Goal: Transaction & Acquisition: Purchase product/service

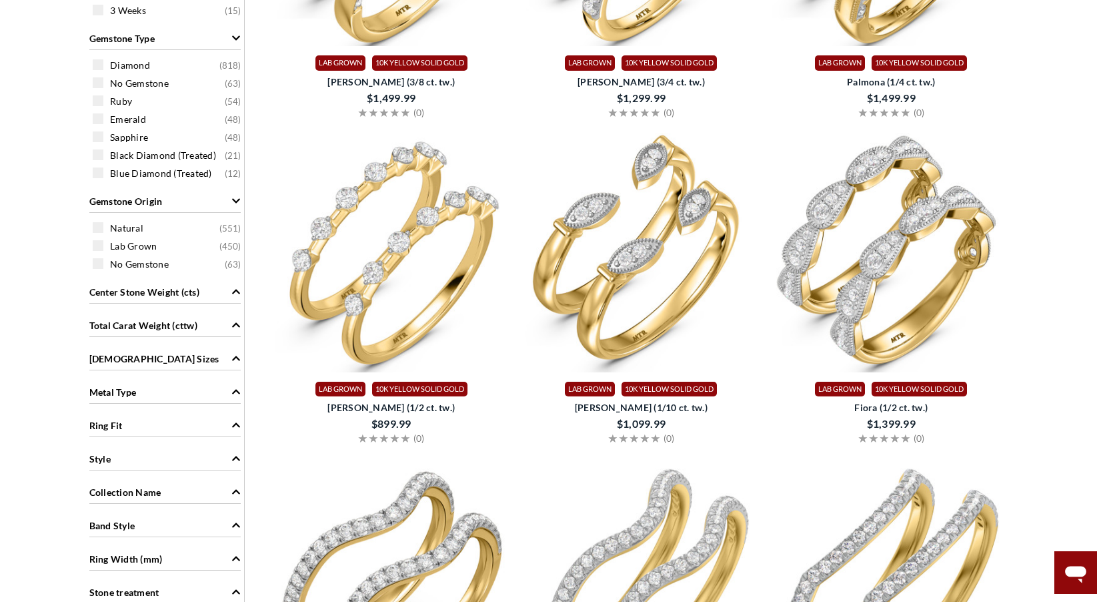
scroll to position [667, 0]
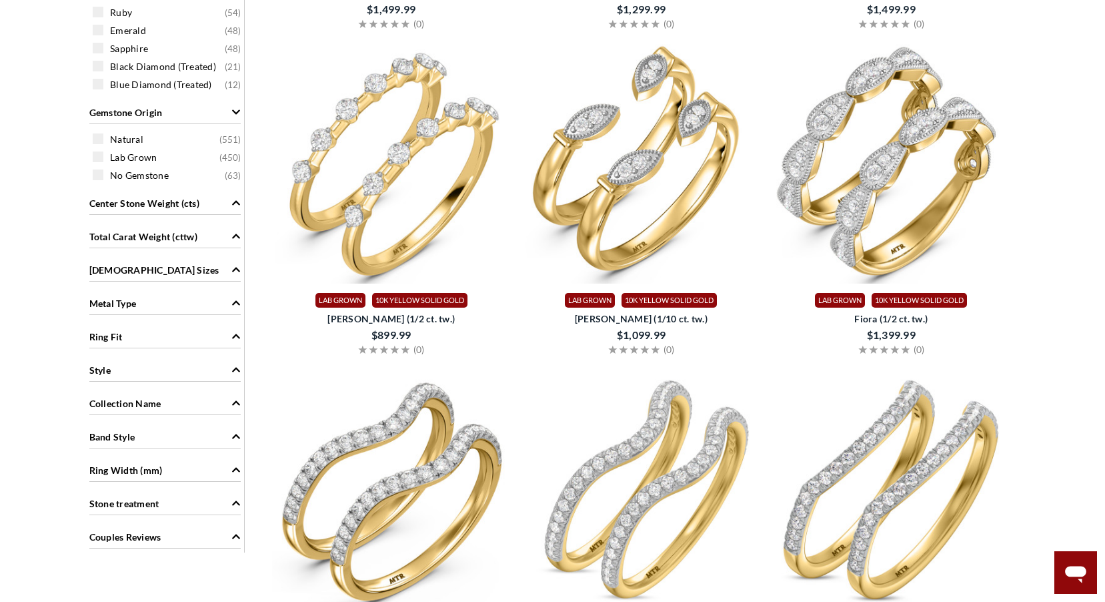
click at [210, 335] on div "Ring Fit" at bounding box center [164, 335] width 151 height 25
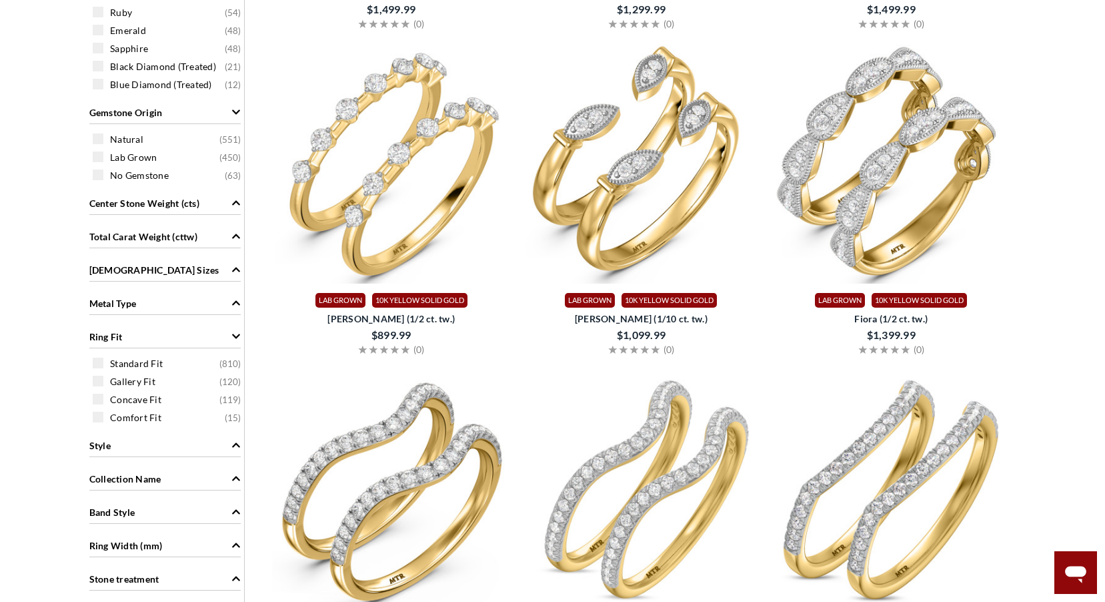
click at [210, 335] on div "Ring Fit" at bounding box center [164, 335] width 151 height 25
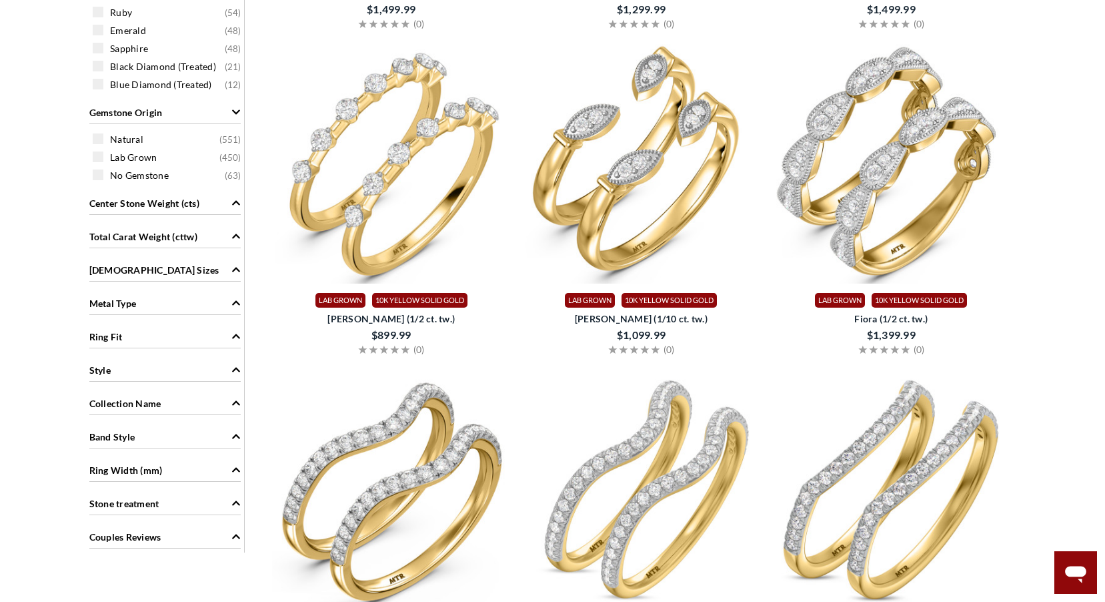
click at [157, 469] on span "Ring Width (mm)" at bounding box center [125, 470] width 73 height 14
click at [93, 501] on span "0 ( 317 )" at bounding box center [168, 496] width 151 height 15
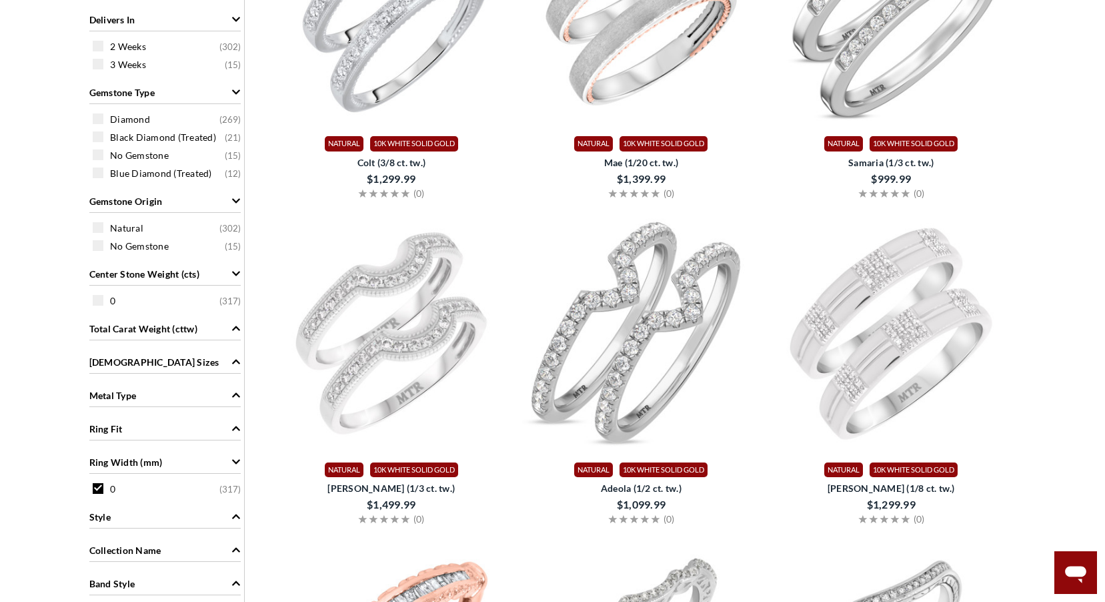
scroll to position [567, 0]
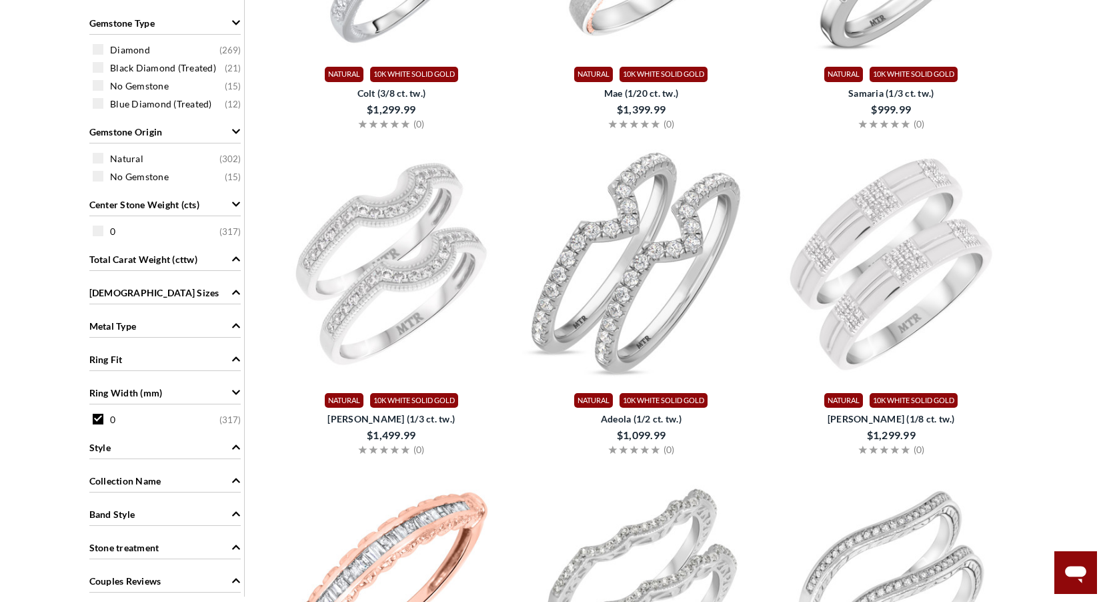
click at [115, 285] on span "Ladies Sizes" at bounding box center [154, 292] width 130 height 14
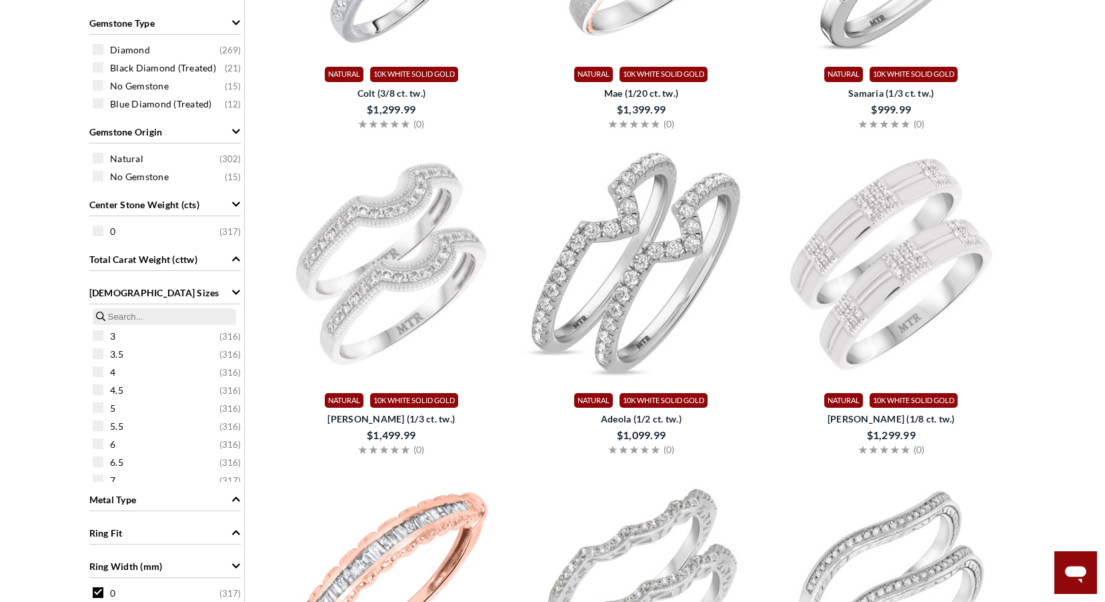
click at [115, 285] on span "[DEMOGRAPHIC_DATA] Sizes" at bounding box center [154, 292] width 130 height 14
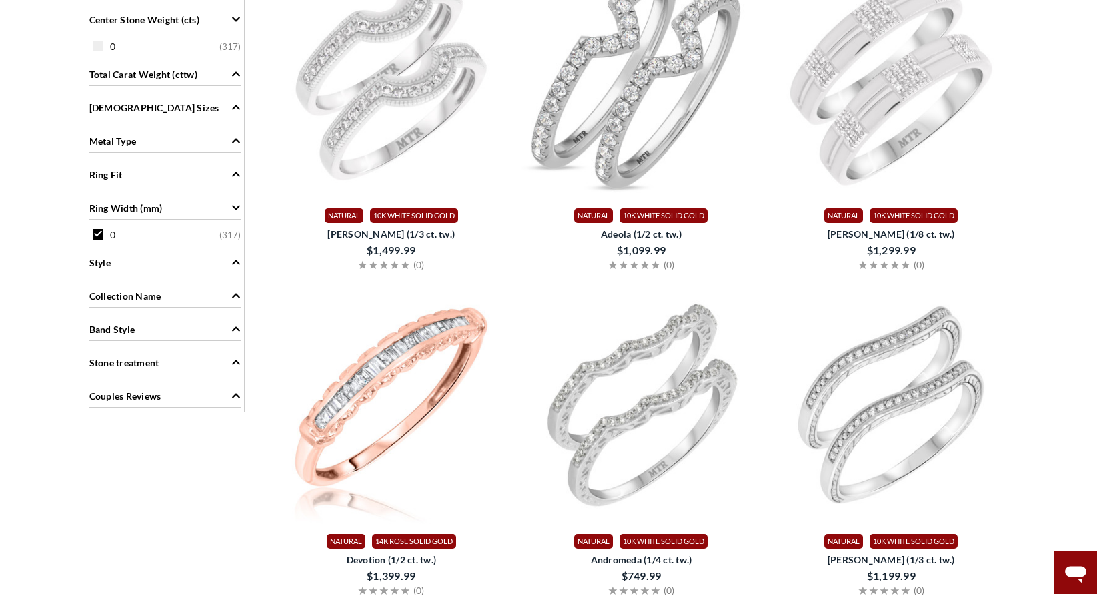
scroll to position [767, 0]
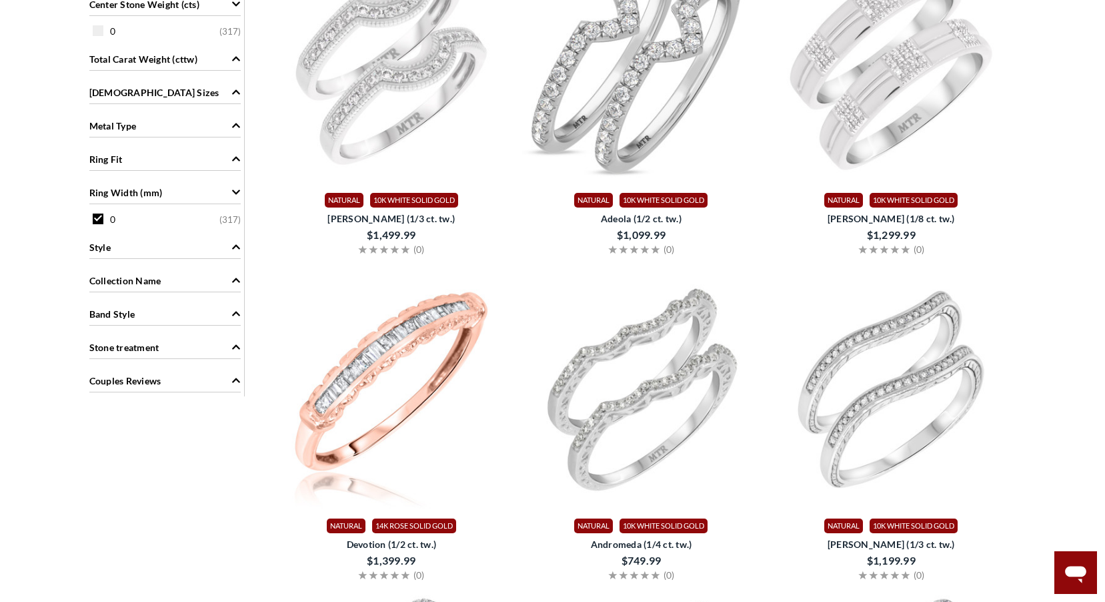
click at [119, 319] on span "Band Style" at bounding box center [112, 314] width 46 height 14
click at [101, 342] on span at bounding box center [98, 340] width 11 height 11
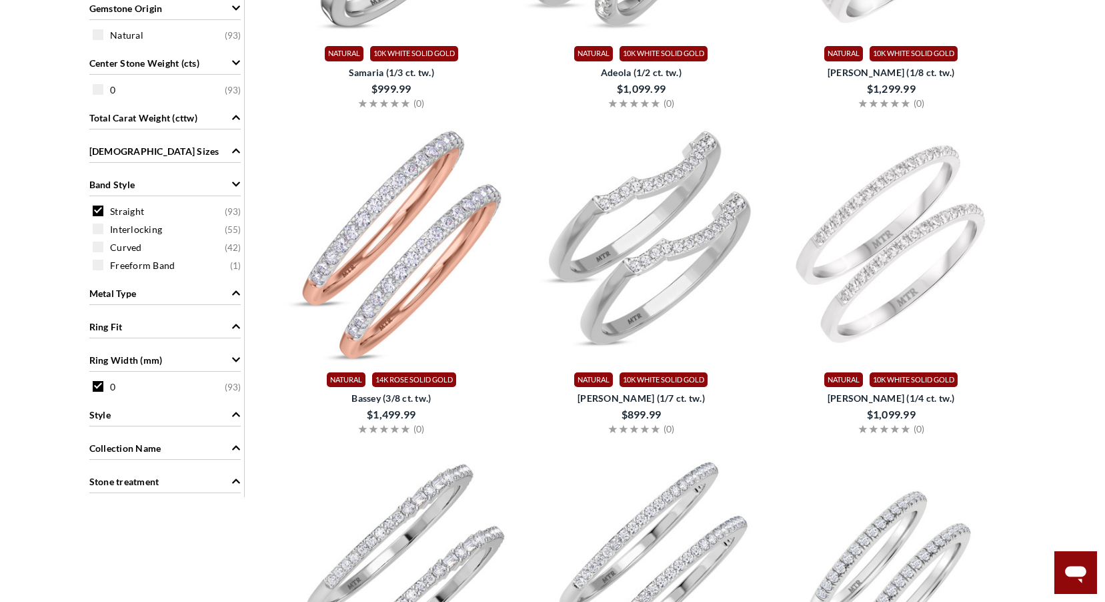
scroll to position [634, 0]
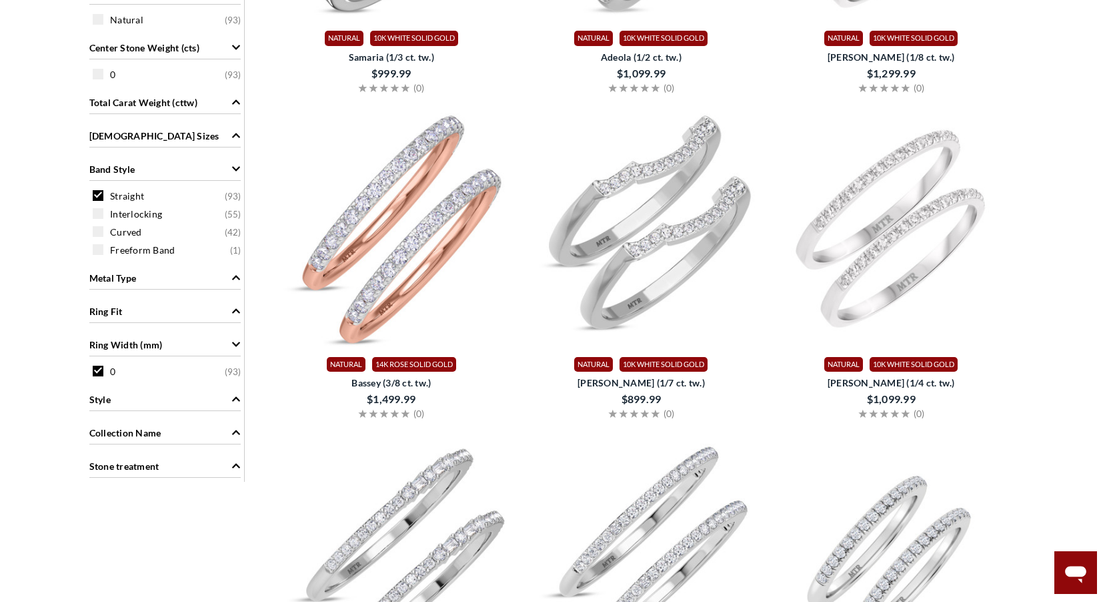
click at [117, 271] on span "Metal Type" at bounding box center [112, 278] width 47 height 14
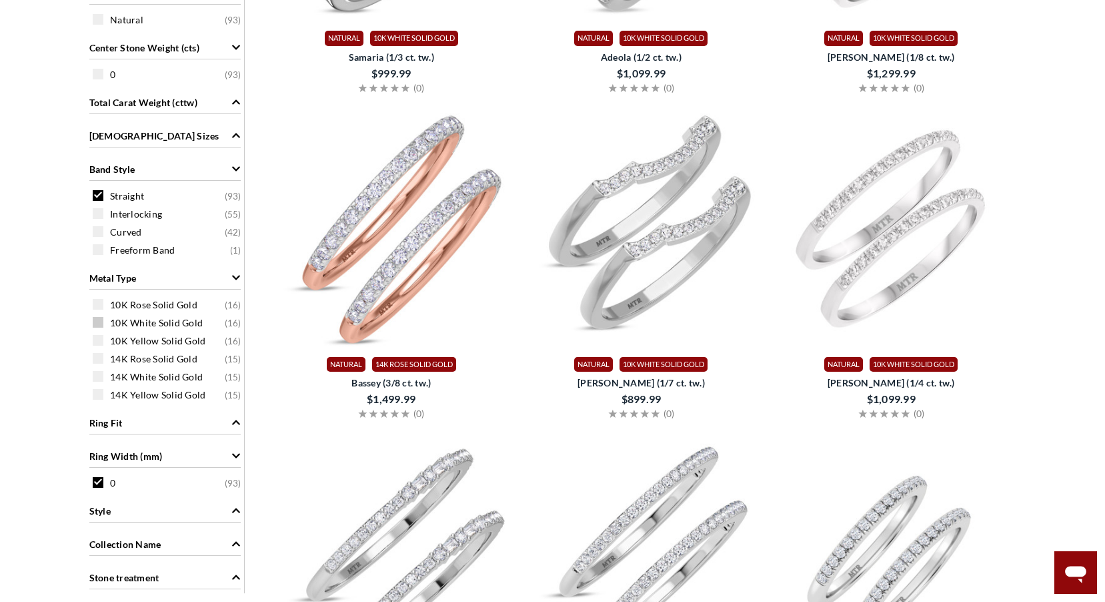
click at [100, 323] on span at bounding box center [98, 322] width 11 height 11
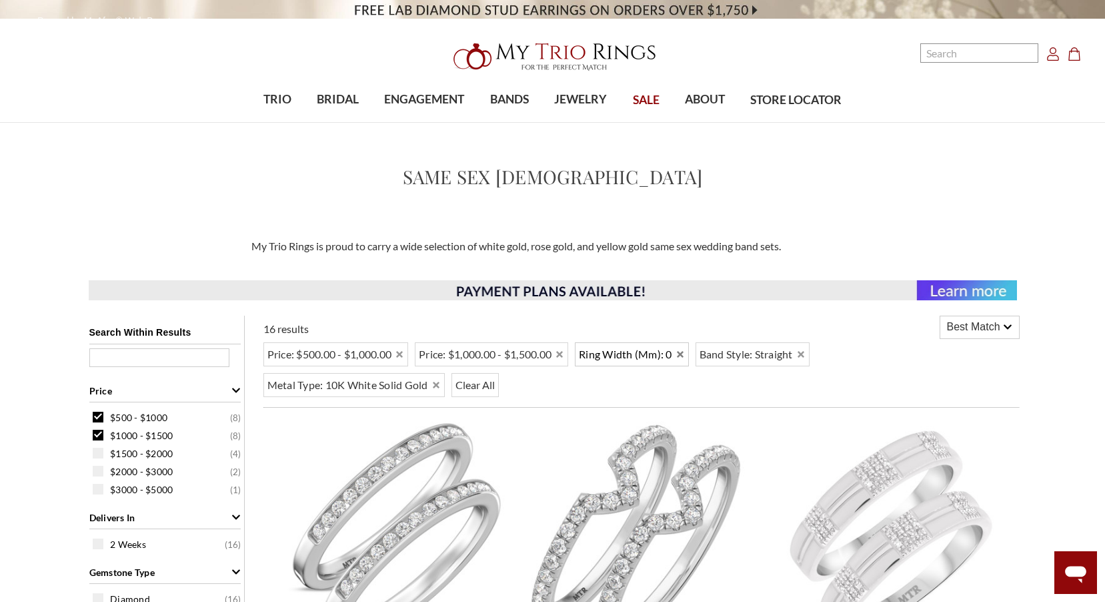
click at [685, 351] on icon "Remove 0" at bounding box center [680, 353] width 9 height 9
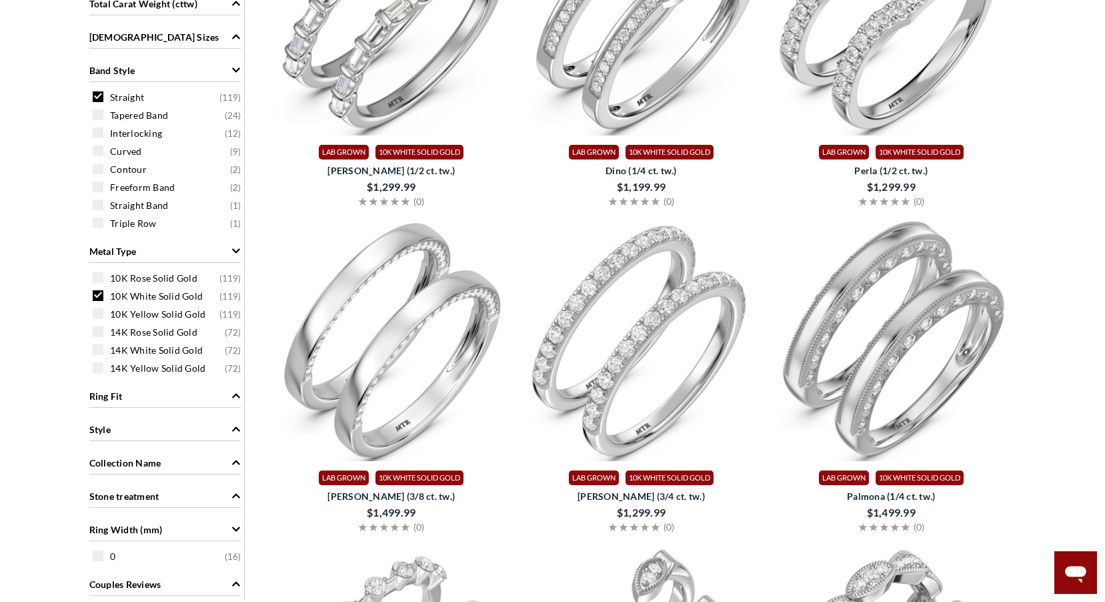
scroll to position [867, 0]
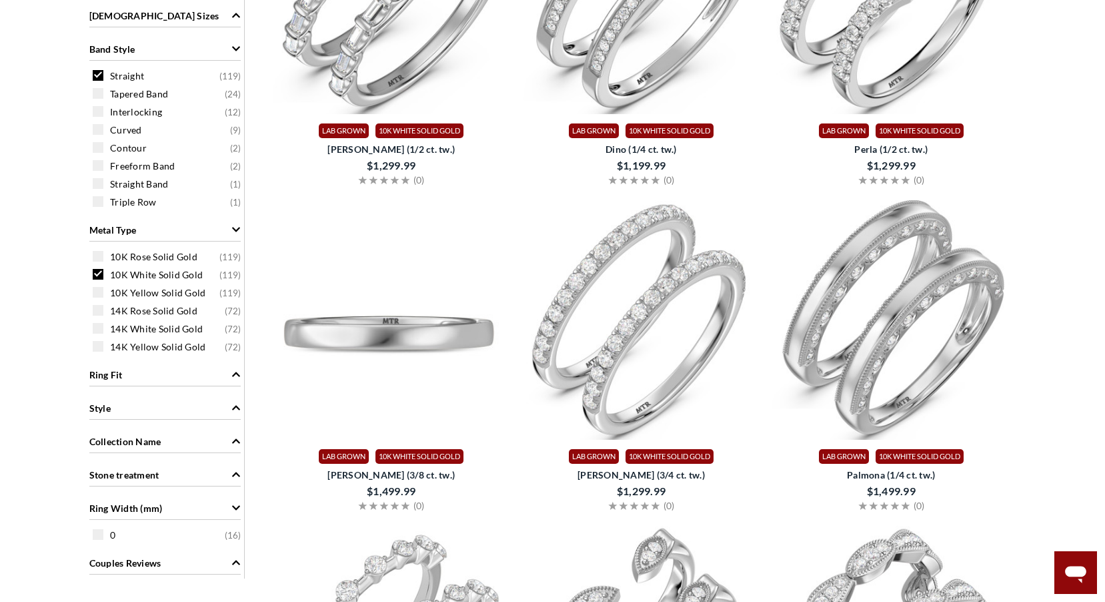
click at [443, 359] on img at bounding box center [391, 319] width 239 height 239
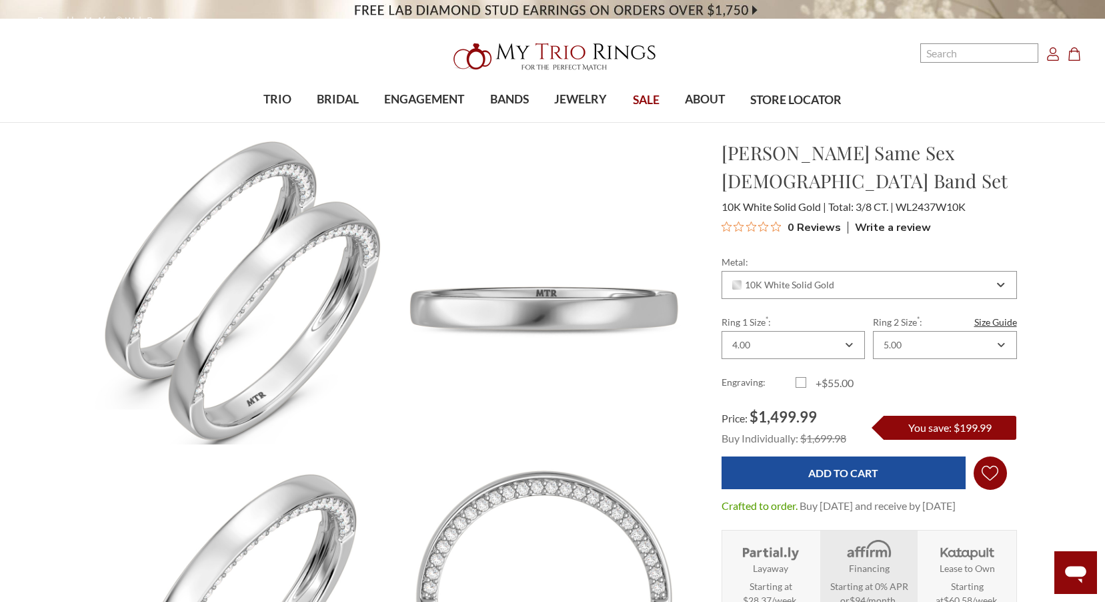
click at [988, 446] on icon "Wish Lists Wish Lists" at bounding box center [990, 473] width 17 height 100
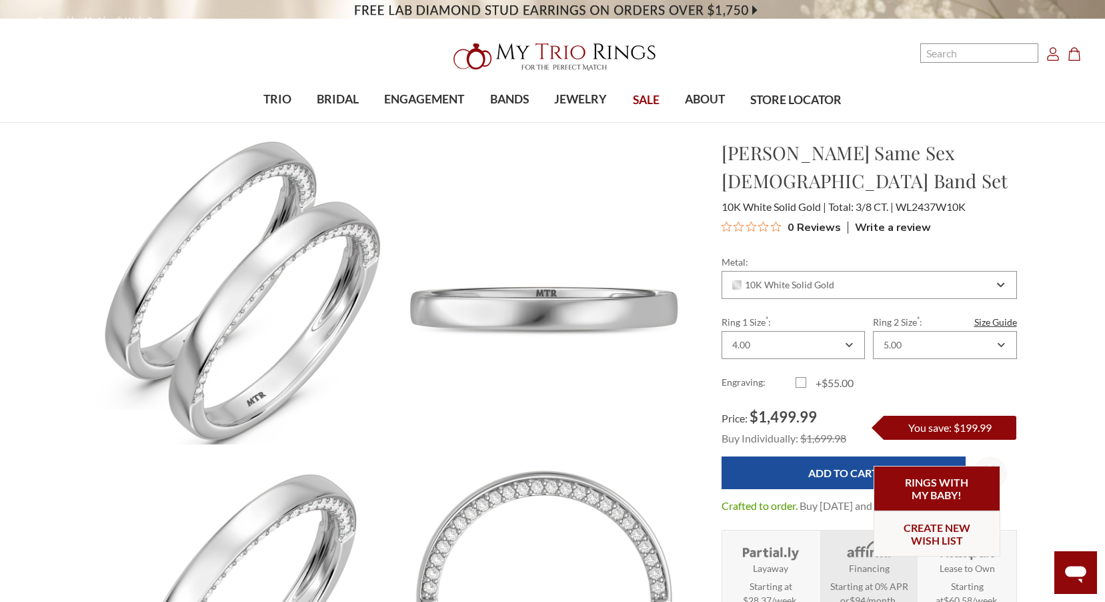
click at [945, 496] on link "Rings with my baby!" at bounding box center [937, 488] width 127 height 45
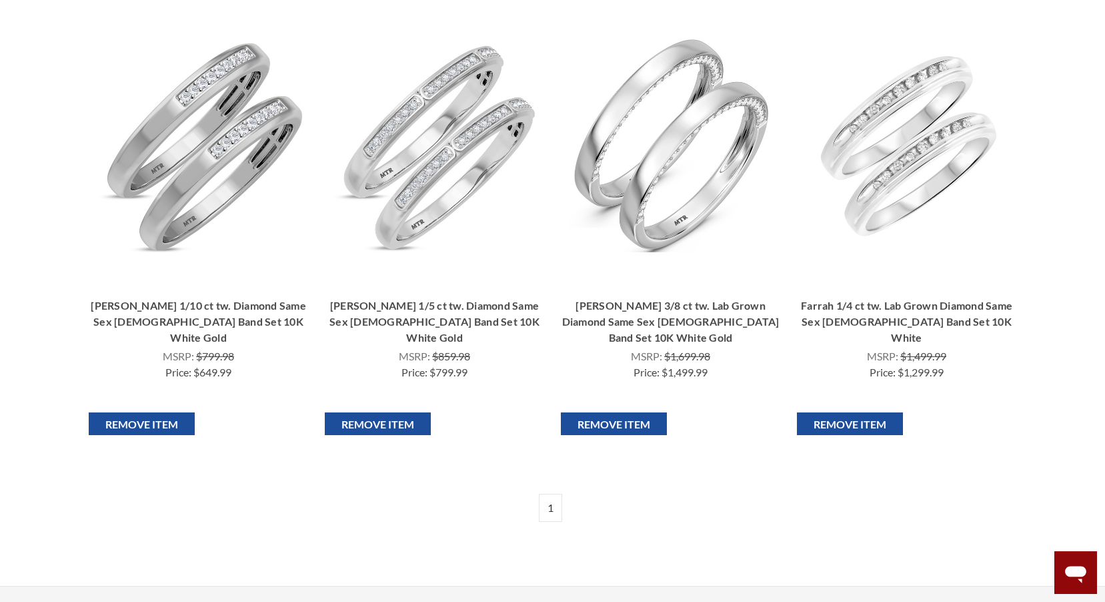
scroll to position [333, 0]
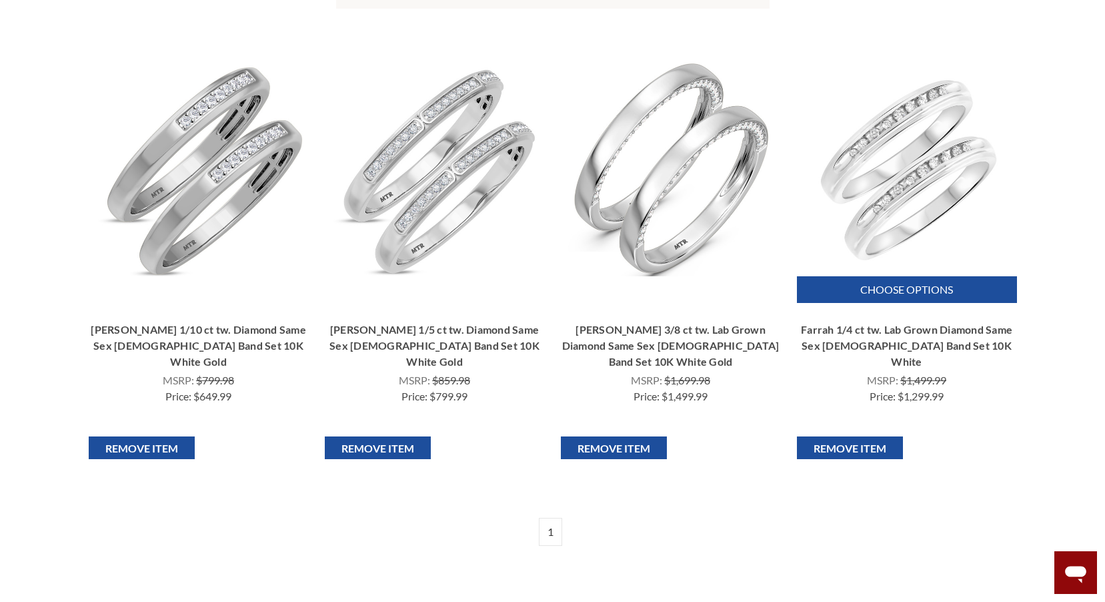
click at [894, 193] on img "Farrah 1/4 ct tw. Lab Grown Diamond Same Sex Ladies Band Set 10K White, $1,299.…" at bounding box center [907, 169] width 214 height 214
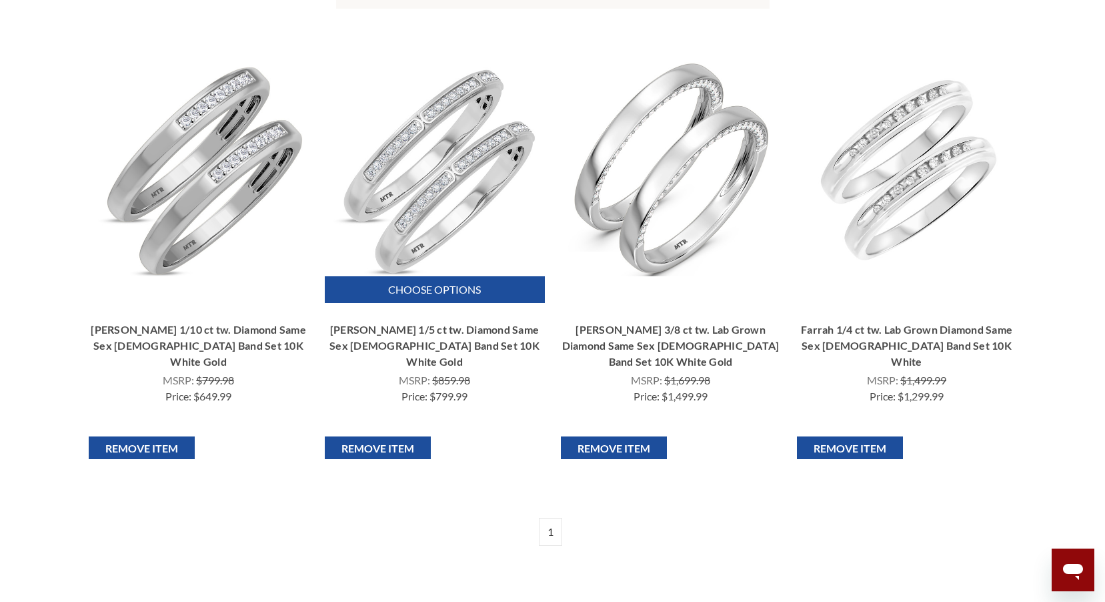
click at [417, 241] on img "Delphine 1/5 ct tw. Diamond Same Sex Ladies Band Set 10K White Gold, $799.99\a\a" at bounding box center [434, 169] width 214 height 214
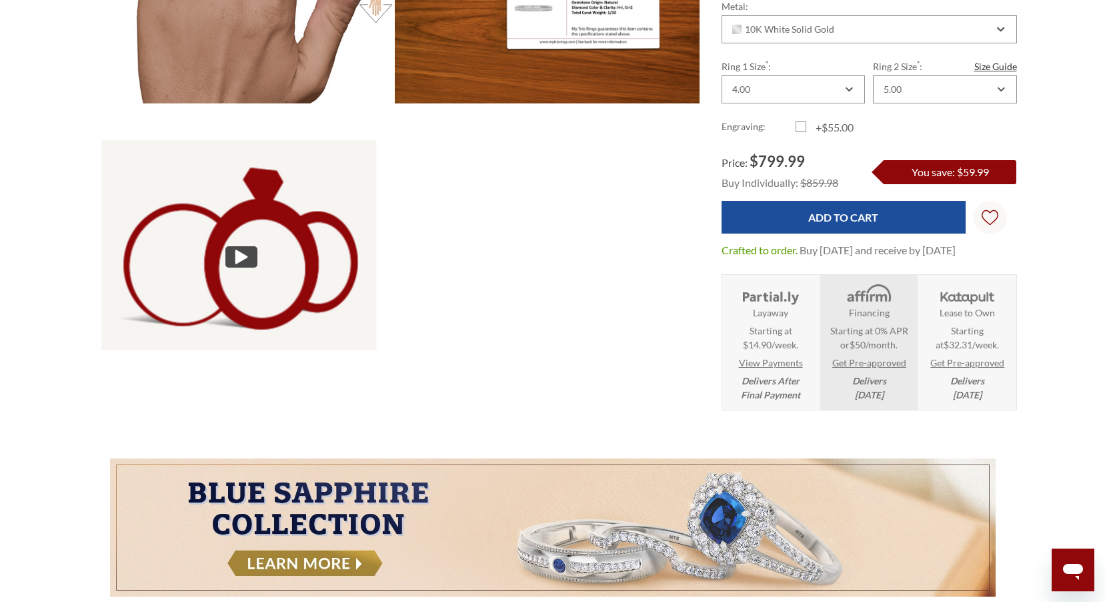
scroll to position [1000, 0]
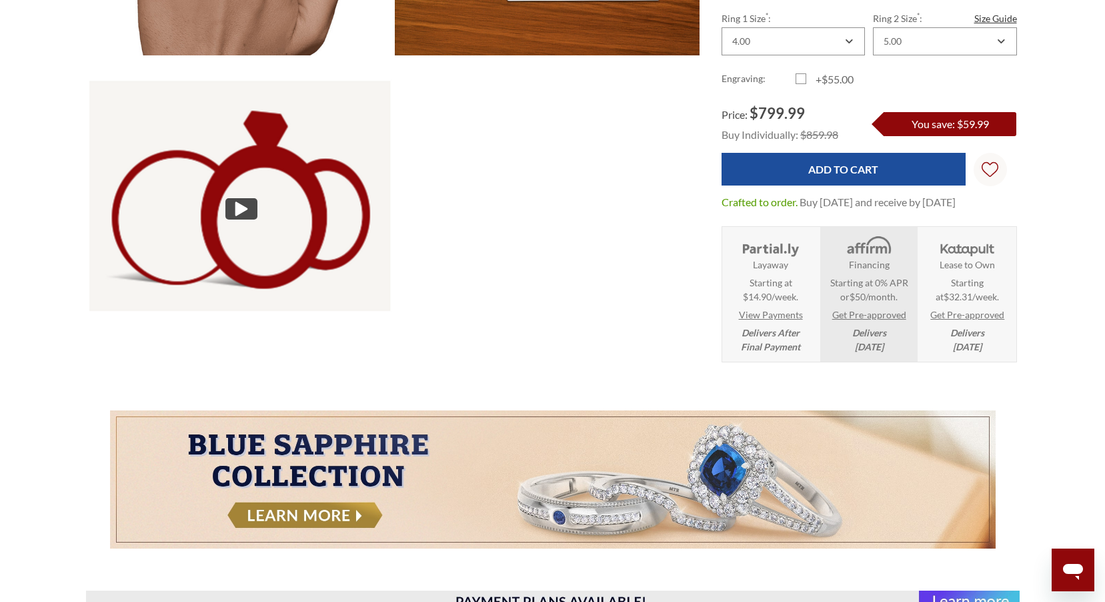
click at [257, 207] on img at bounding box center [241, 208] width 335 height 335
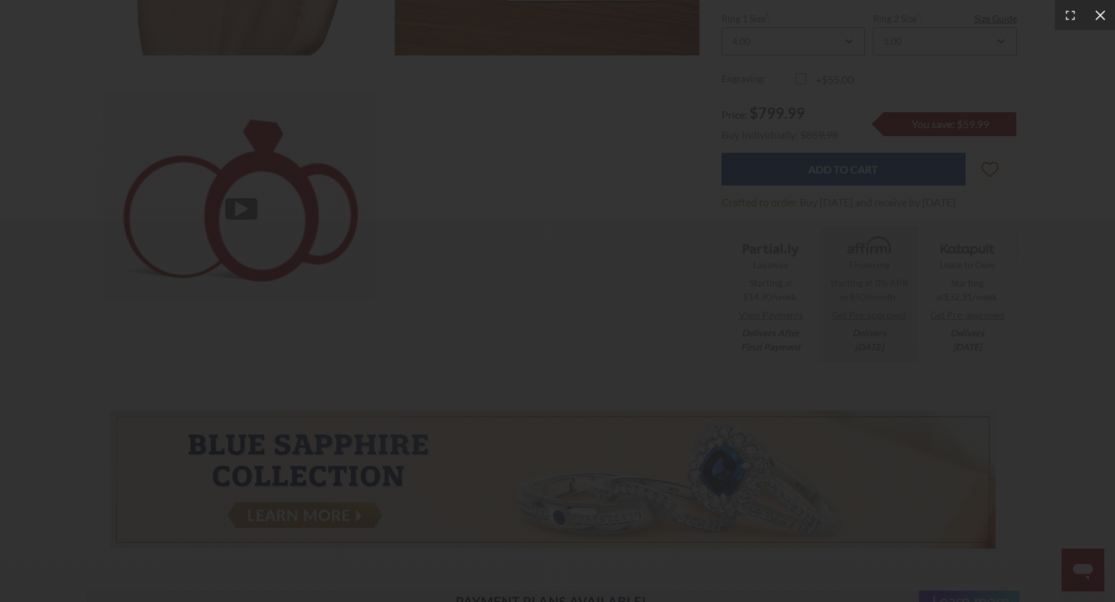
click at [1100, 17] on icon at bounding box center [1100, 15] width 13 height 13
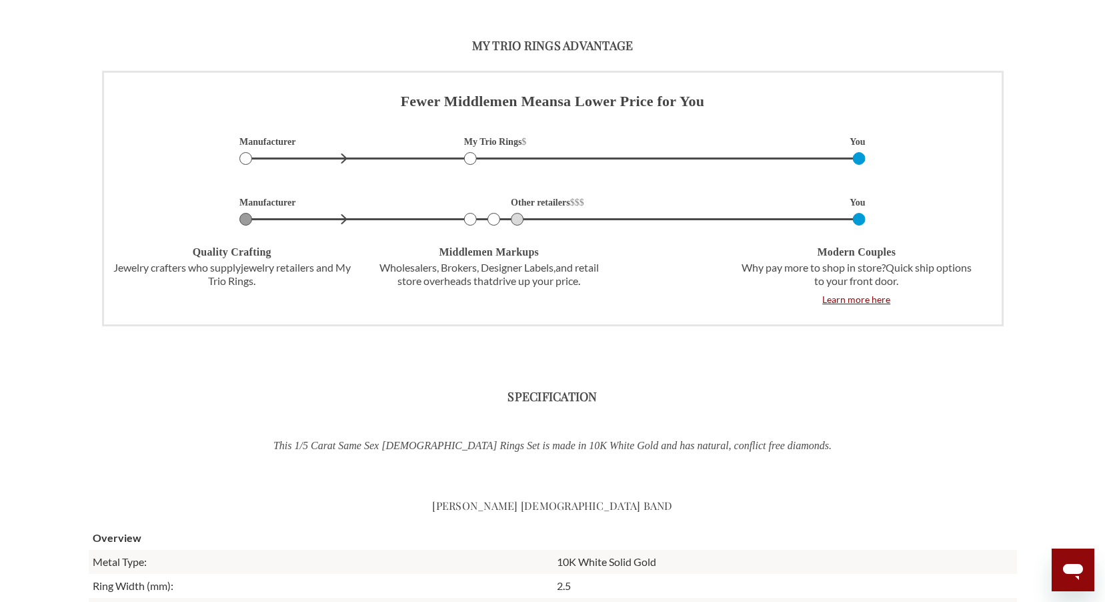
scroll to position [2468, 0]
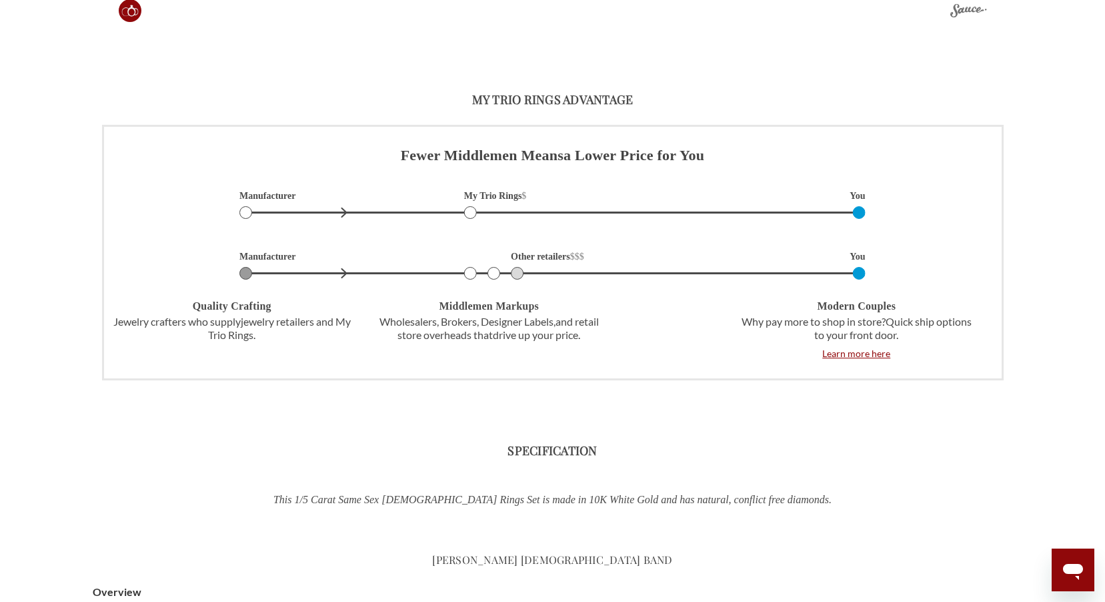
click at [838, 351] on span "Learn more here" at bounding box center [856, 353] width 68 height 14
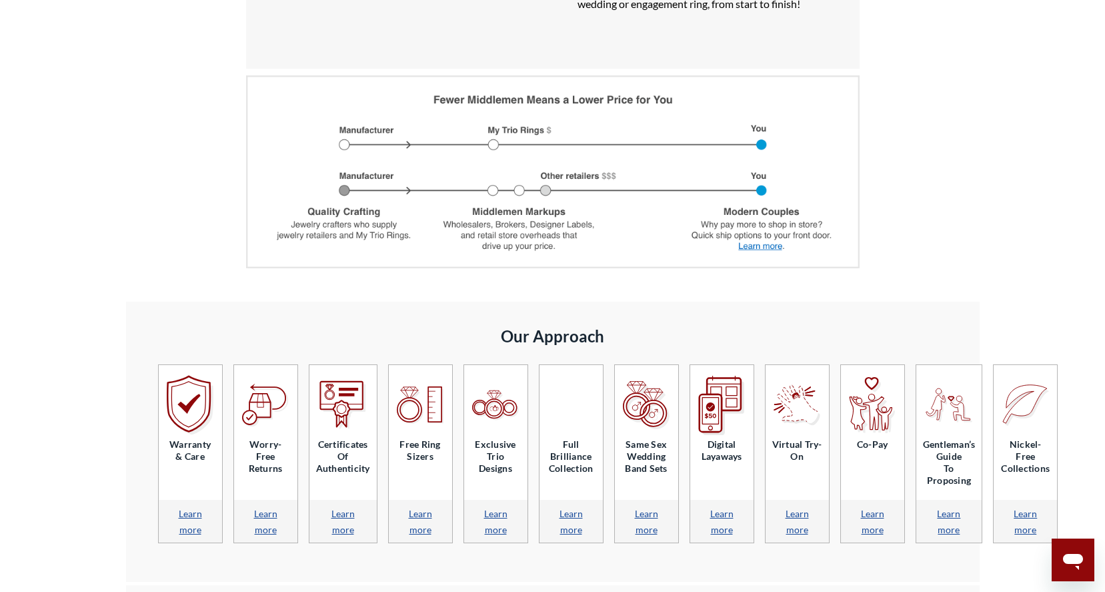
scroll to position [1267, 0]
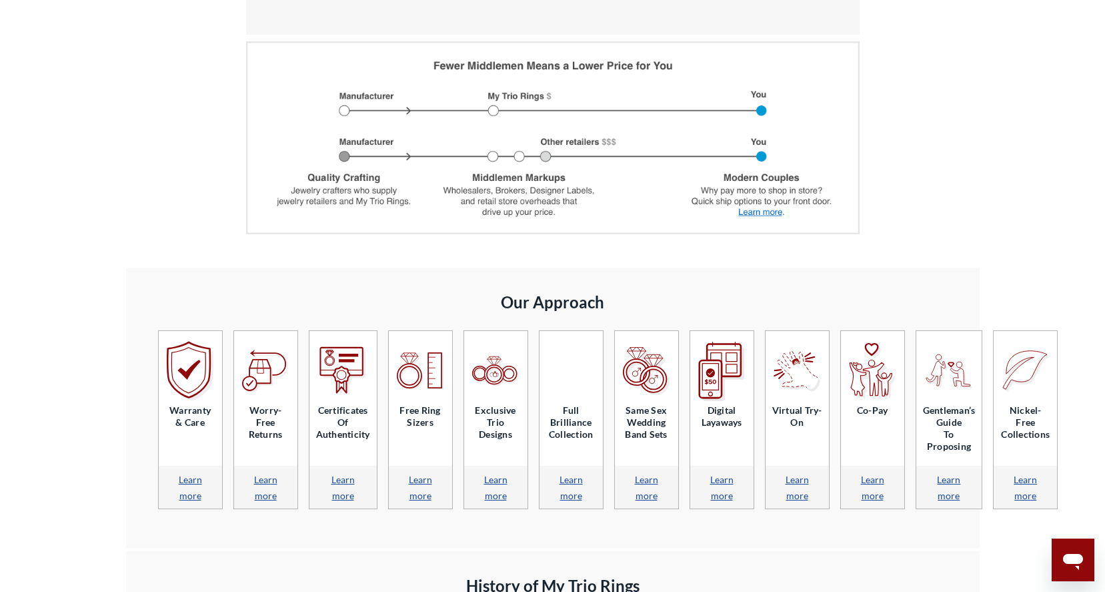
click at [1024, 478] on link "Learn more" at bounding box center [1025, 487] width 23 height 27
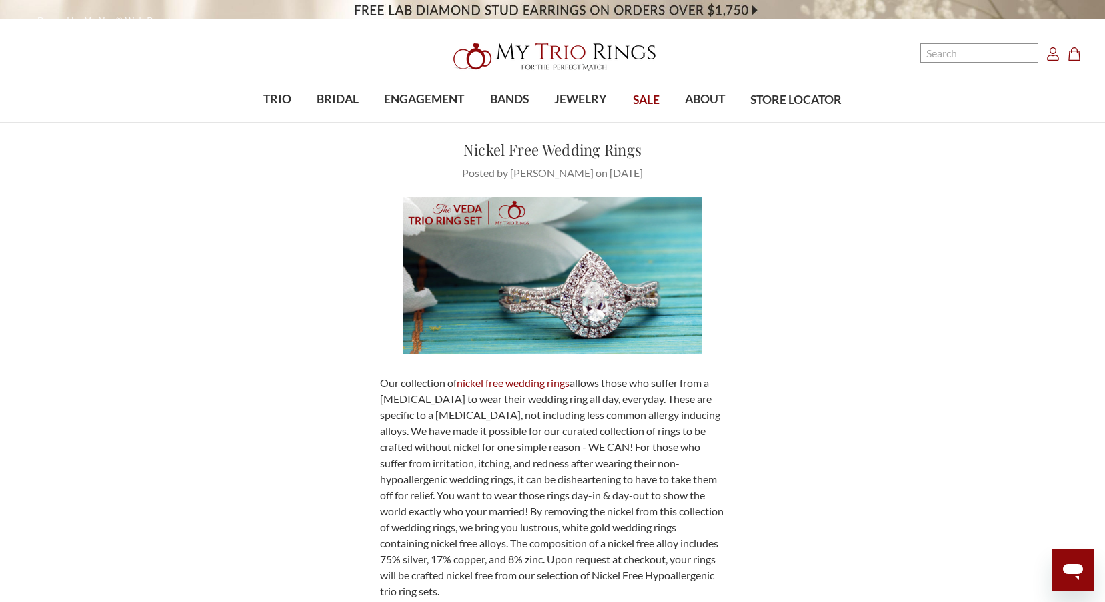
click at [538, 386] on link "nickel free wedding rings" at bounding box center [513, 382] width 113 height 13
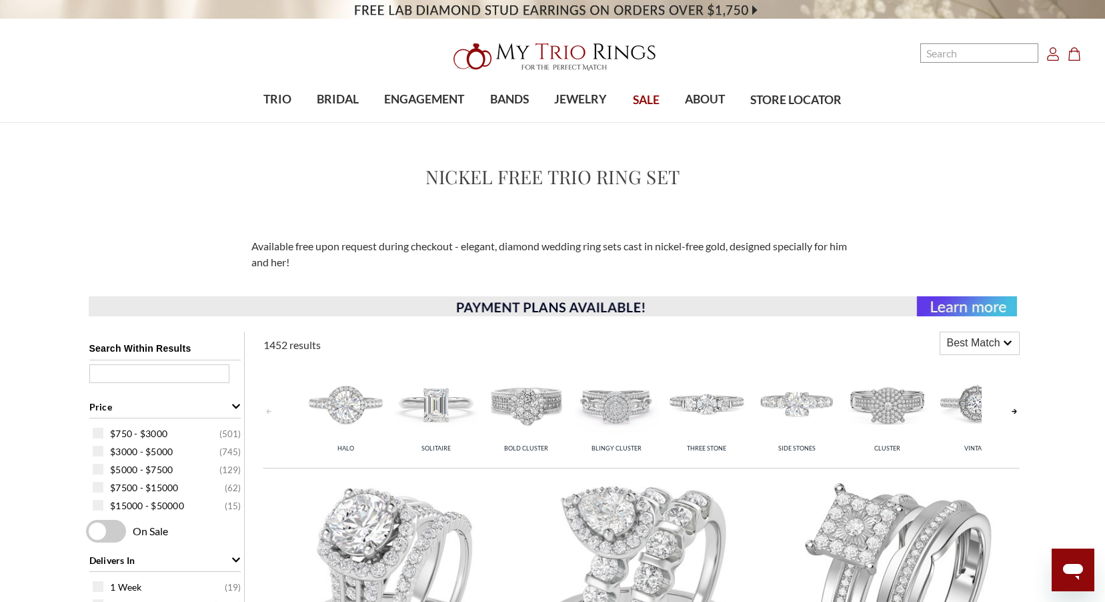
click at [1014, 416] on link at bounding box center [1014, 411] width 11 height 106
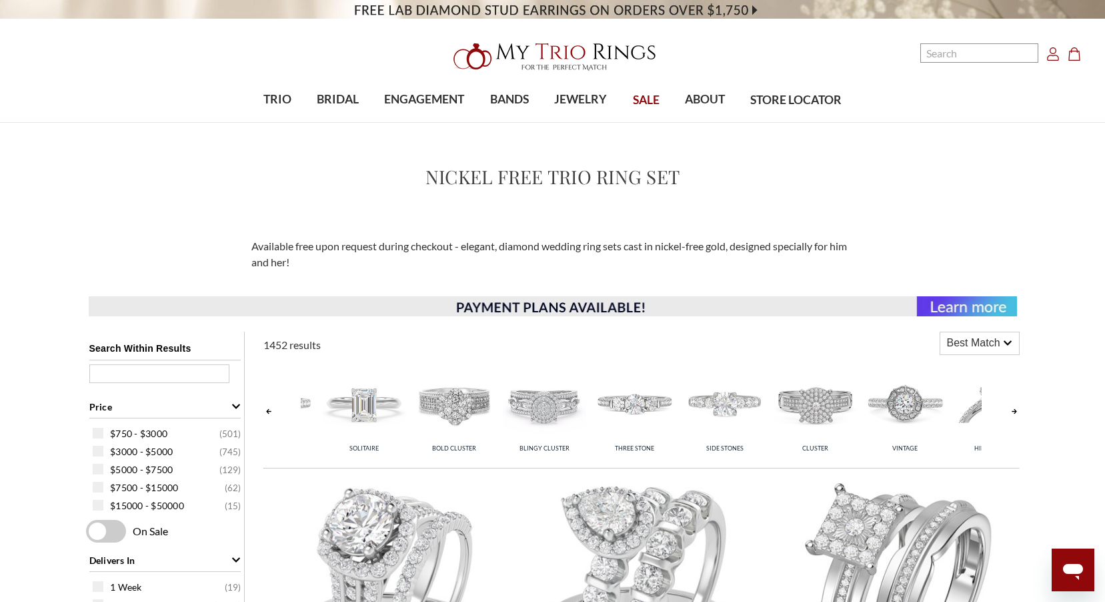
scroll to position [0, 90]
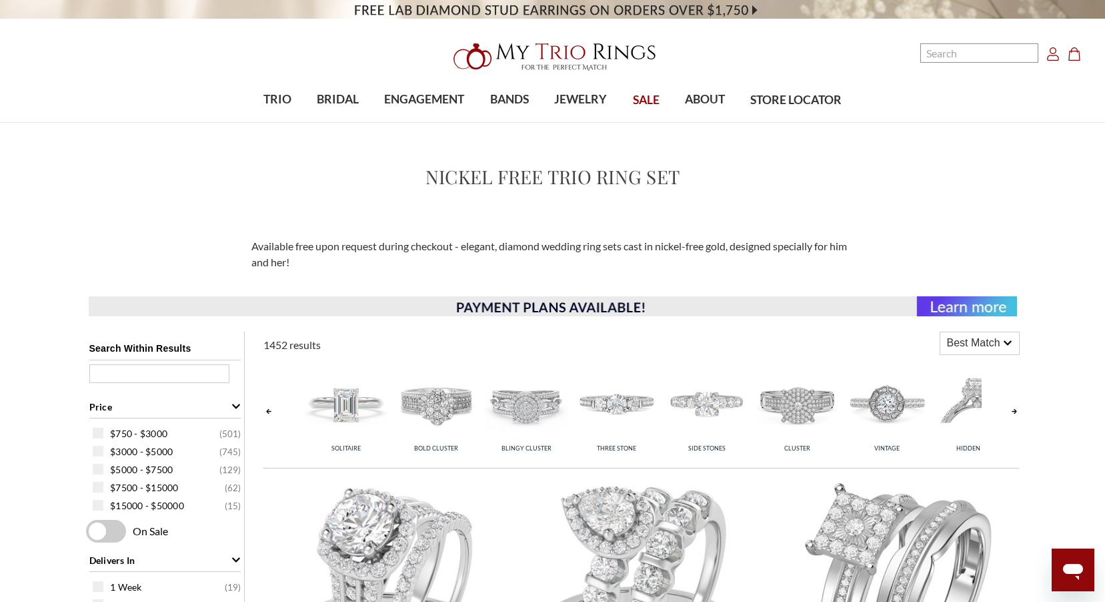
click at [1015, 414] on link at bounding box center [1014, 411] width 11 height 106
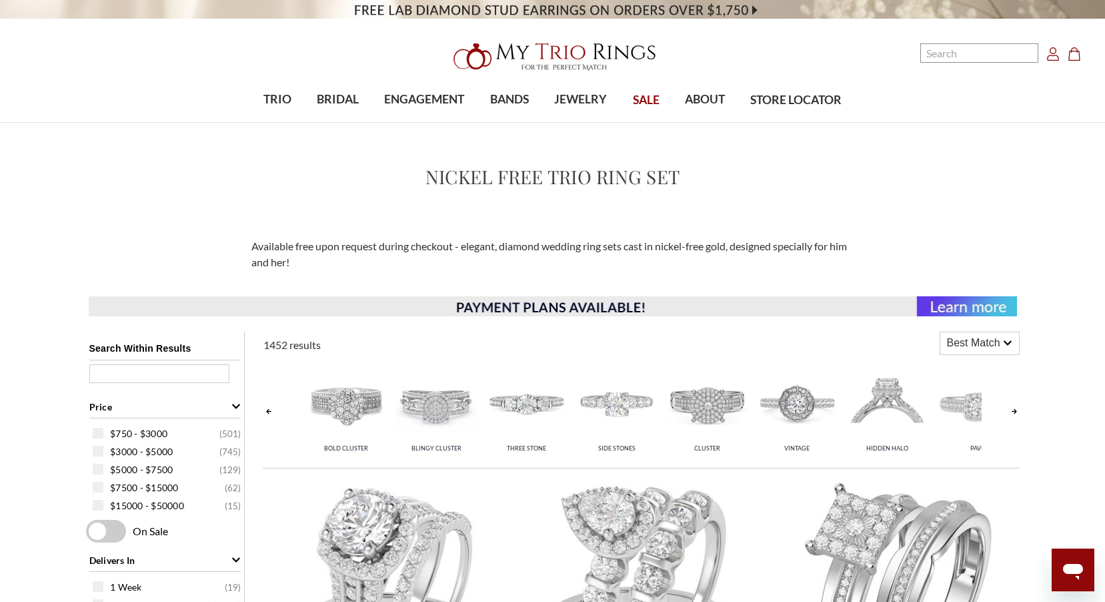
click at [1015, 414] on link at bounding box center [1014, 411] width 11 height 106
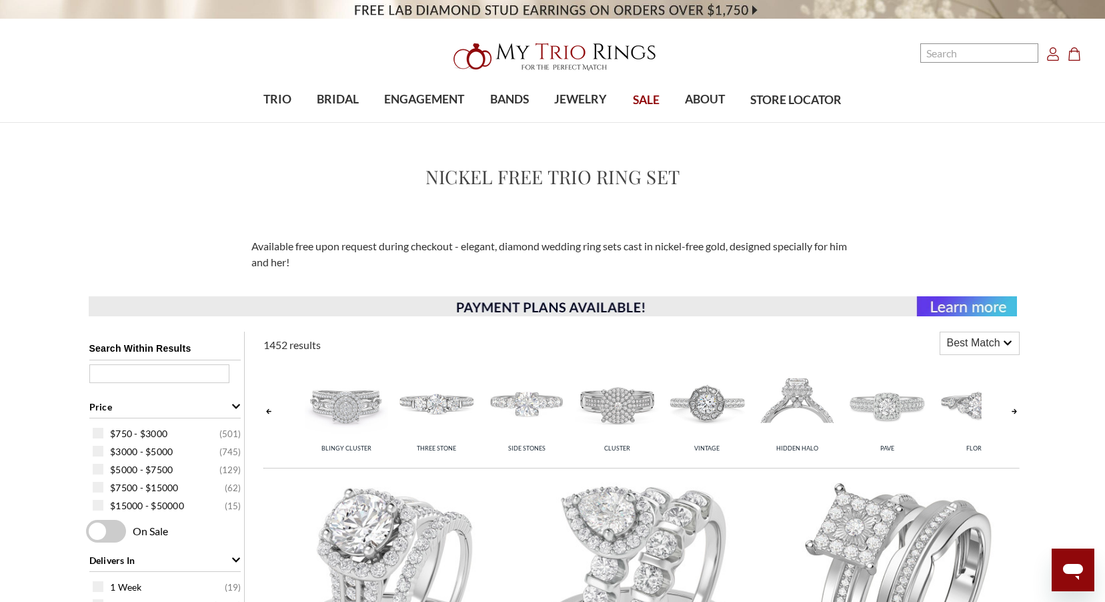
click at [1015, 414] on link at bounding box center [1014, 411] width 11 height 106
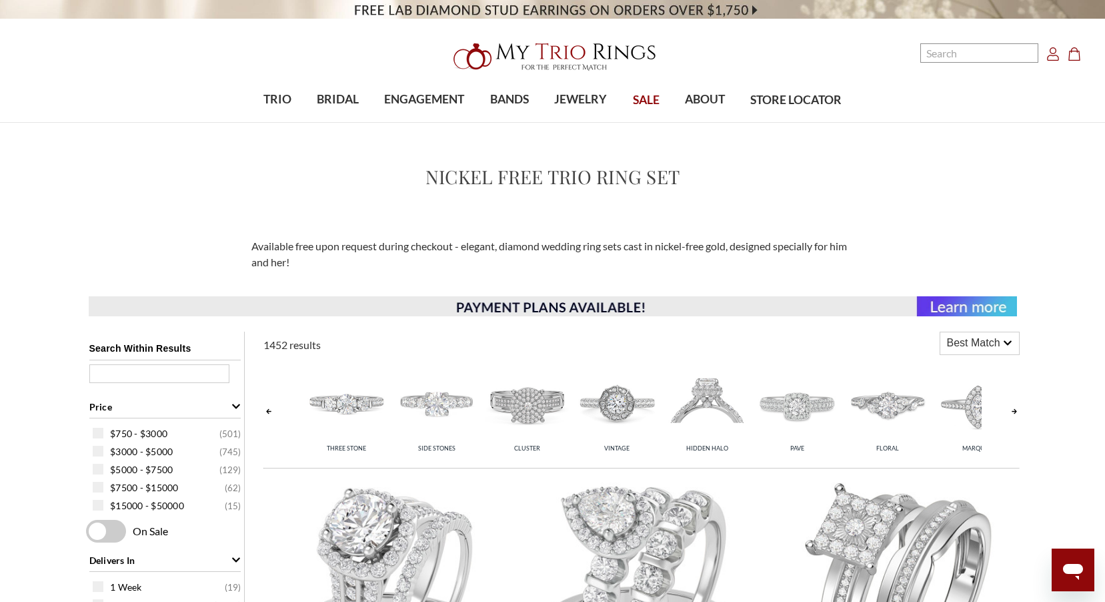
click at [1015, 414] on link at bounding box center [1014, 411] width 11 height 106
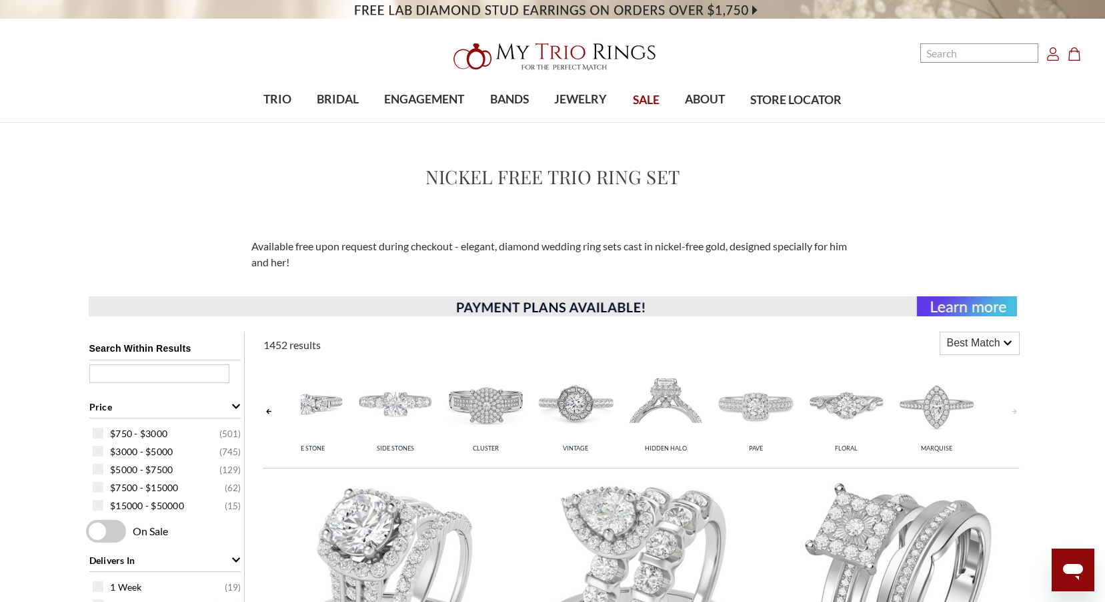
click at [1015, 414] on link at bounding box center [1014, 411] width 11 height 106
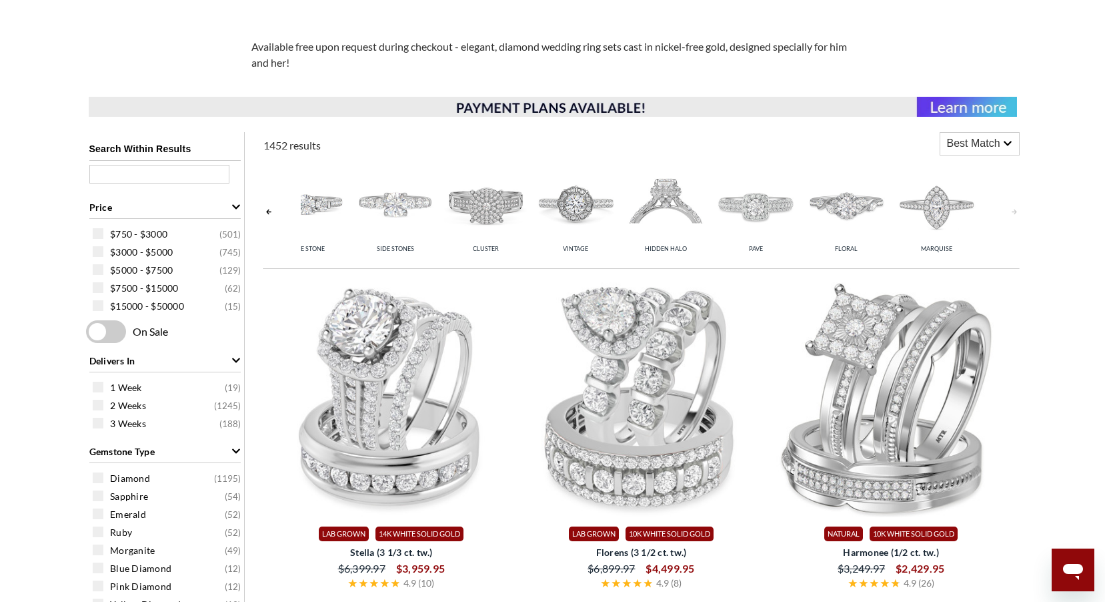
scroll to position [200, 0]
click at [98, 235] on span at bounding box center [98, 232] width 11 height 11
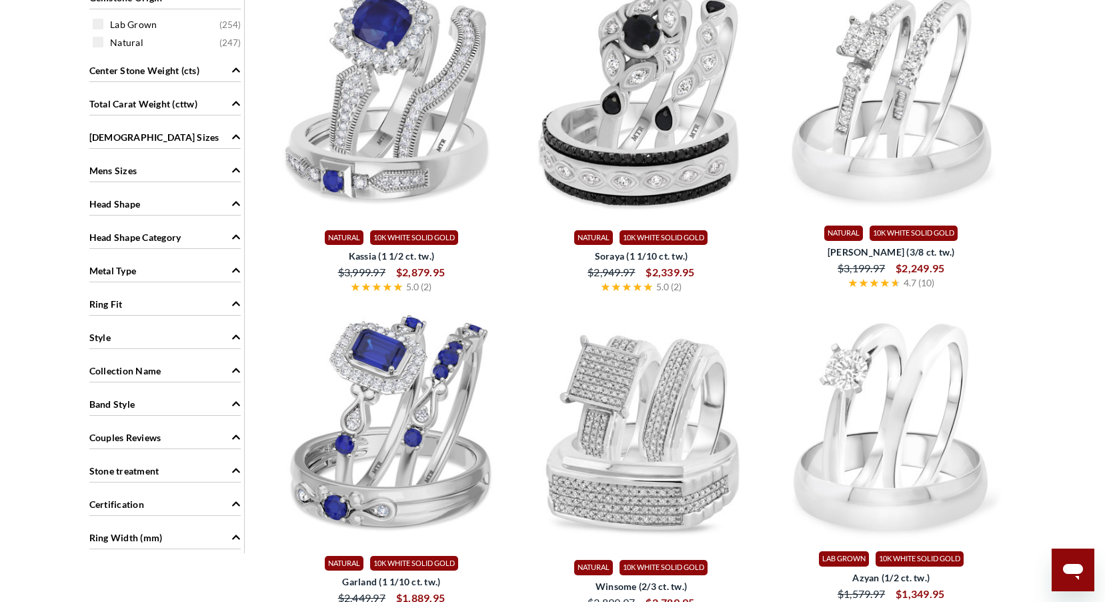
scroll to position [867, 0]
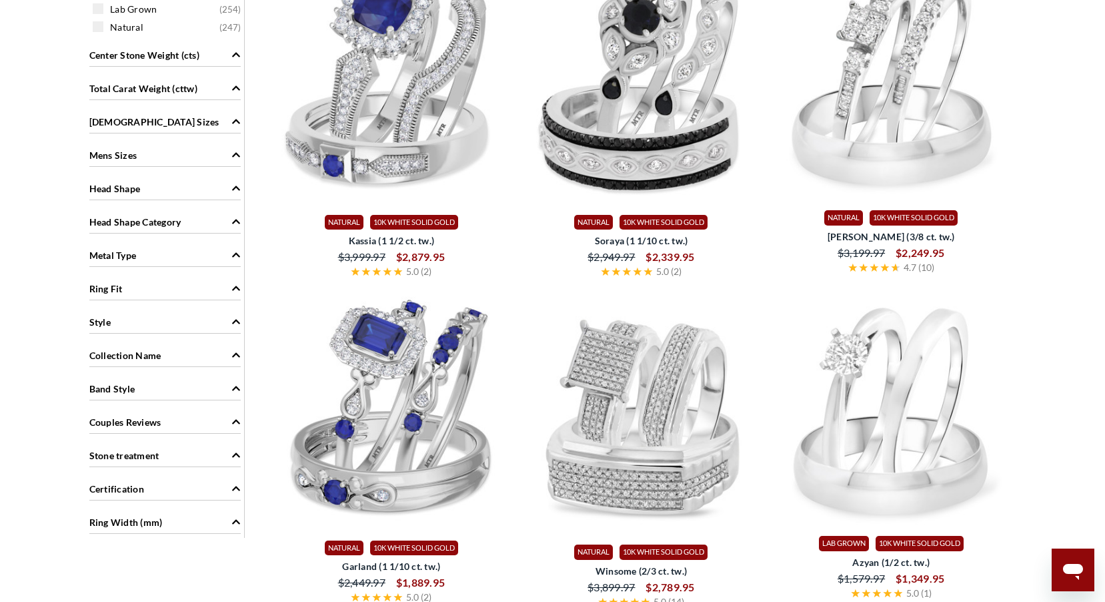
click at [183, 323] on div "Style" at bounding box center [164, 320] width 151 height 25
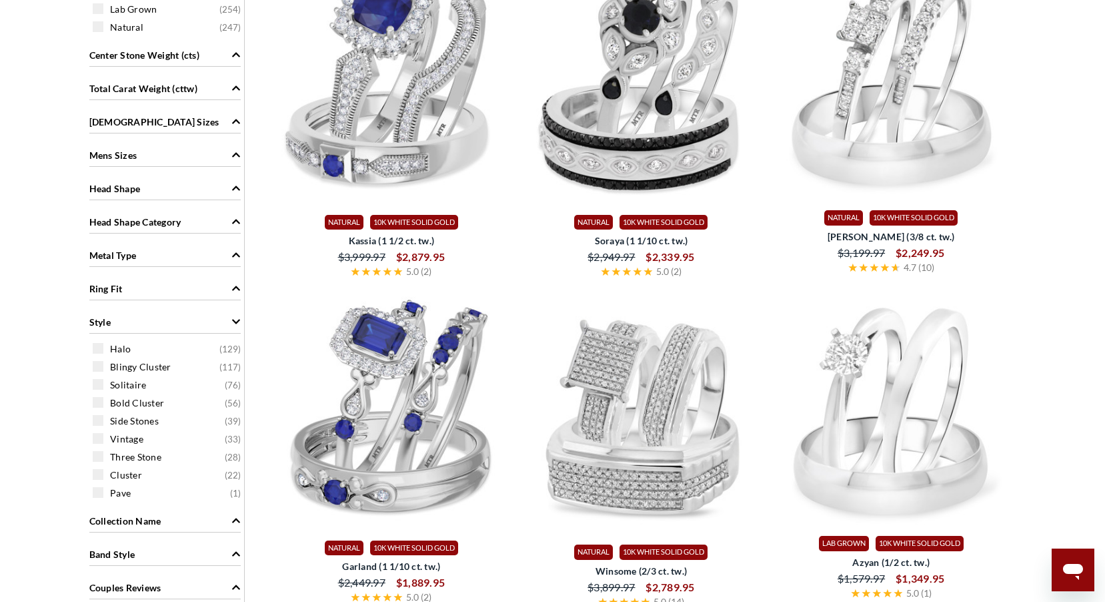
click at [183, 323] on div "Style" at bounding box center [164, 320] width 151 height 25
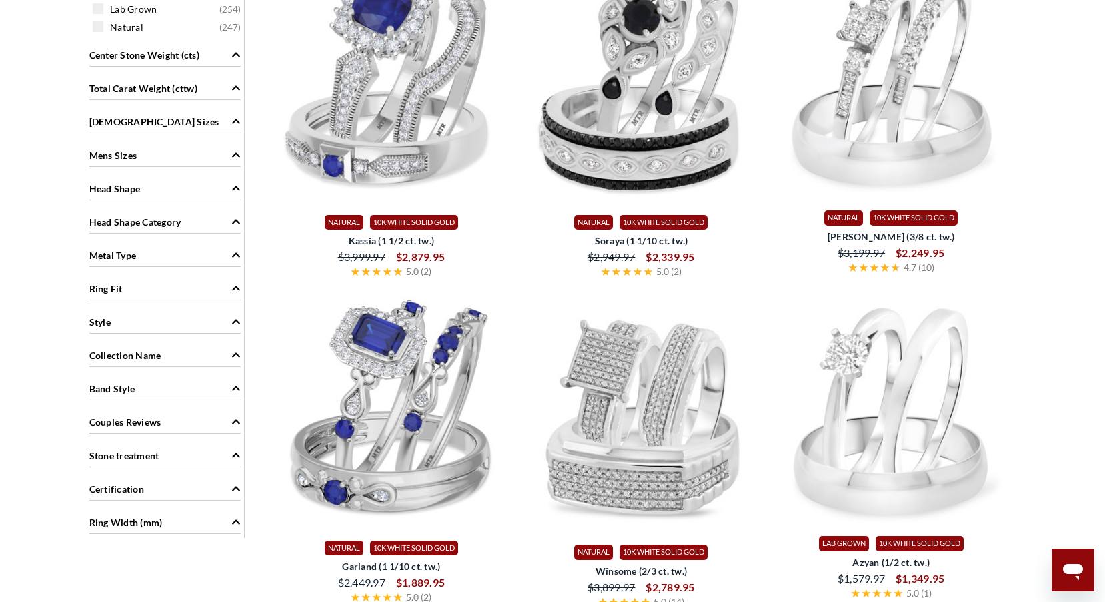
click at [141, 526] on span "Ring Width (mm)" at bounding box center [125, 522] width 73 height 14
click at [99, 549] on span at bounding box center [98, 548] width 11 height 11
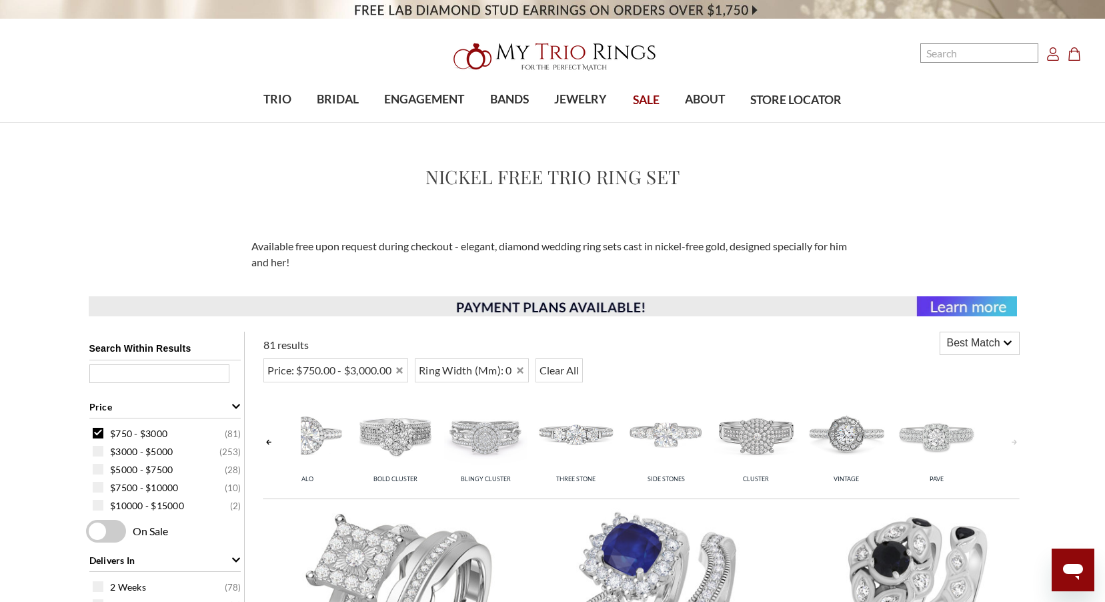
click at [1003, 339] on icon at bounding box center [1007, 342] width 9 height 9
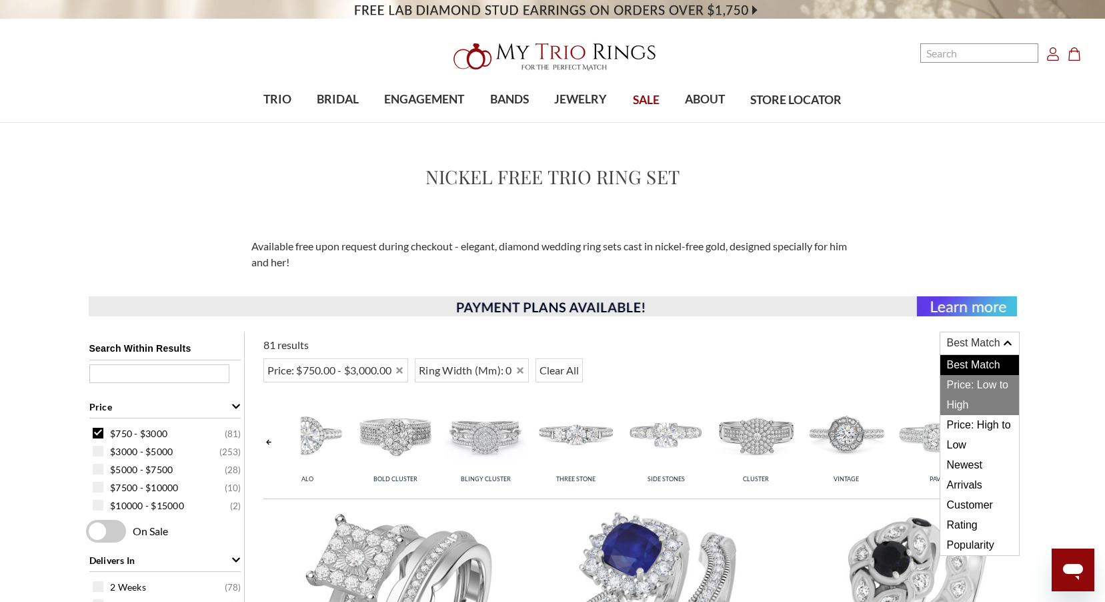
click at [990, 382] on span "Price: Low to High" at bounding box center [979, 395] width 79 height 40
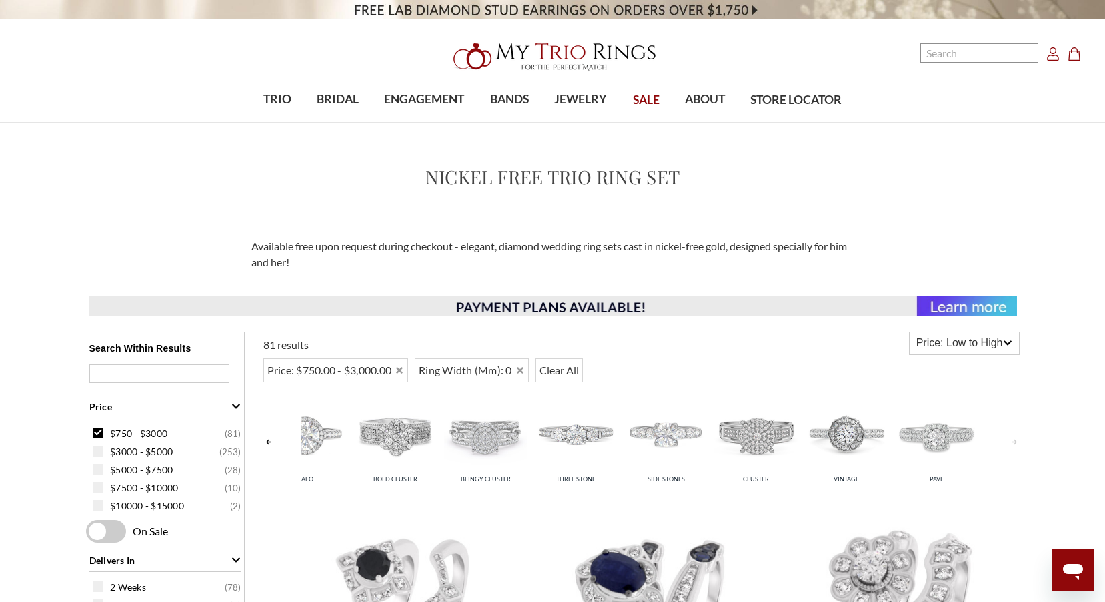
click at [1049, 57] on icon "Account Account" at bounding box center [1052, 53] width 13 height 13
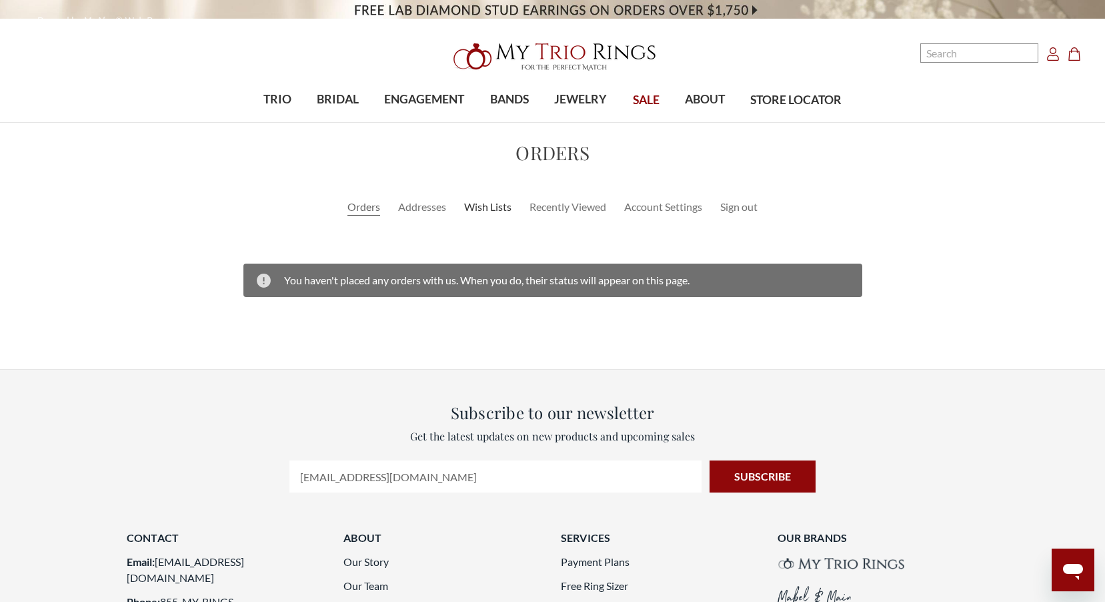
click at [485, 209] on link "Wish Lists" at bounding box center [487, 207] width 47 height 16
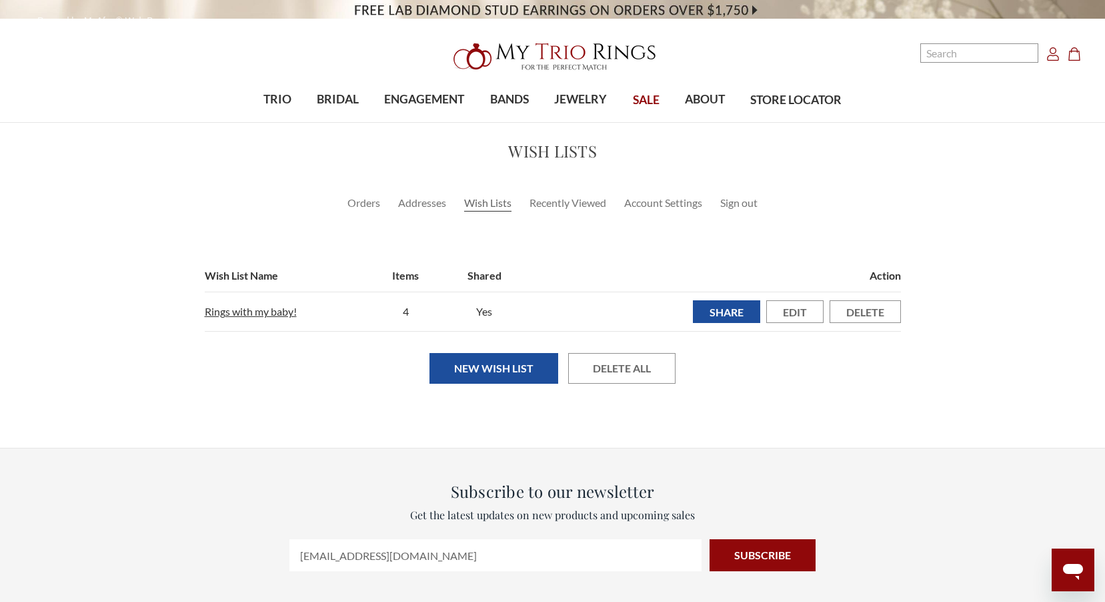
click at [273, 319] on td "Rings with my baby!" at bounding box center [283, 311] width 157 height 39
click at [275, 312] on link "Rings with my baby!" at bounding box center [251, 311] width 92 height 13
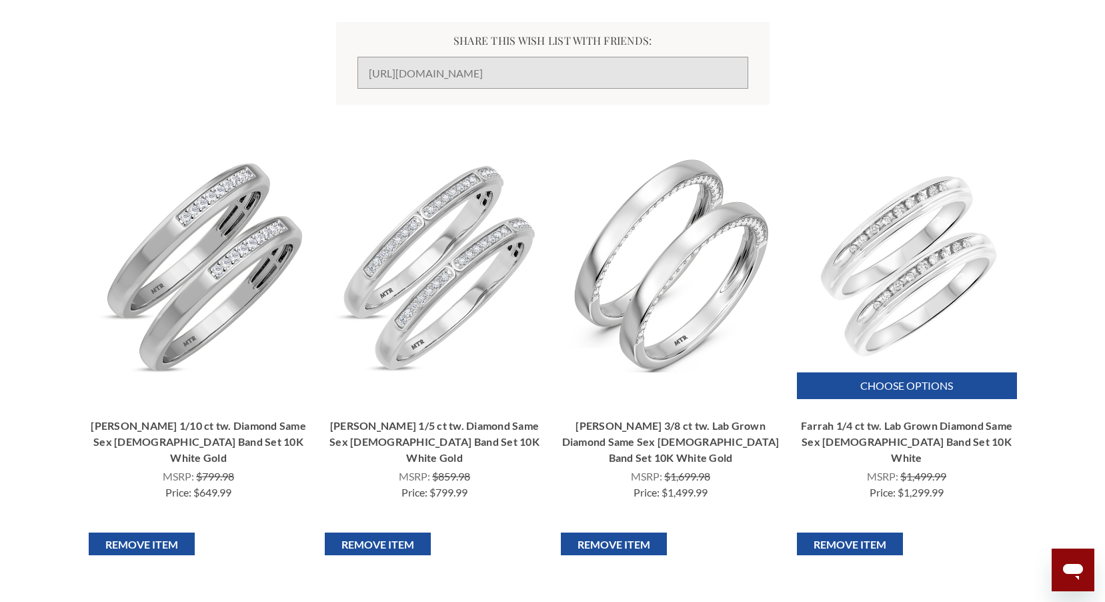
scroll to position [267, 0]
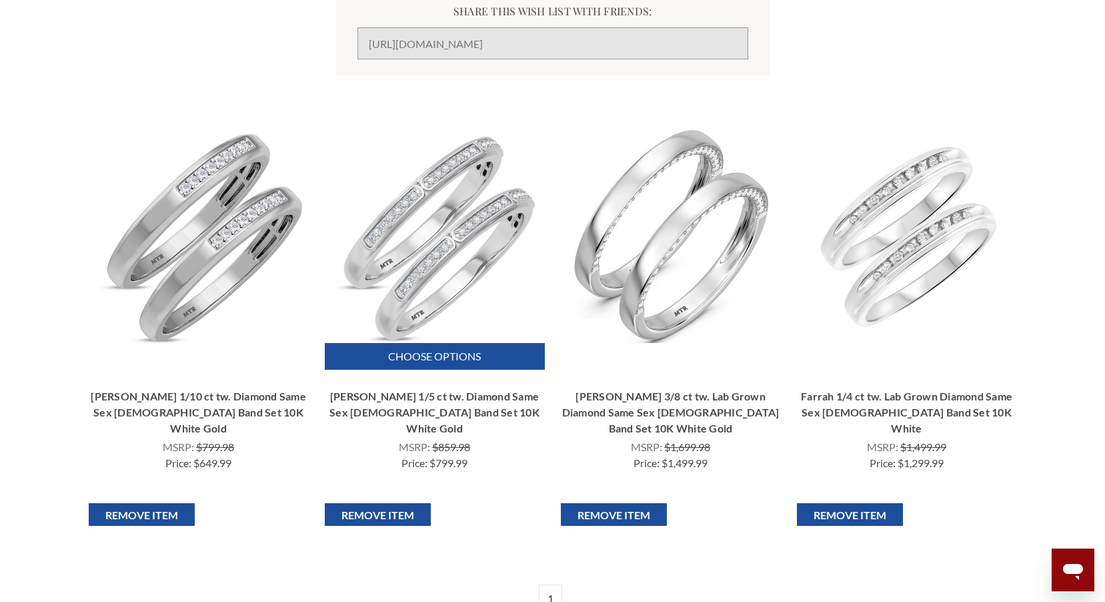
click at [416, 245] on img "Delphine 1/5 ct tw. Diamond Same Sex Ladies Band Set 10K White Gold, $799.99\a\a" at bounding box center [434, 236] width 214 height 214
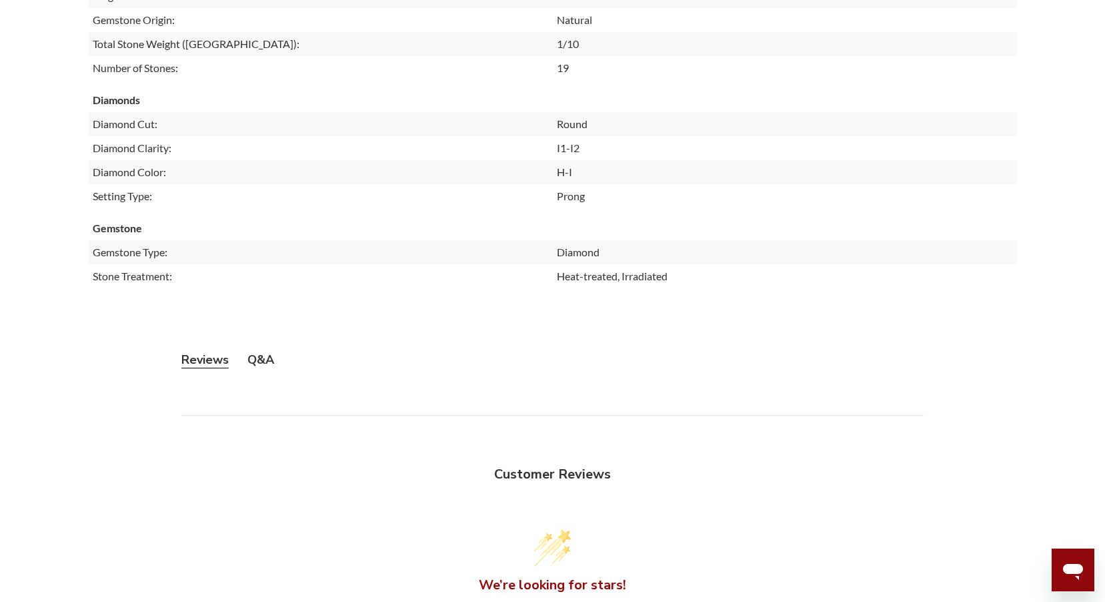
scroll to position [3135, 0]
click at [265, 360] on button "Q&A" at bounding box center [260, 360] width 27 height 17
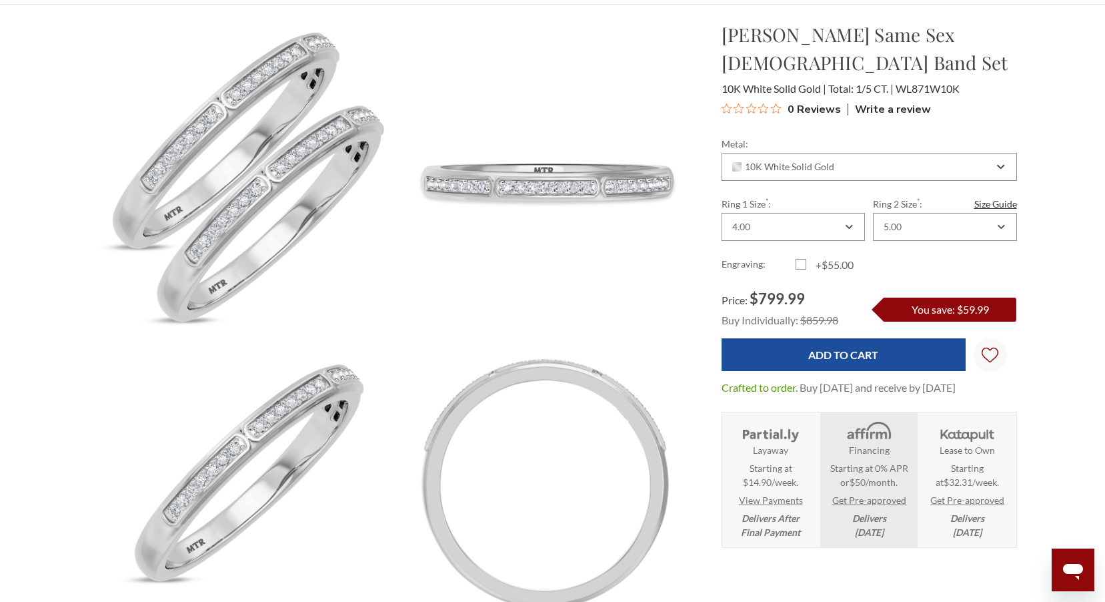
scroll to position [0, 0]
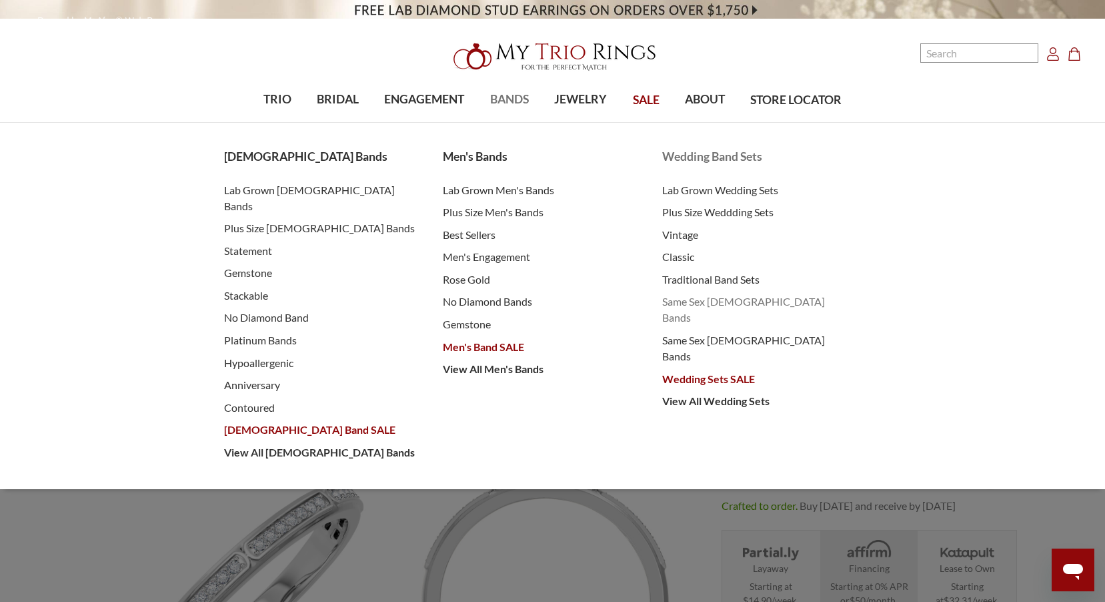
click at [740, 301] on span "Same Sex [DEMOGRAPHIC_DATA] Bands" at bounding box center [758, 309] width 193 height 32
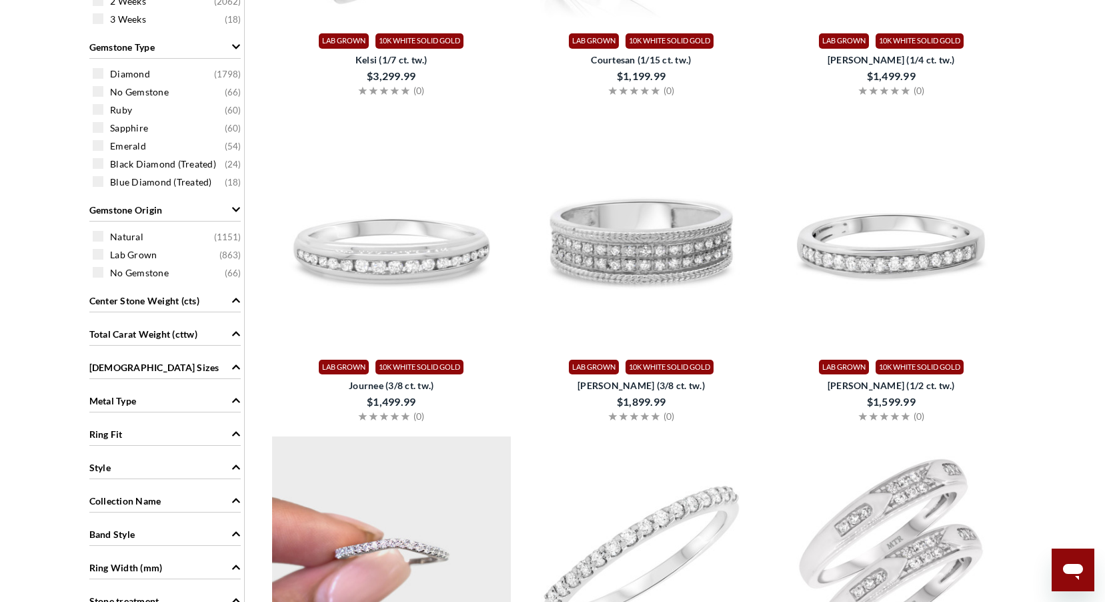
scroll to position [600, 0]
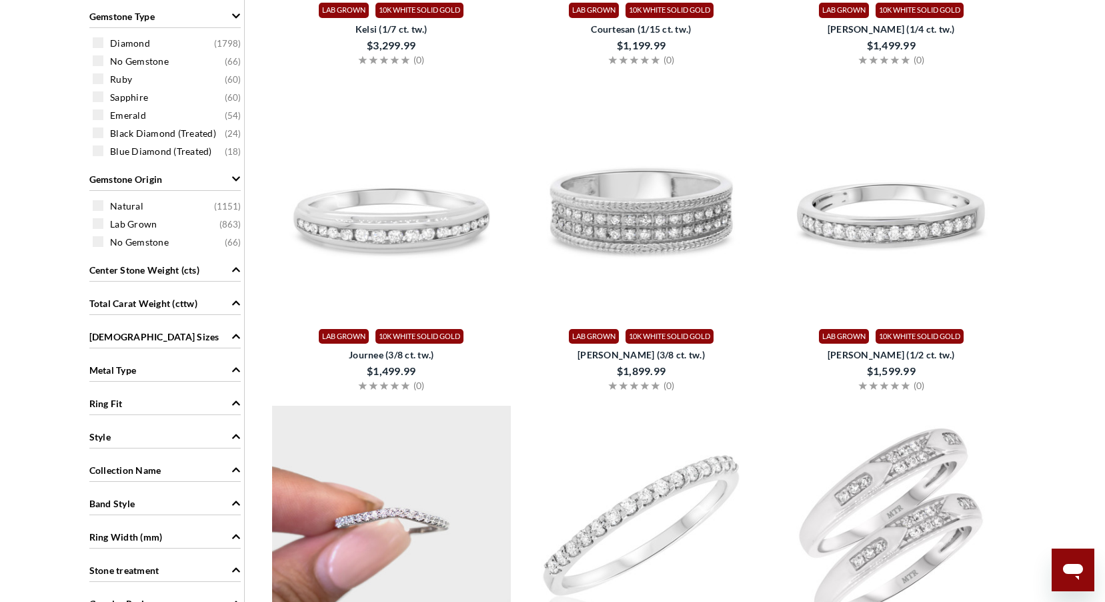
click at [121, 367] on span "Metal Type" at bounding box center [112, 370] width 47 height 14
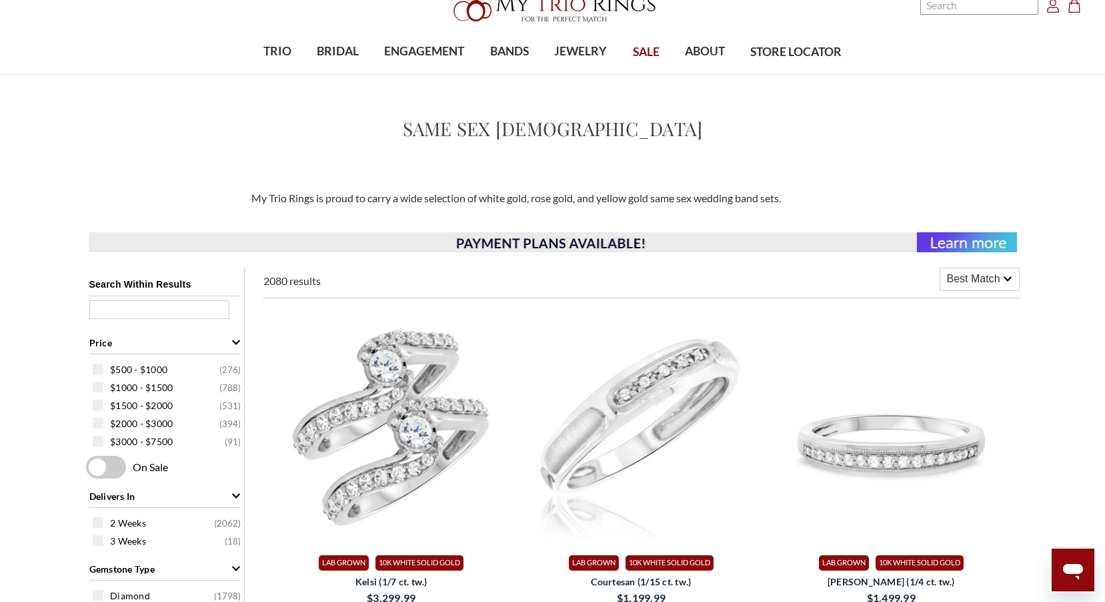
scroll to position [0, 0]
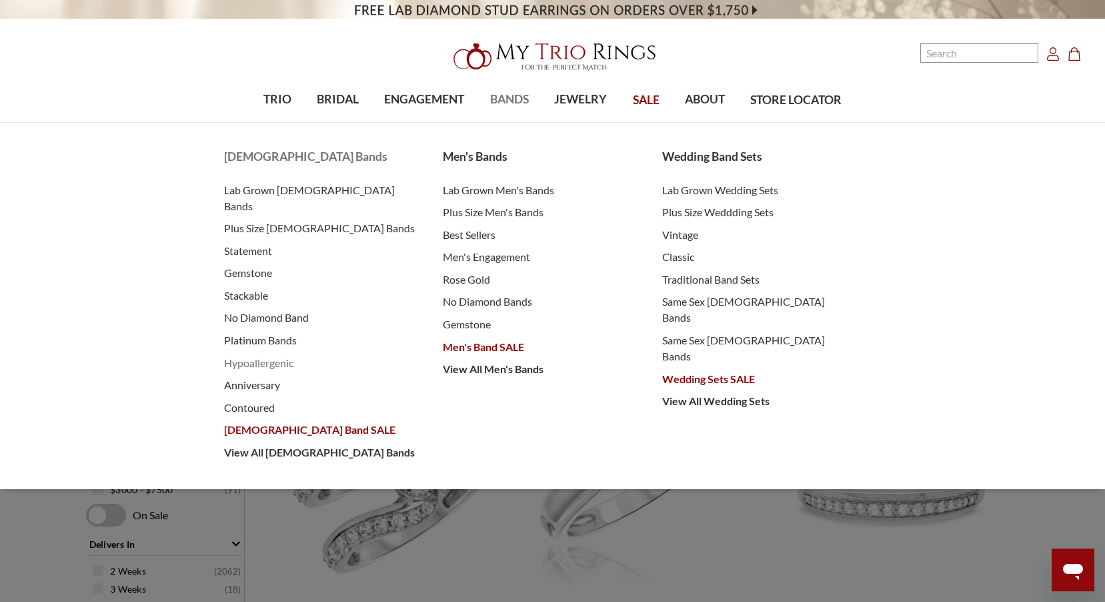
click at [263, 355] on span "Hypoallergenic" at bounding box center [320, 363] width 193 height 16
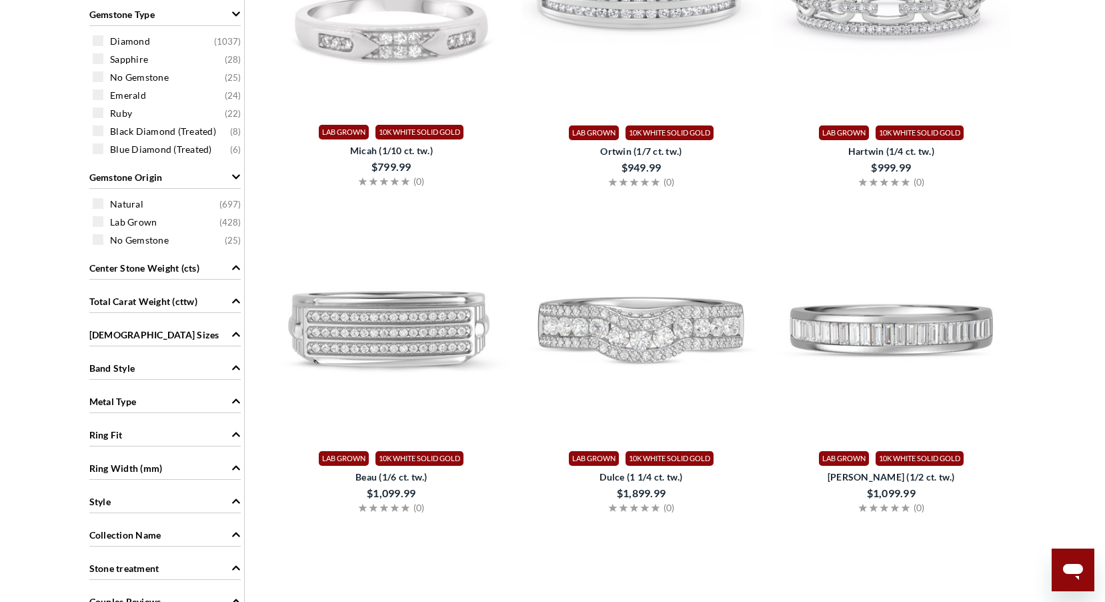
scroll to position [267, 0]
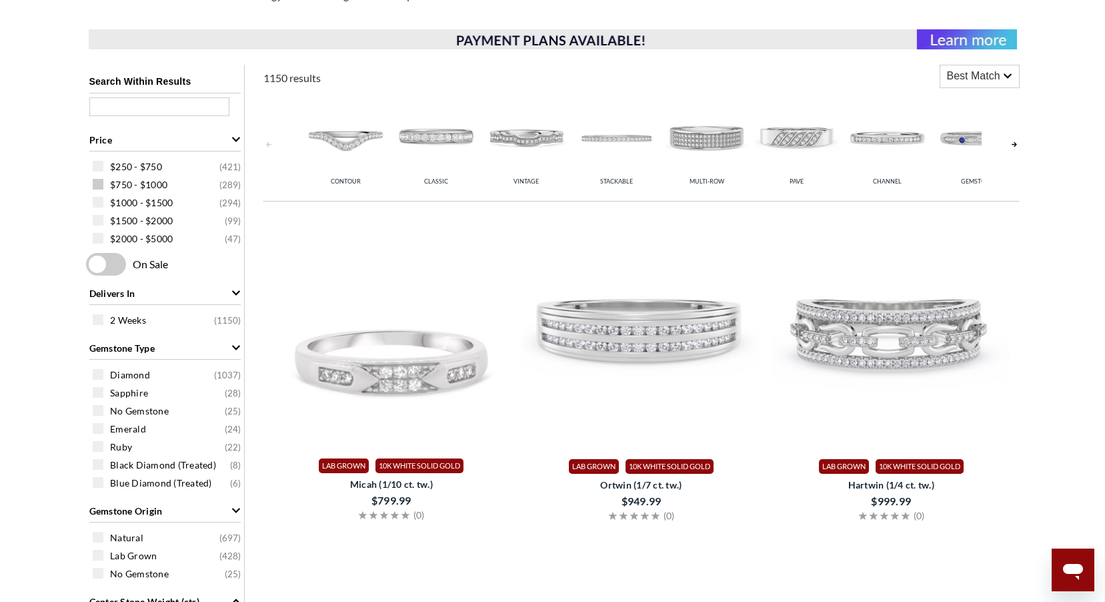
click at [101, 184] on span at bounding box center [98, 184] width 11 height 11
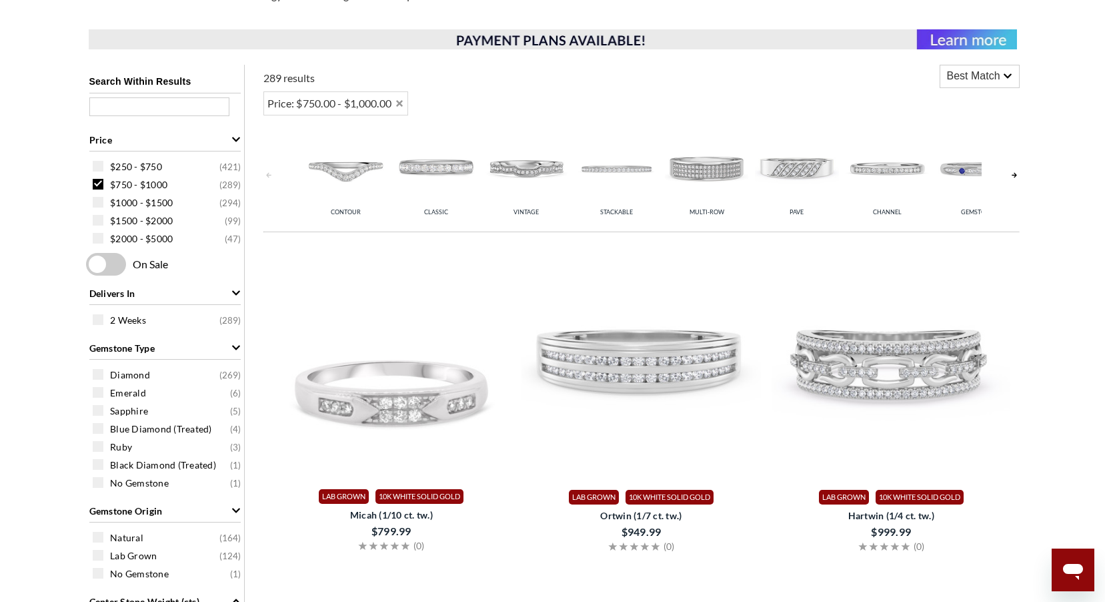
click at [97, 163] on span at bounding box center [98, 166] width 11 height 11
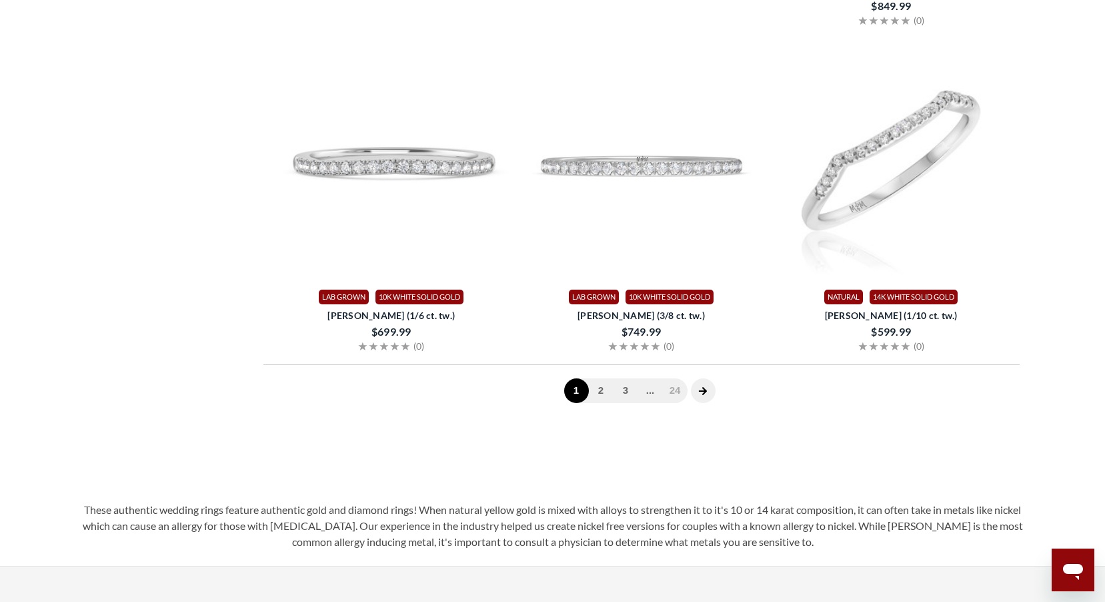
scroll to position [3402, 0]
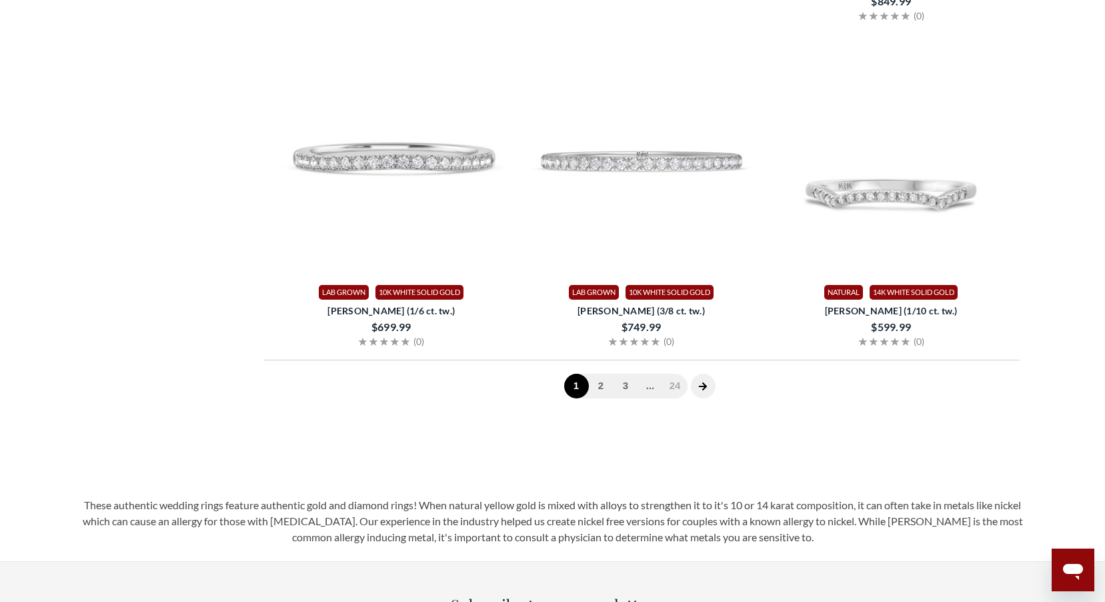
click at [701, 390] on icon "next page" at bounding box center [702, 386] width 9 height 9
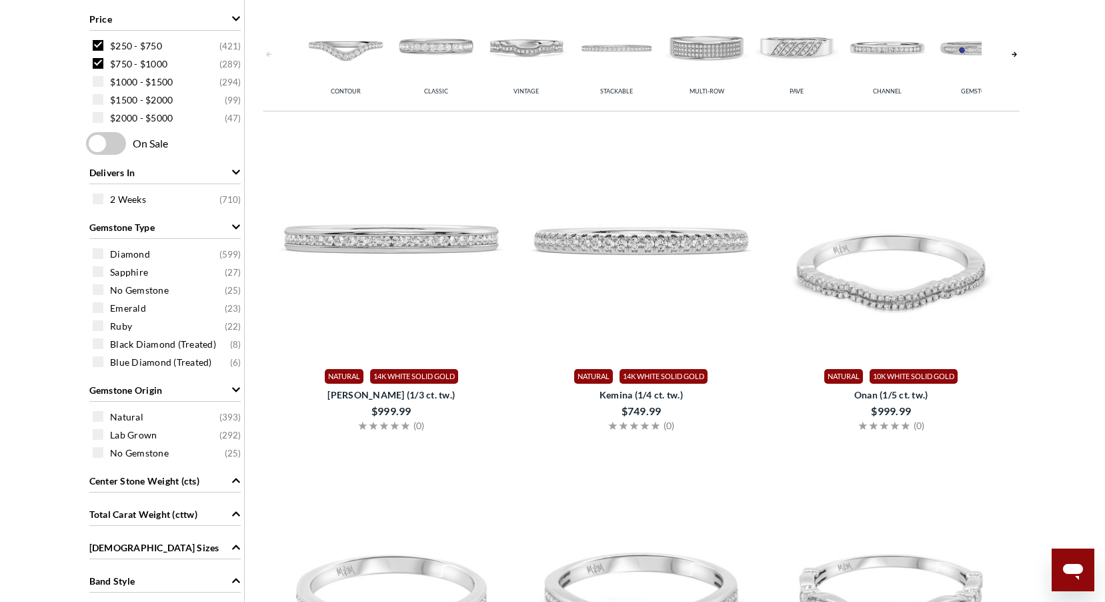
scroll to position [383, 0]
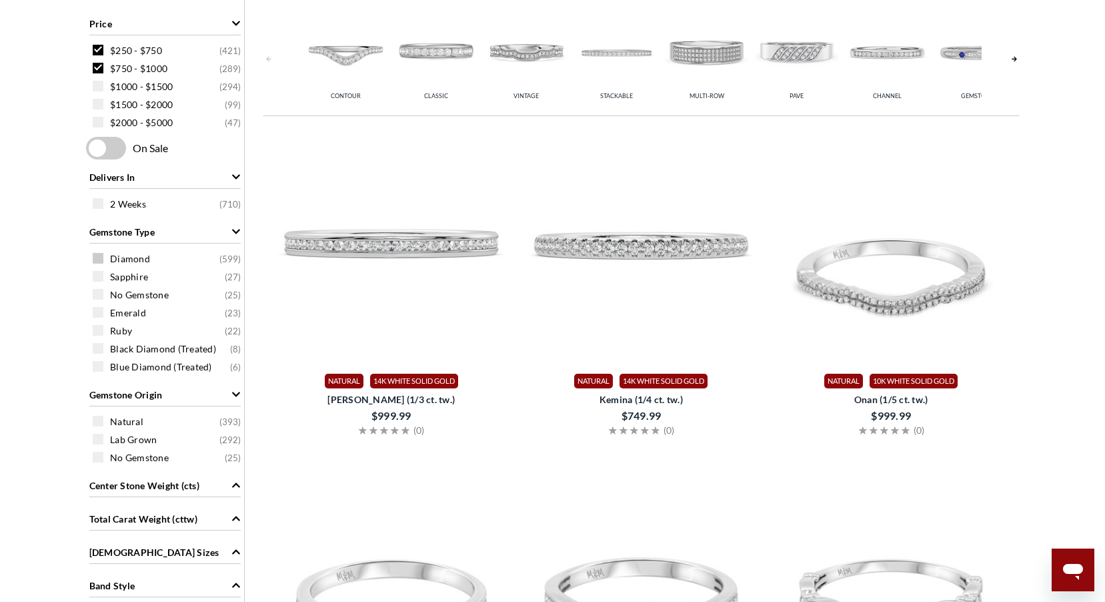
click at [96, 256] on span at bounding box center [98, 258] width 11 height 11
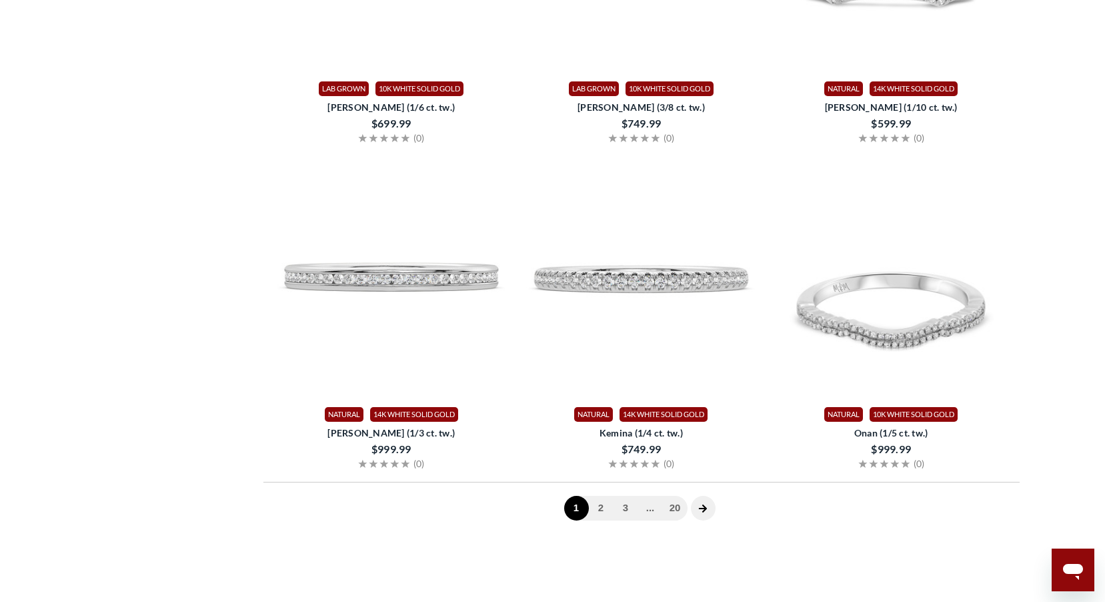
scroll to position [3402, 0]
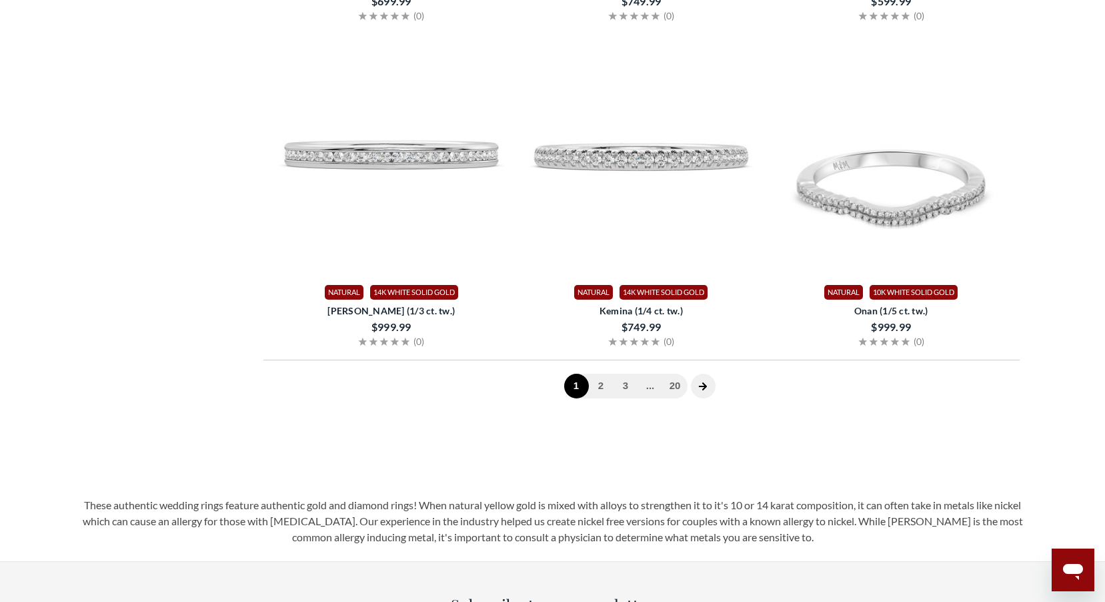
click at [695, 382] on span at bounding box center [703, 386] width 25 height 25
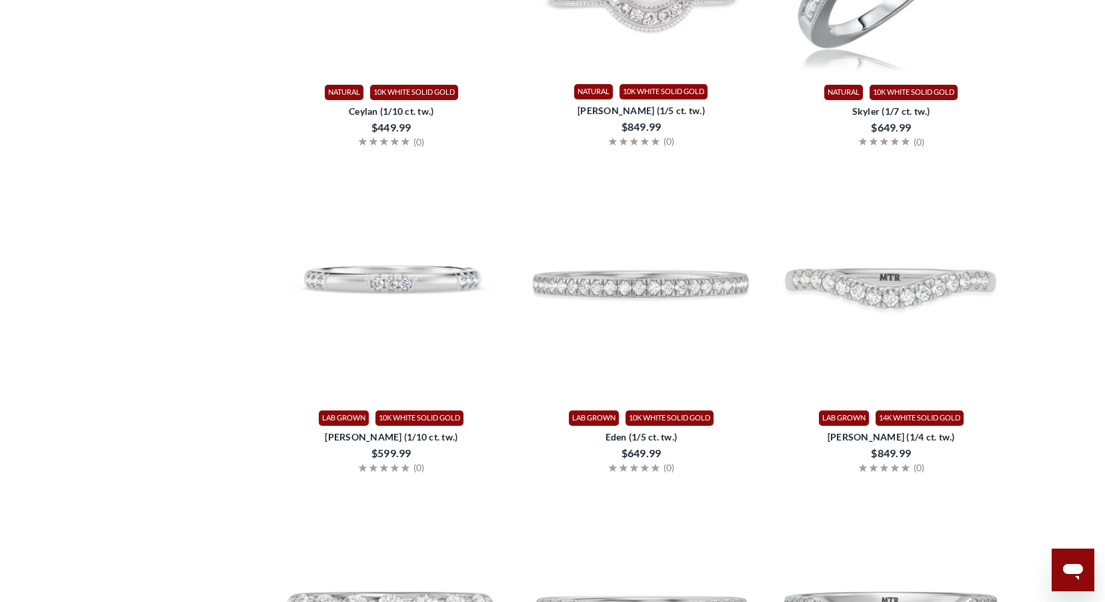
scroll to position [1650, 0]
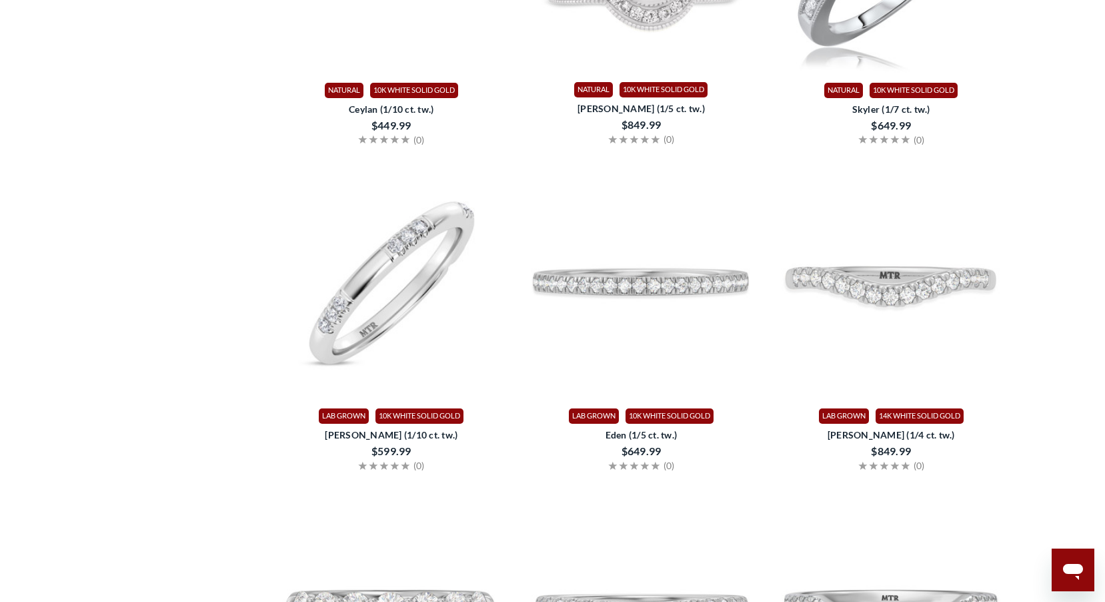
click at [436, 289] on img at bounding box center [391, 278] width 239 height 239
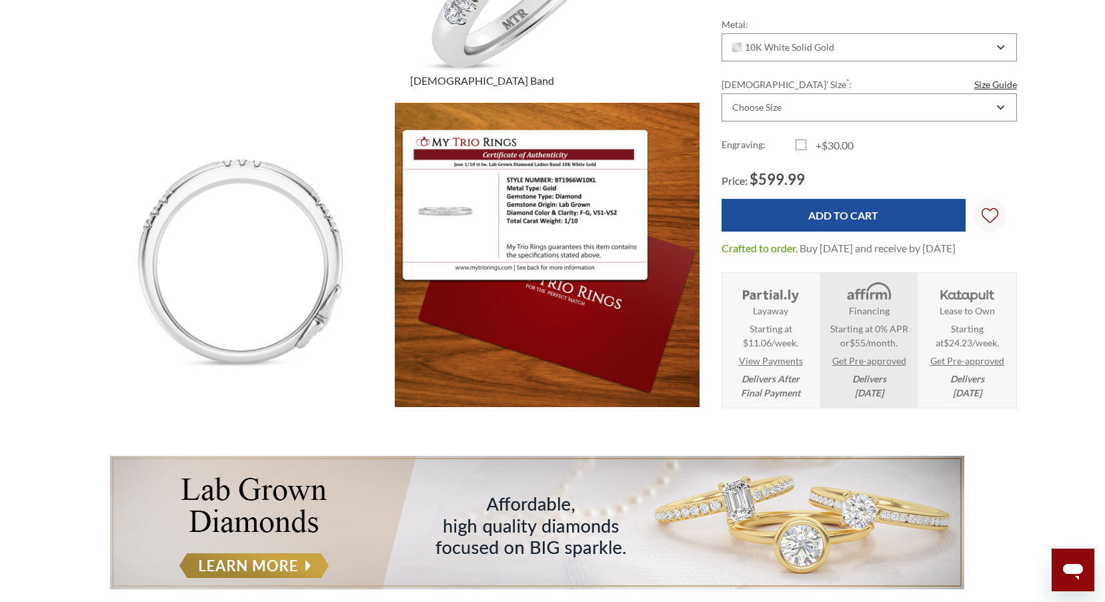
scroll to position [333, 0]
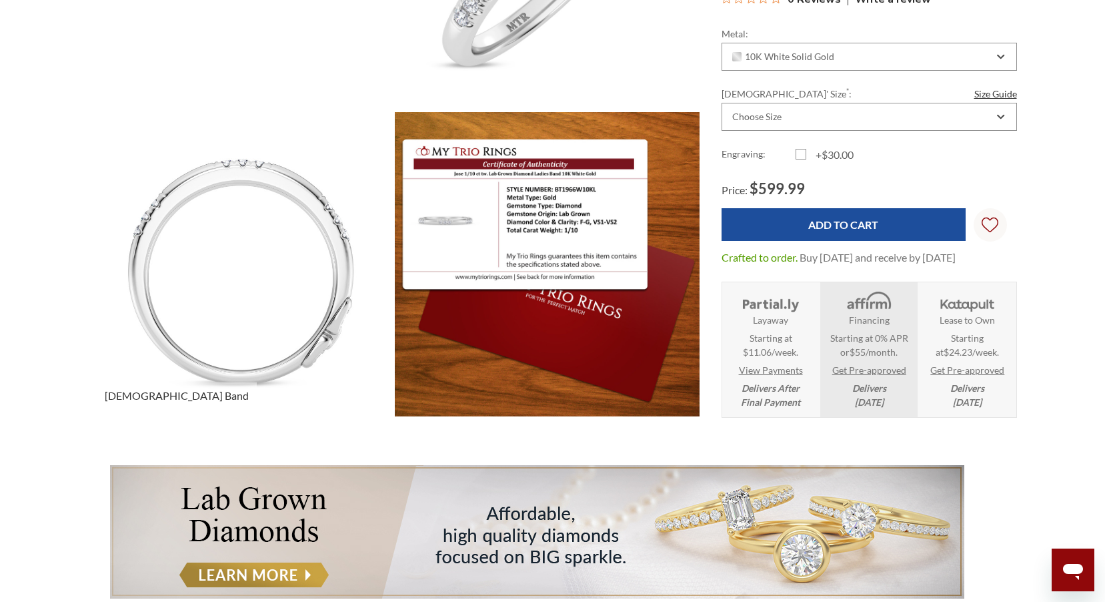
click at [230, 341] on img at bounding box center [241, 264] width 335 height 335
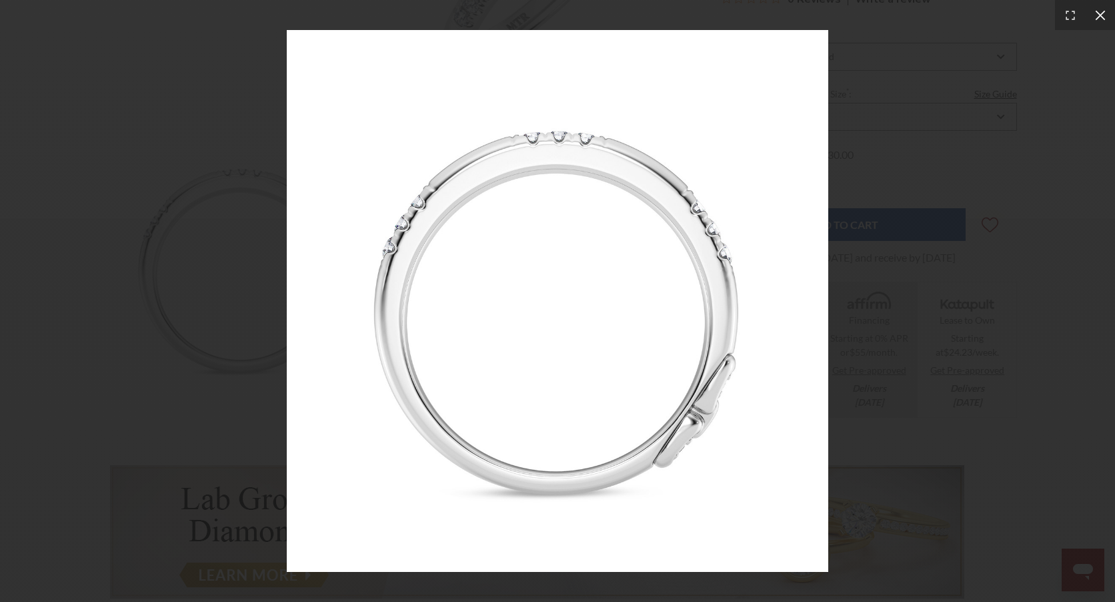
click at [1097, 16] on icon at bounding box center [1100, 15] width 13 height 13
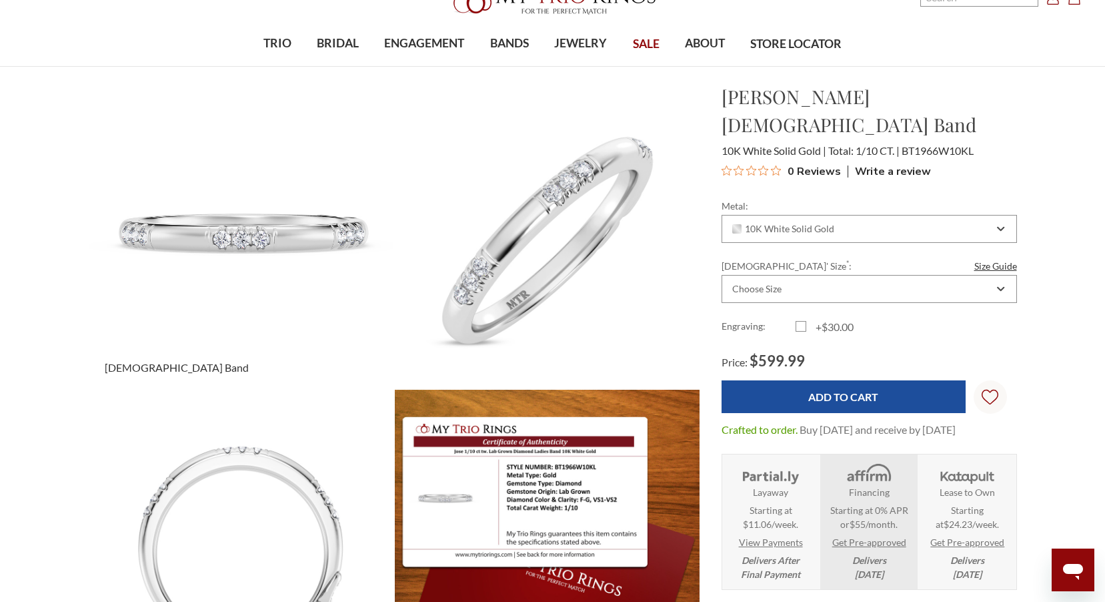
scroll to position [0, 0]
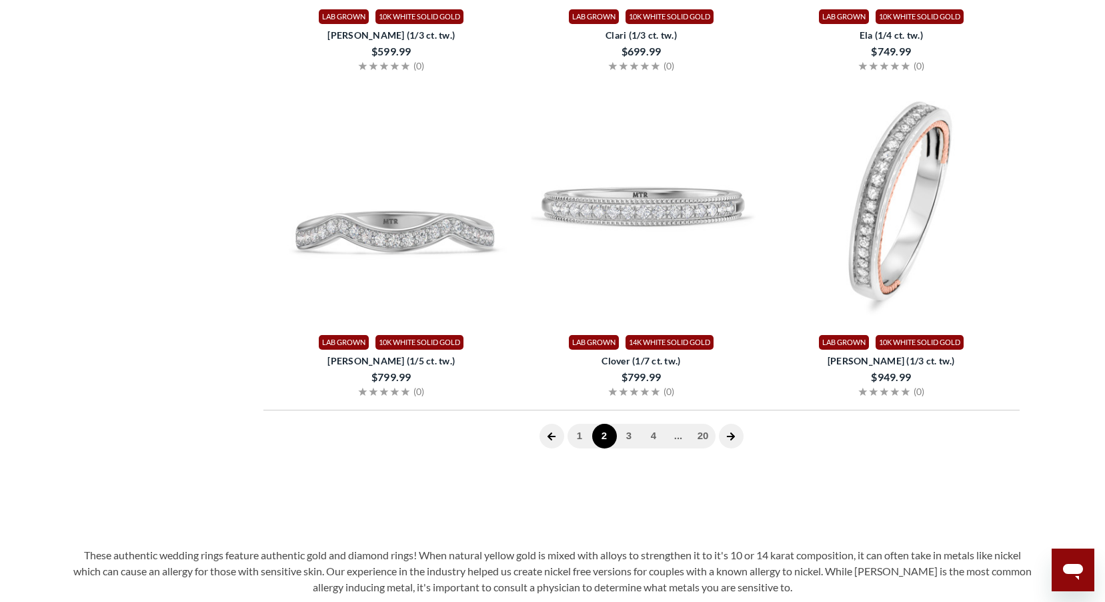
scroll to position [3384, 0]
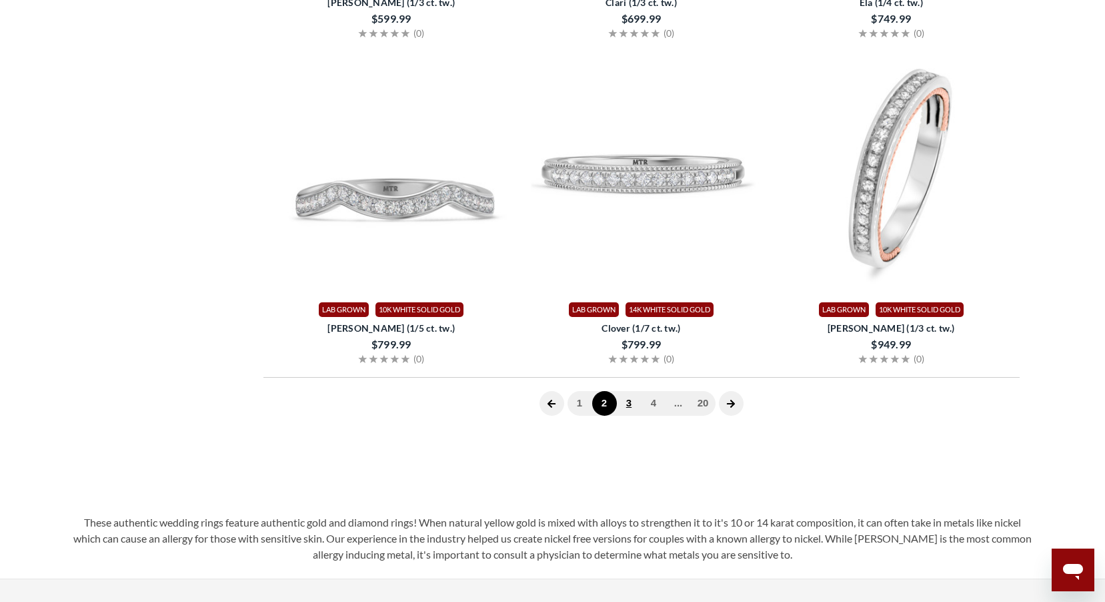
click at [628, 403] on link "3" at bounding box center [629, 403] width 25 height 25
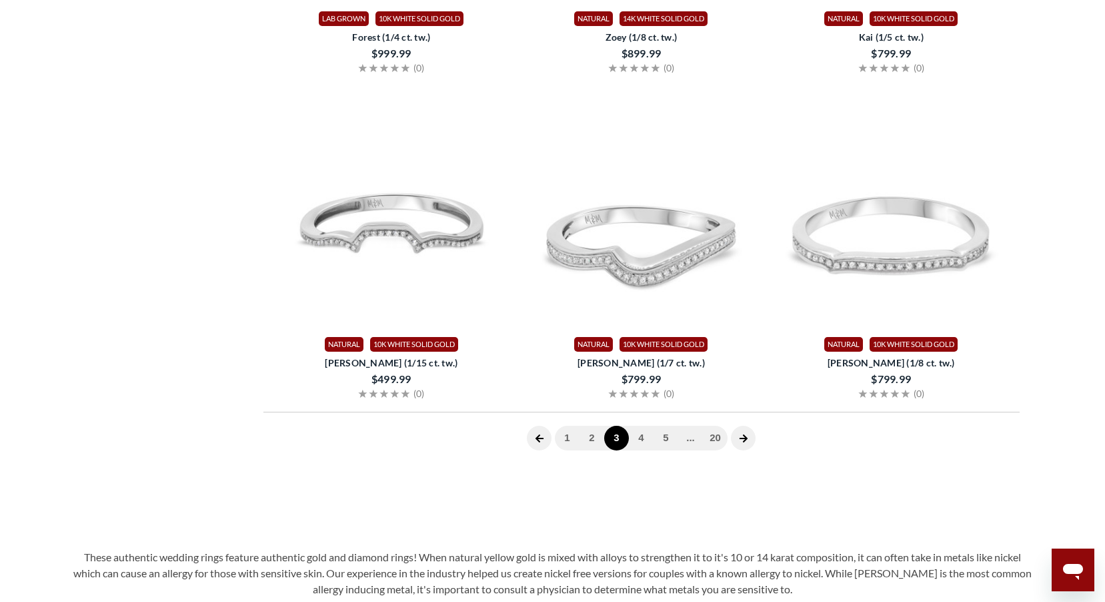
scroll to position [3384, 0]
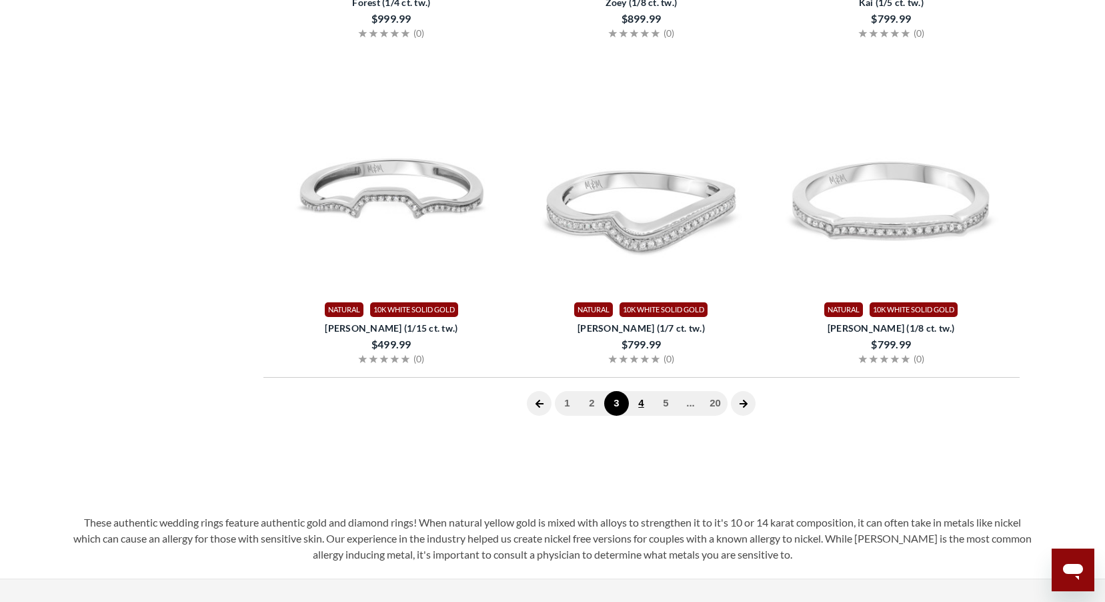
click at [641, 402] on link "4" at bounding box center [641, 403] width 25 height 25
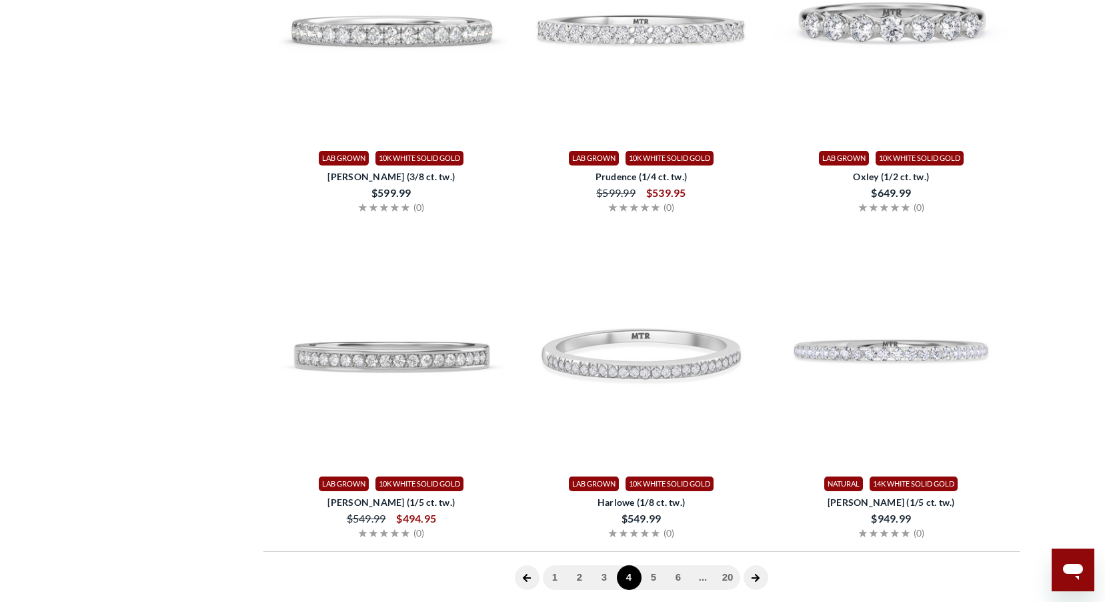
scroll to position [3384, 0]
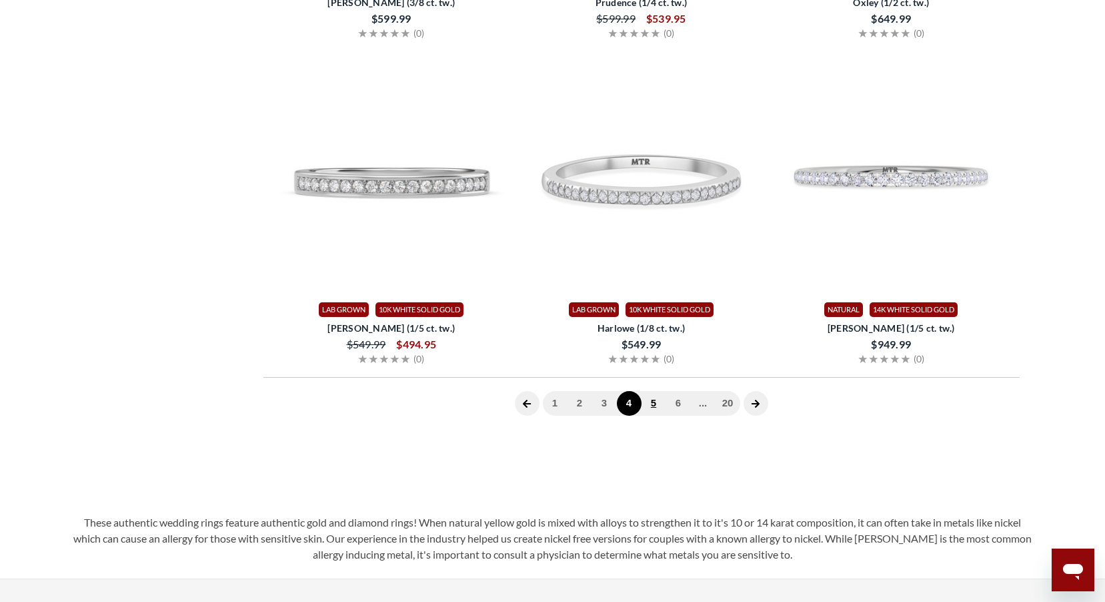
click at [654, 400] on link "5" at bounding box center [654, 403] width 25 height 25
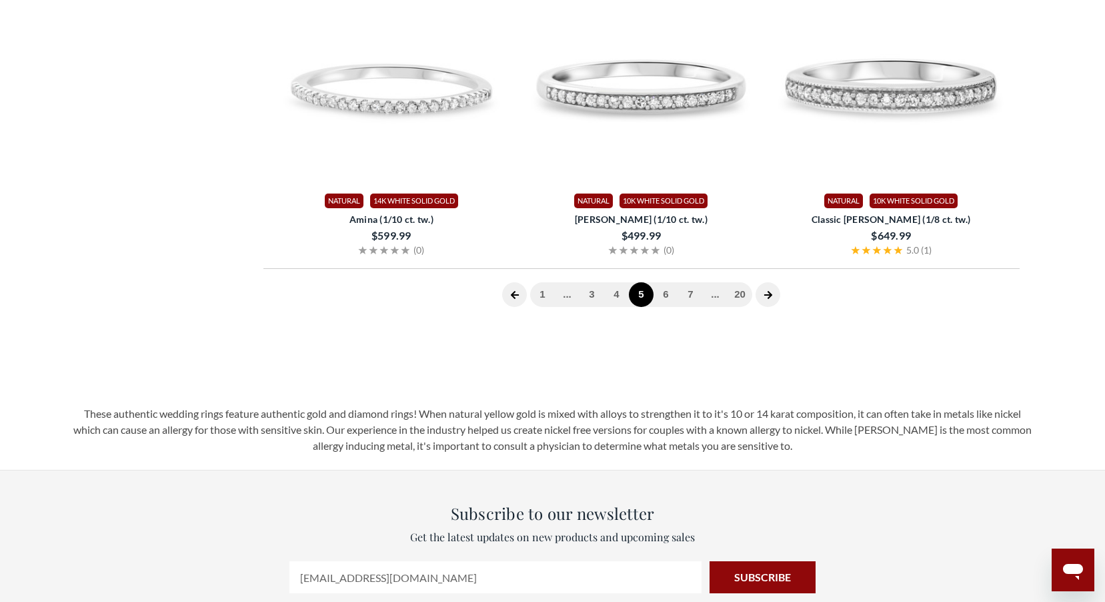
scroll to position [3518, 0]
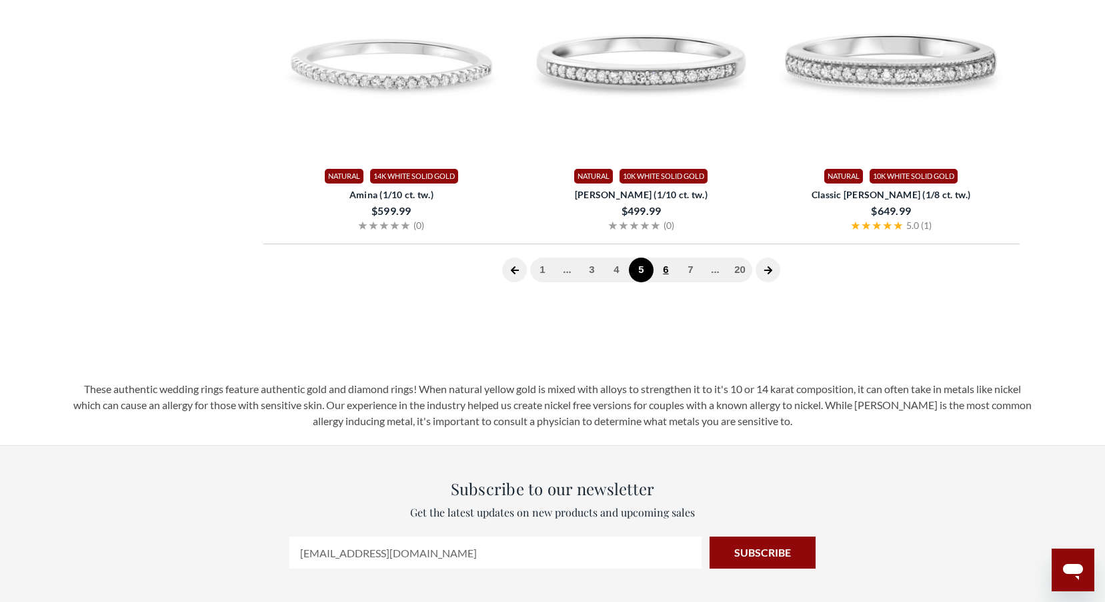
click at [661, 263] on link "6" at bounding box center [666, 269] width 25 height 25
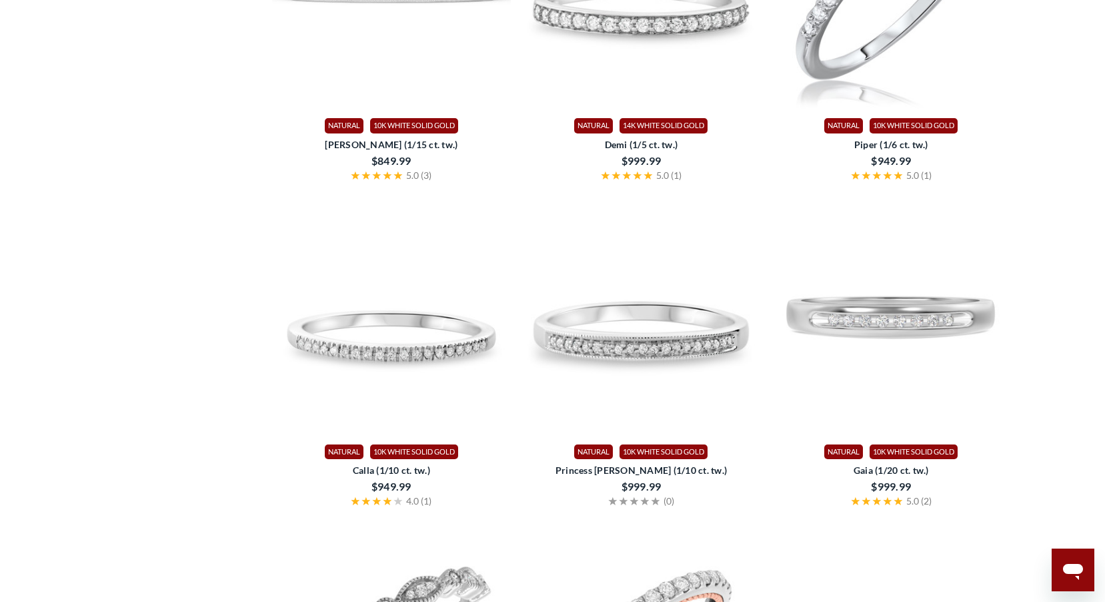
scroll to position [2917, 0]
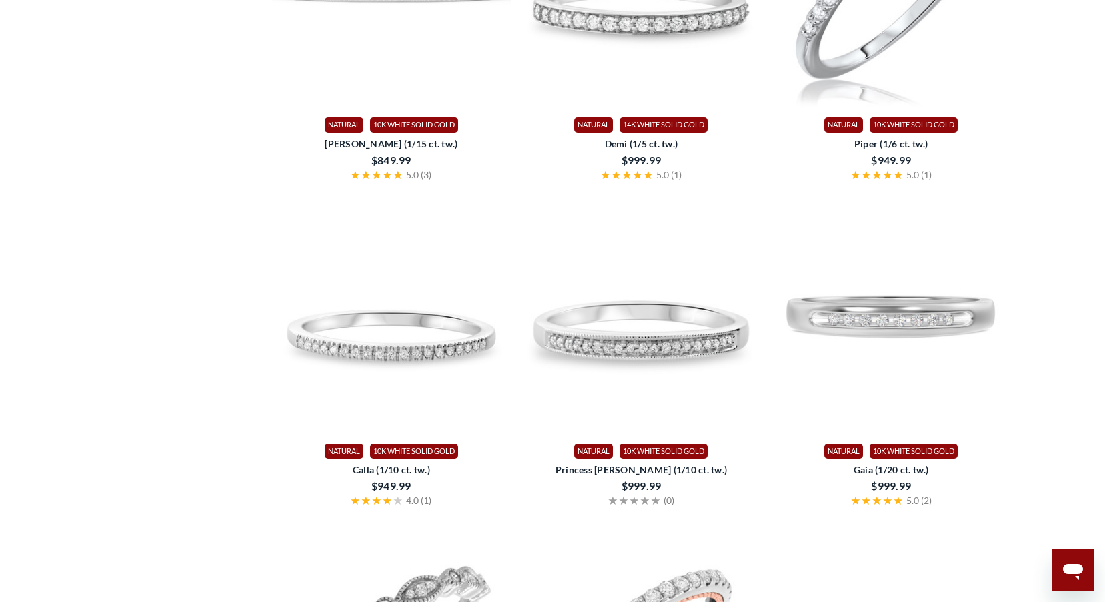
click at [924, 329] on img at bounding box center [891, 314] width 239 height 239
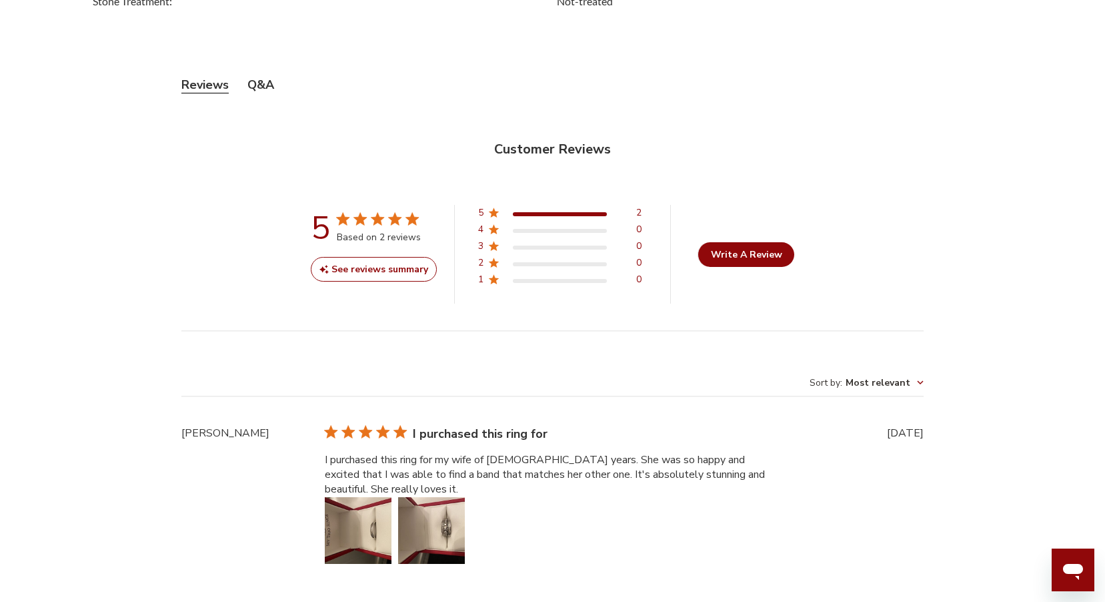
scroll to position [2935, 0]
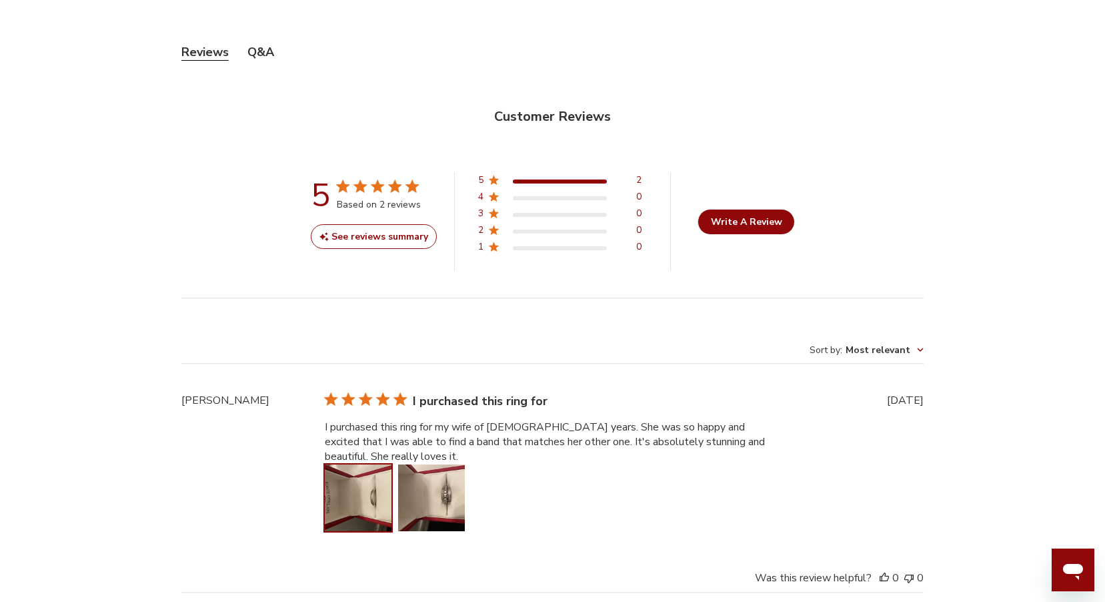
click at [377, 502] on button "Image of review by Jared L. on October 13, 20 number 1" at bounding box center [358, 497] width 67 height 67
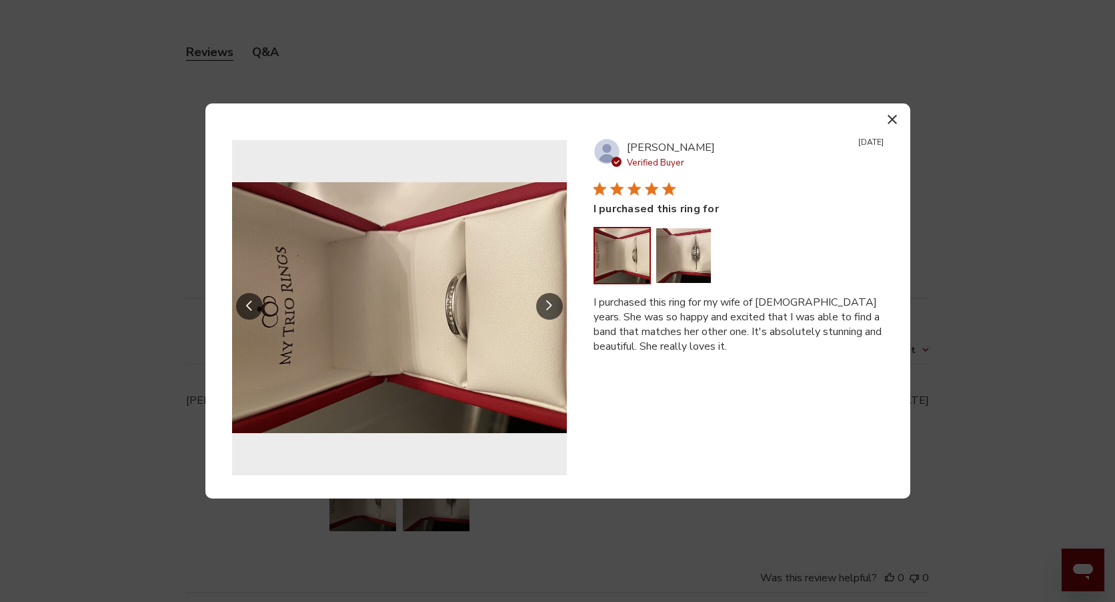
click at [419, 339] on img "Reviews with media" at bounding box center [399, 307] width 335 height 335
click at [548, 305] on icon "Slide Controls" at bounding box center [549, 305] width 7 height 11
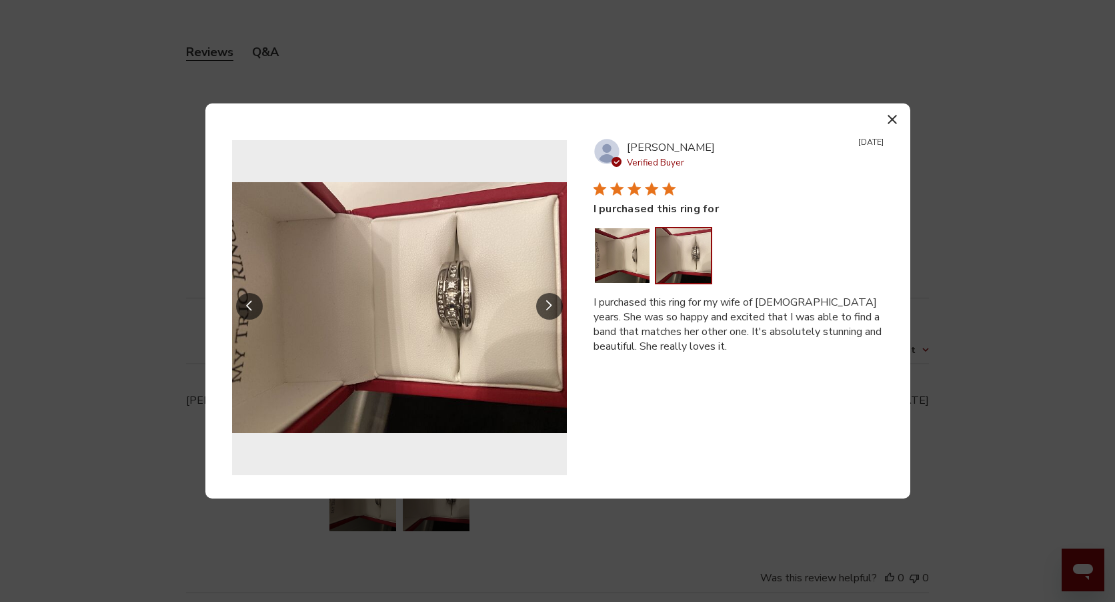
click at [889, 119] on icon "button" at bounding box center [892, 119] width 9 height 9
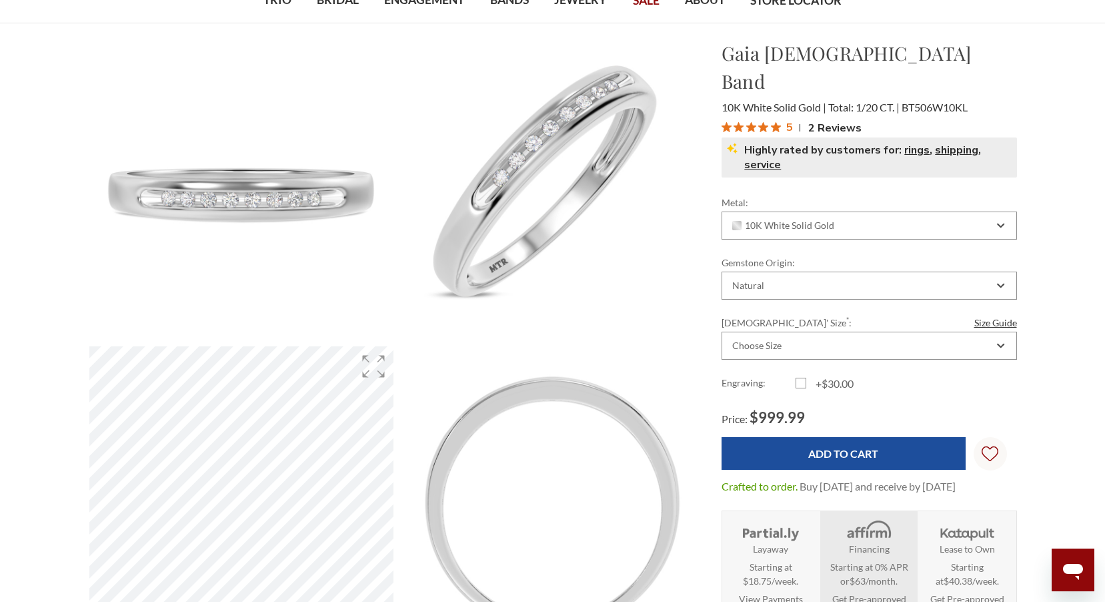
scroll to position [133, 0]
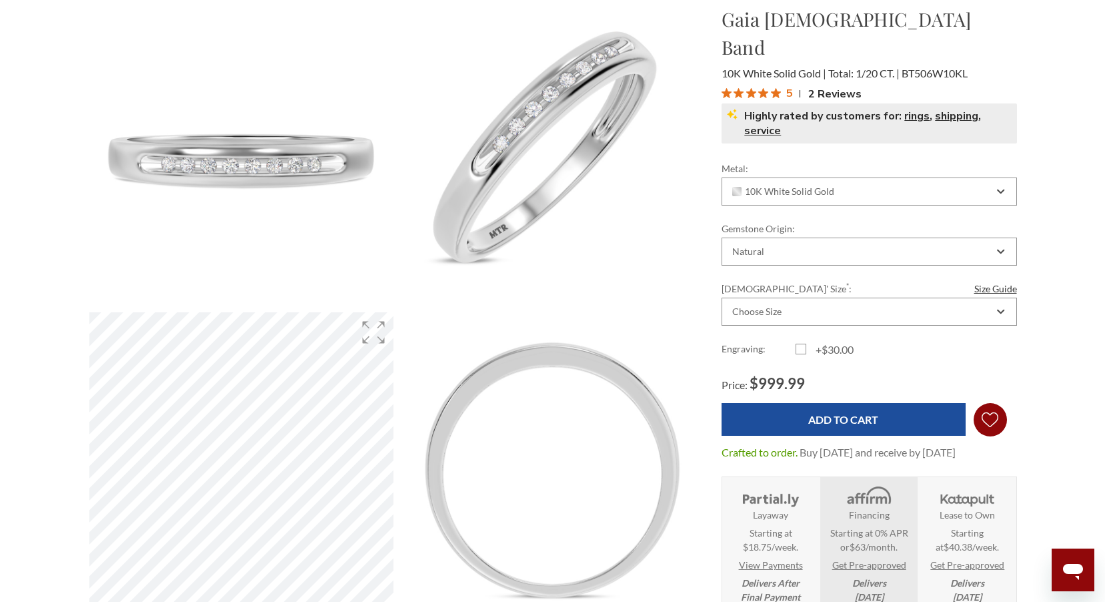
click at [991, 394] on icon "Wish Lists Wish Lists" at bounding box center [990, 419] width 17 height 100
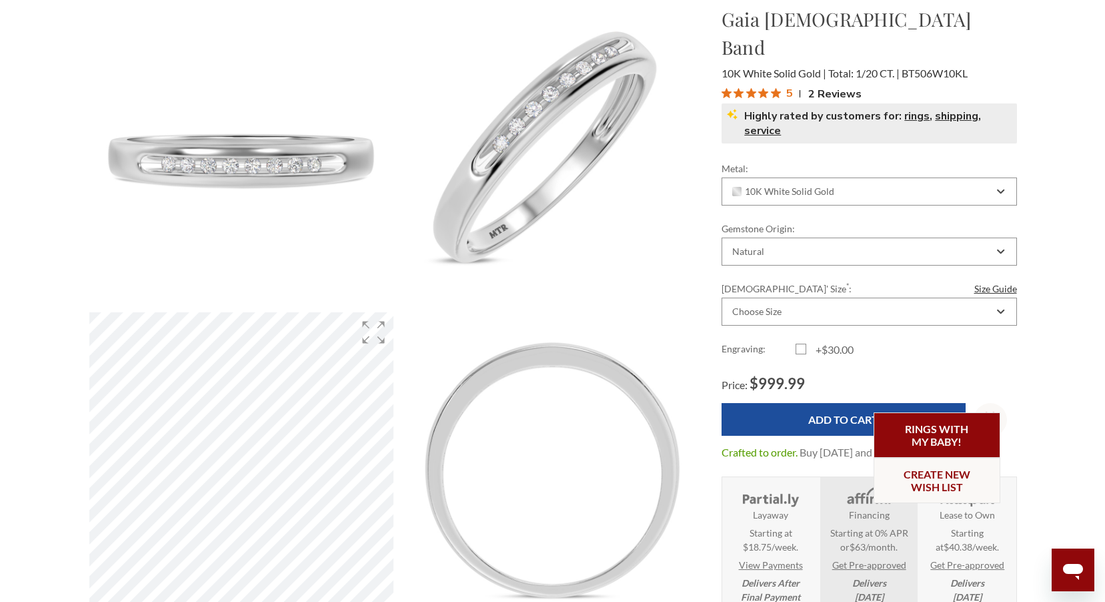
click at [937, 433] on link "Rings with my baby!" at bounding box center [937, 434] width 127 height 45
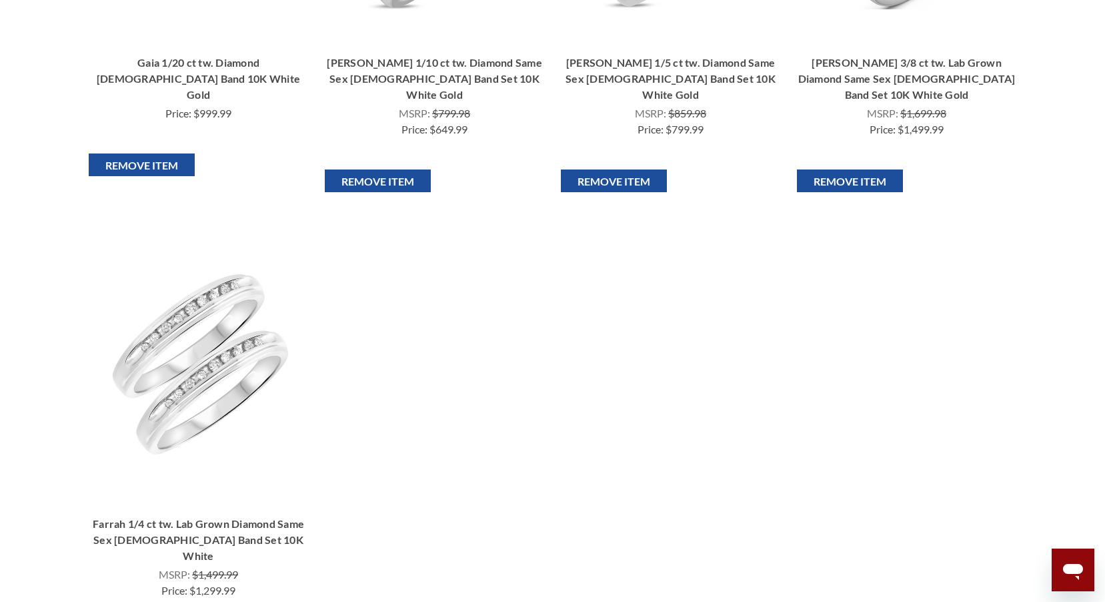
scroll to position [667, 0]
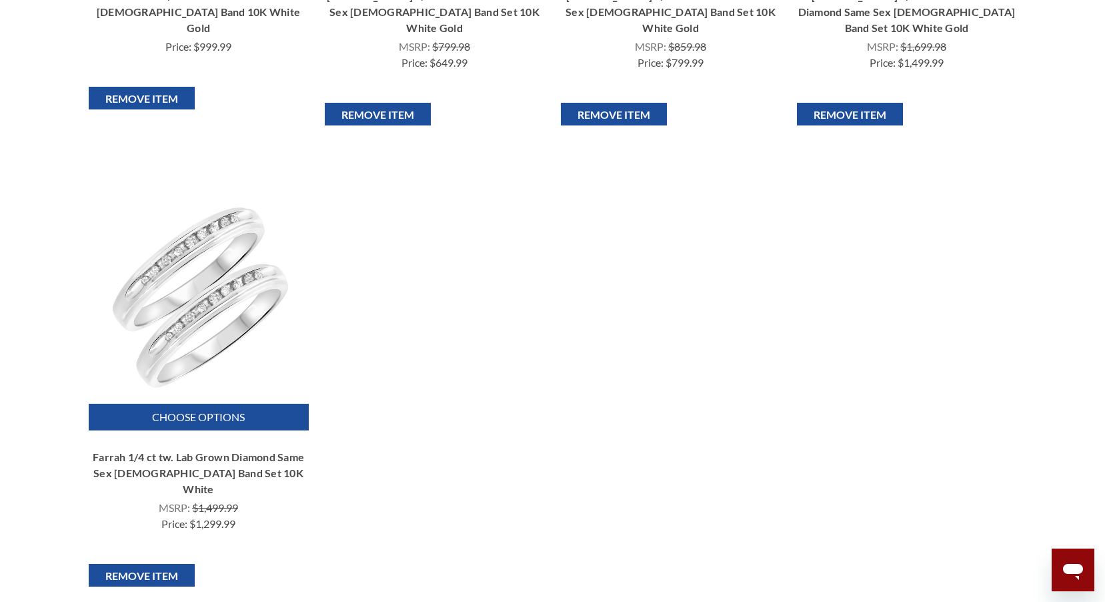
click at [201, 266] on img "Farrah 1/4 ct tw. Lab Grown Diamond Same Sex Ladies Band Set 10K White, $1,299.…" at bounding box center [198, 296] width 214 height 214
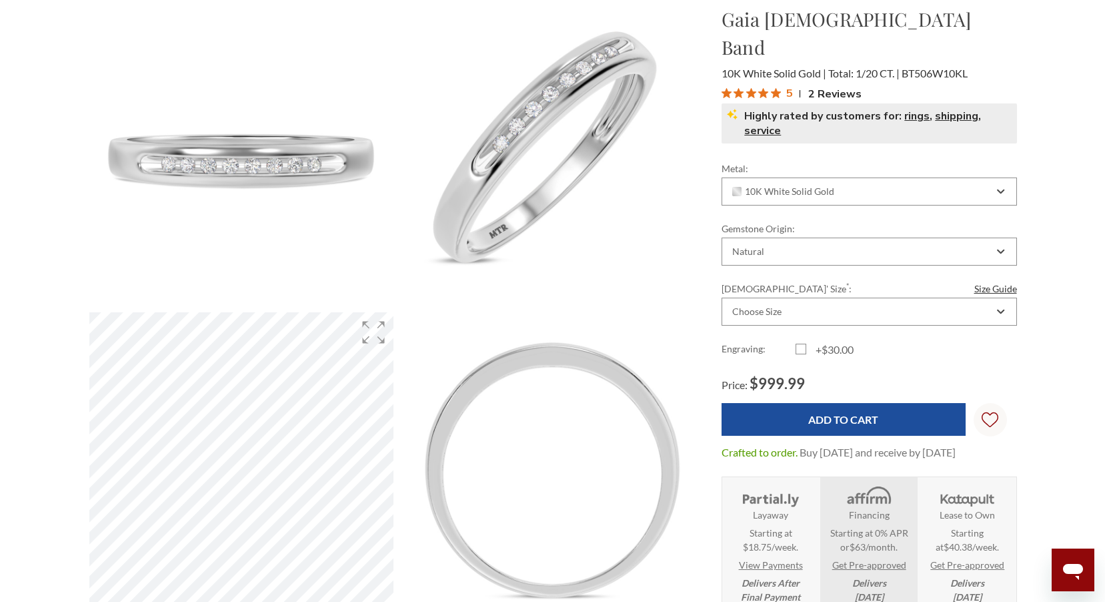
scroll to position [593, 918]
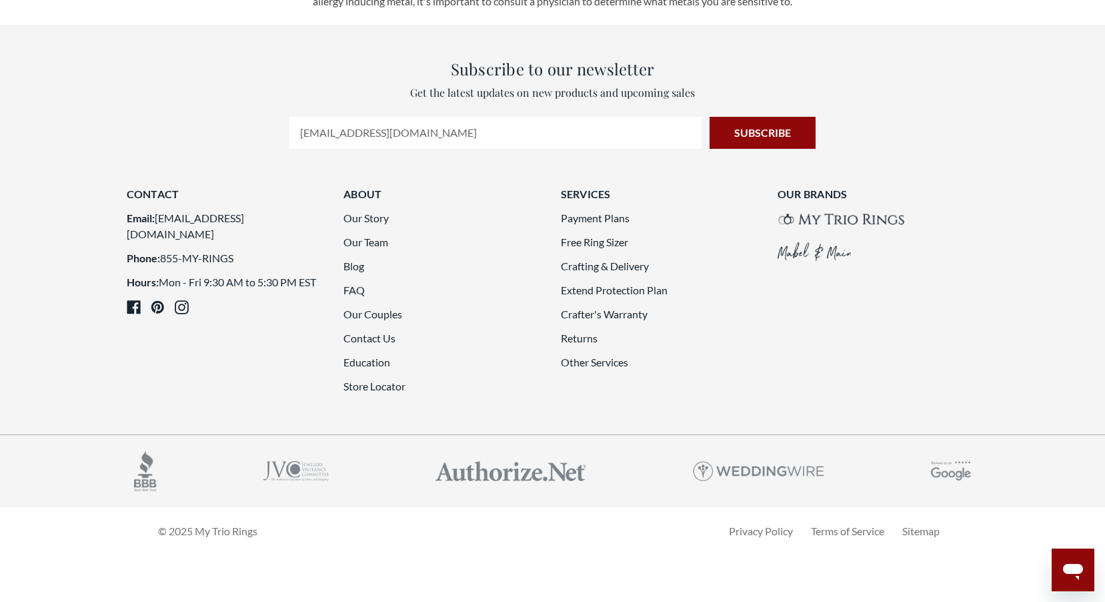
scroll to position [2851, 0]
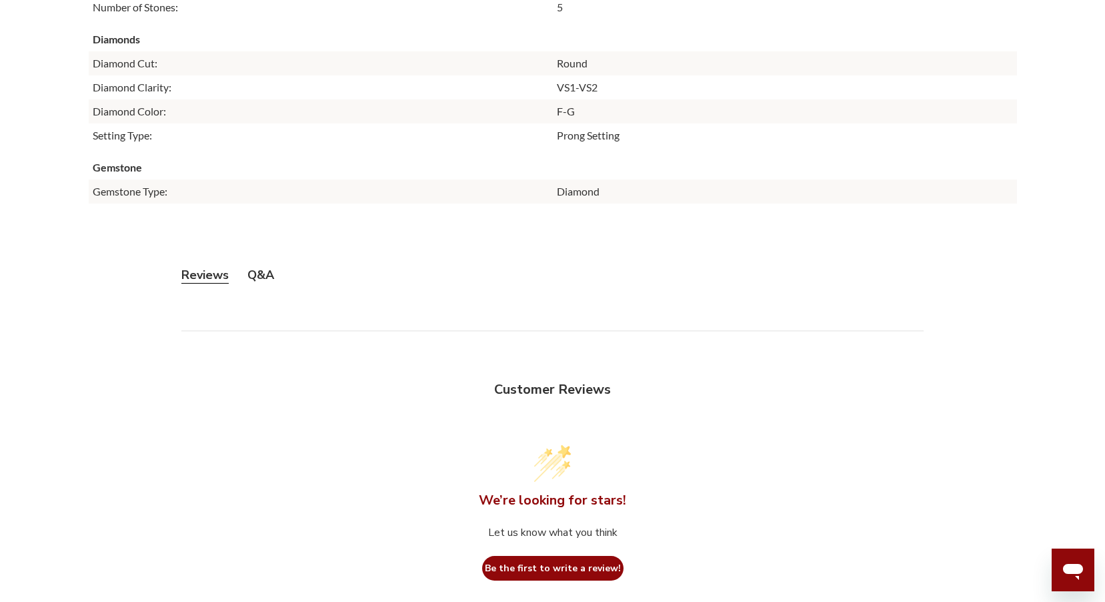
scroll to position [1667, 0]
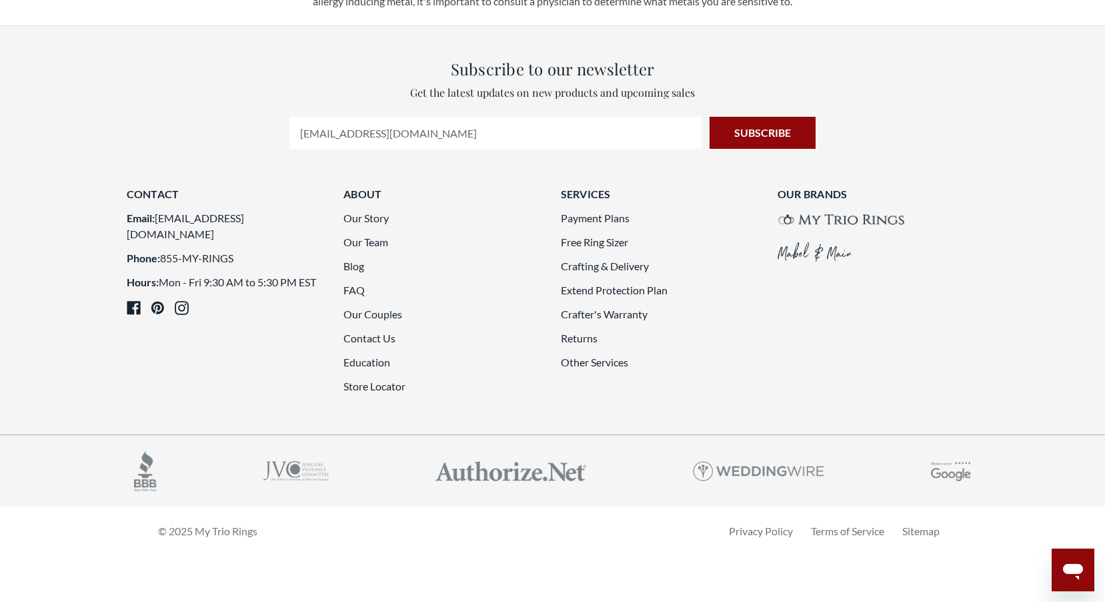
scroll to position [3468, 0]
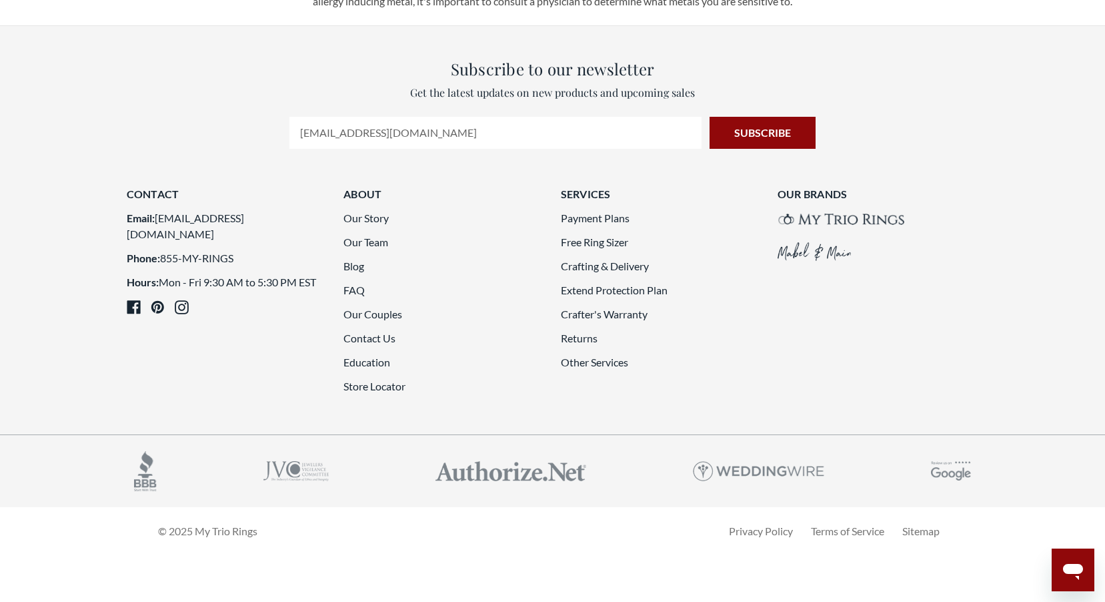
scroll to position [3518, 0]
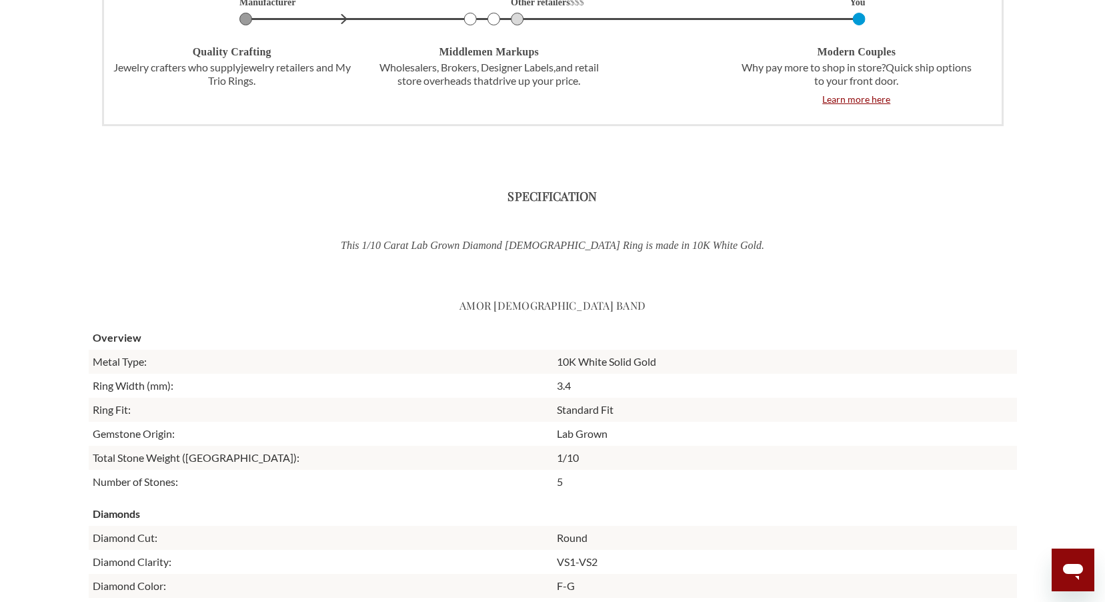
scroll to position [1134, 0]
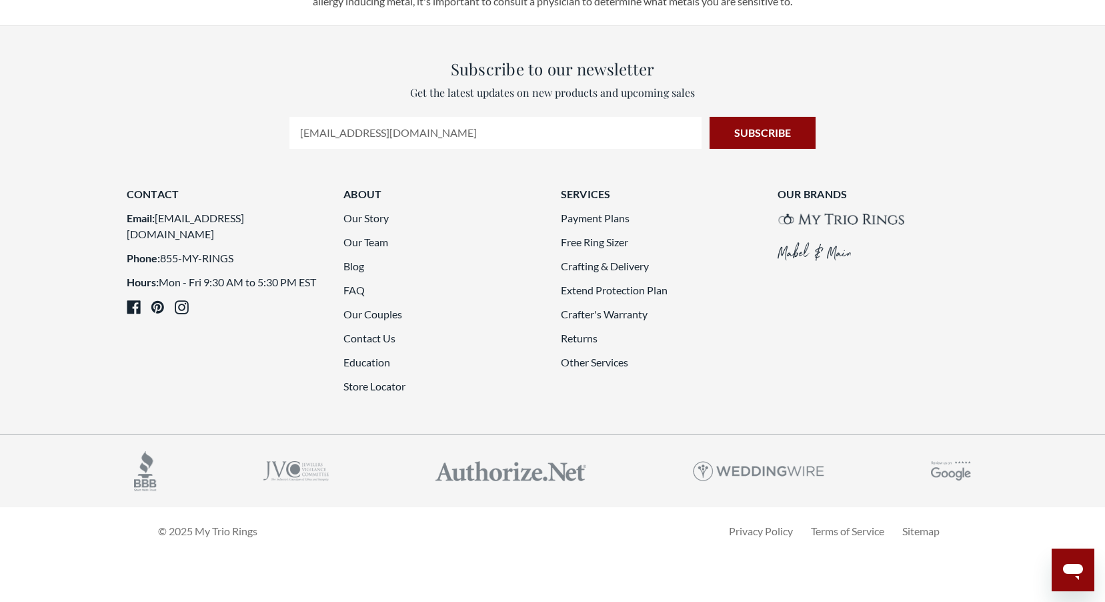
scroll to position [3184, 0]
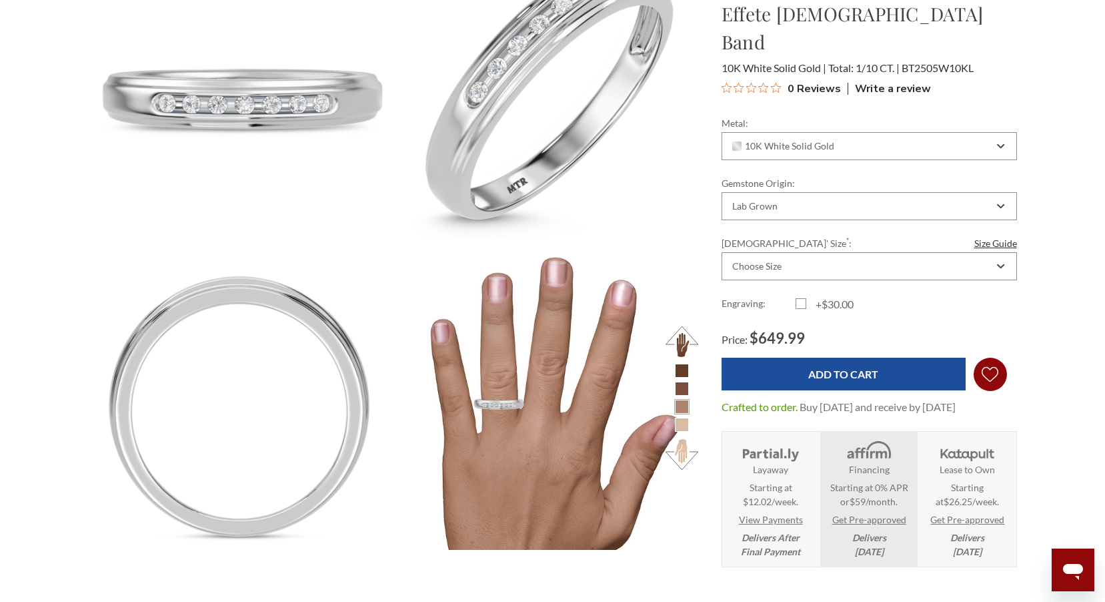
click at [988, 346] on icon "Wish Lists Wish Lists" at bounding box center [990, 374] width 17 height 100
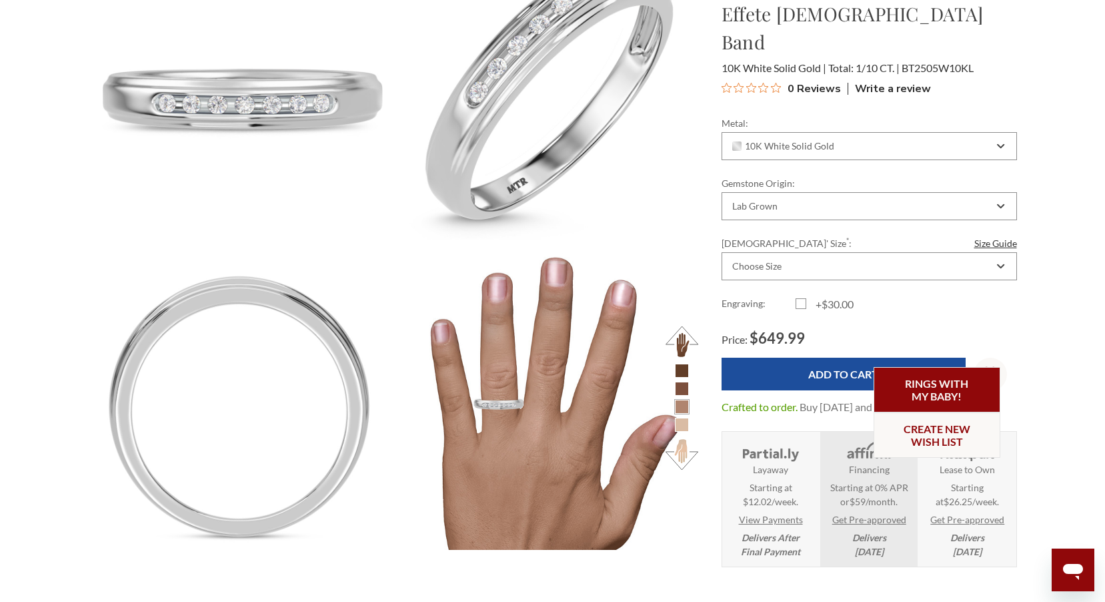
click at [959, 386] on link "Rings with my baby!" at bounding box center [937, 389] width 127 height 45
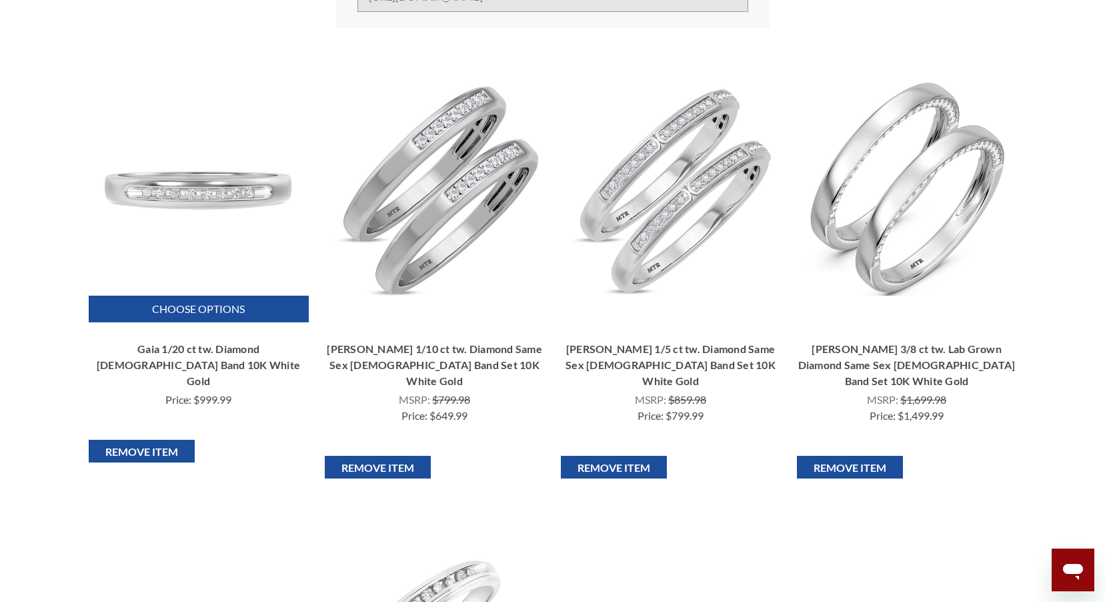
scroll to position [333, 0]
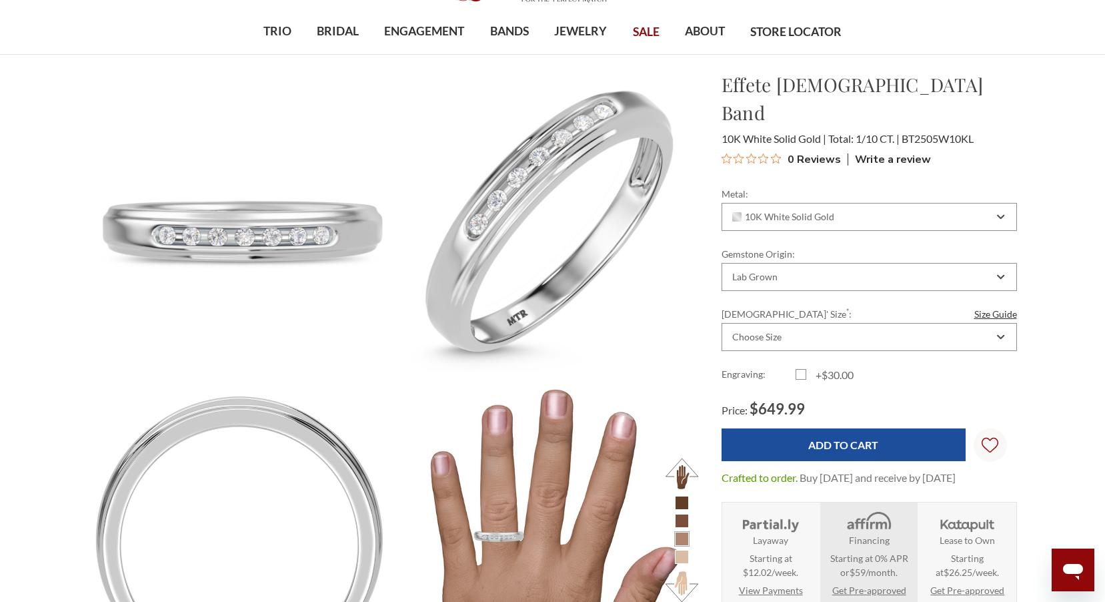
scroll to position [67, 0]
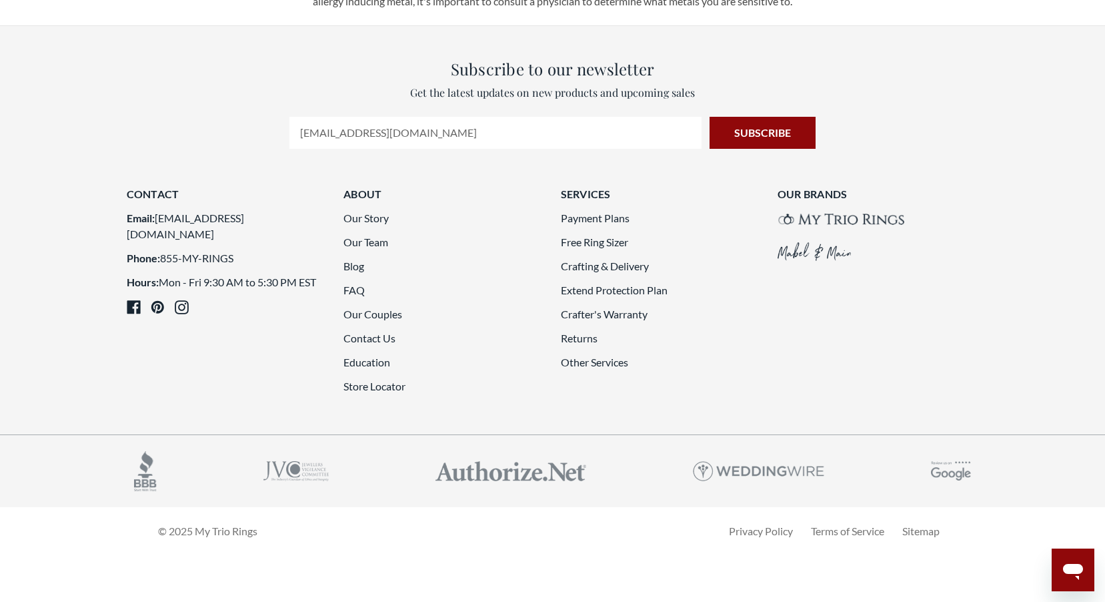
scroll to position [2717, 0]
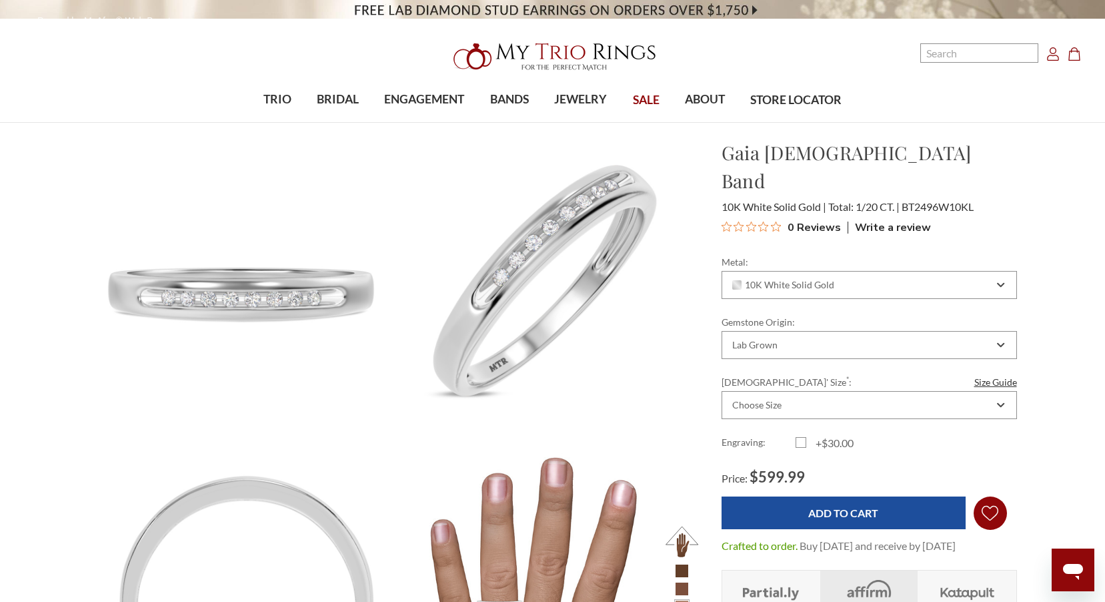
click at [987, 483] on icon "Wish Lists Wish Lists" at bounding box center [990, 513] width 17 height 100
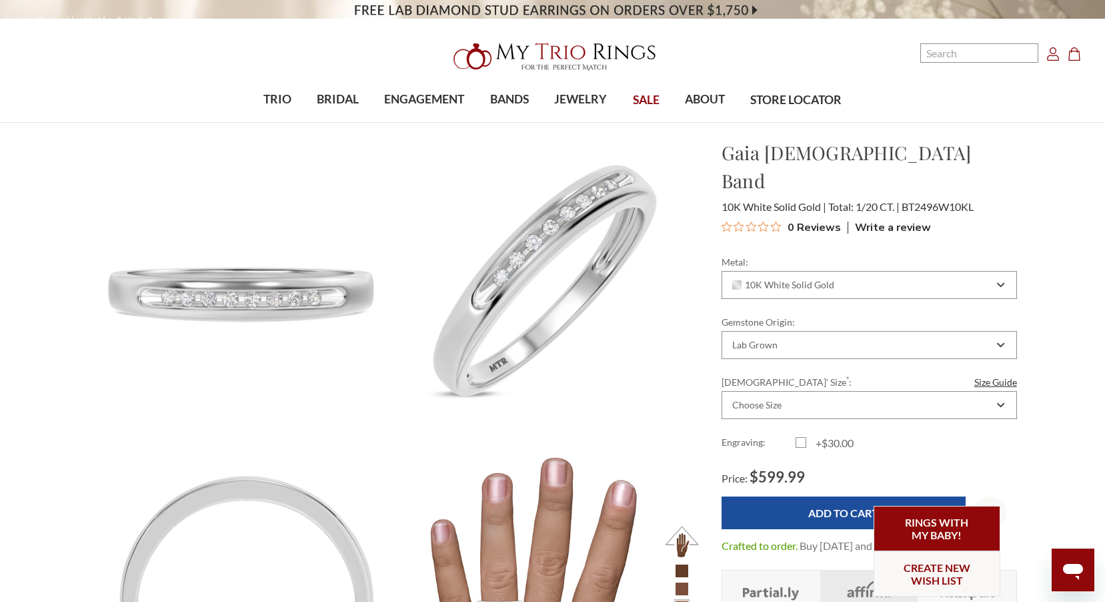
click at [956, 532] on link "Rings with my baby!" at bounding box center [937, 528] width 127 height 45
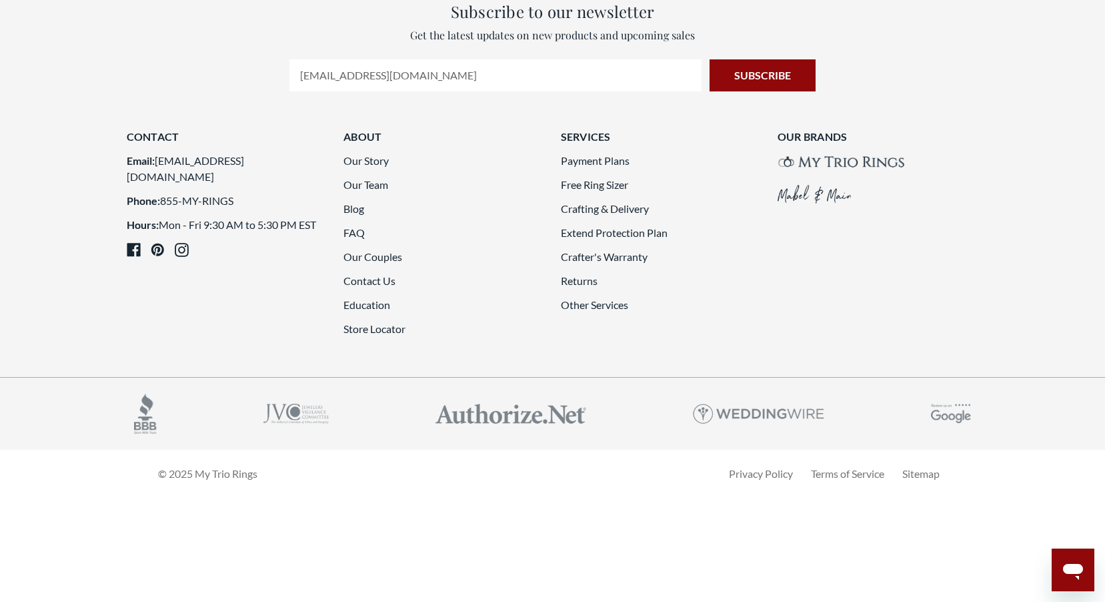
scroll to position [3184, 0]
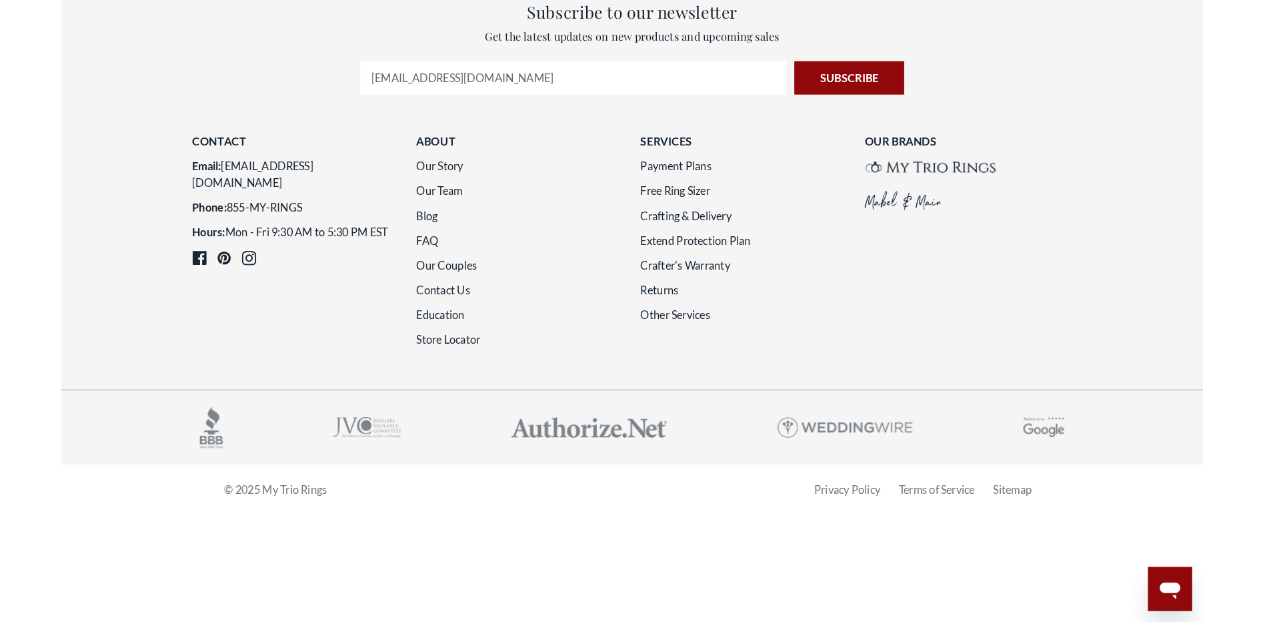
scroll to position [3518, 0]
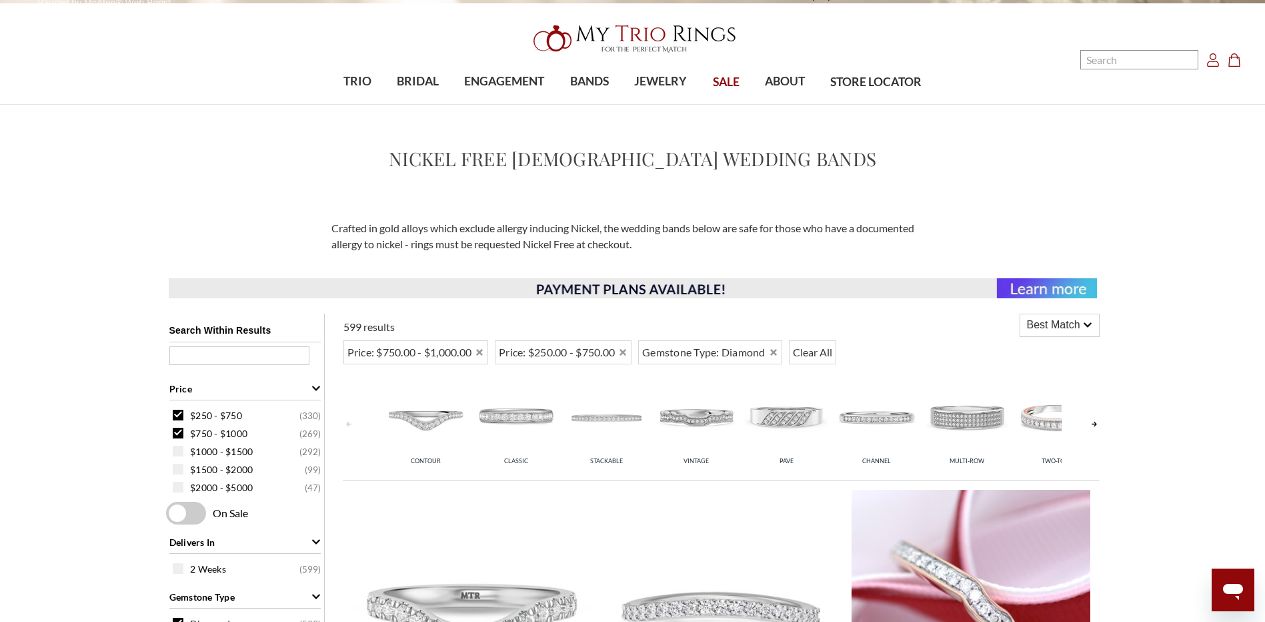
scroll to position [0, 0]
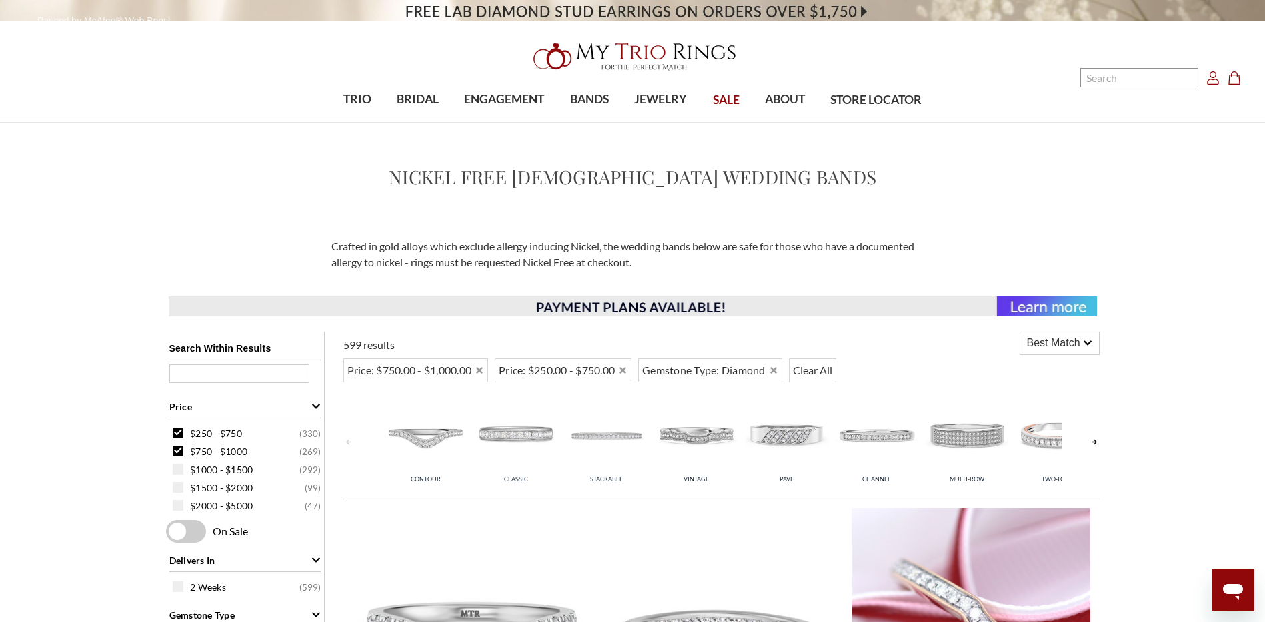
click at [1104, 81] on icon "Account Account" at bounding box center [1213, 77] width 13 height 13
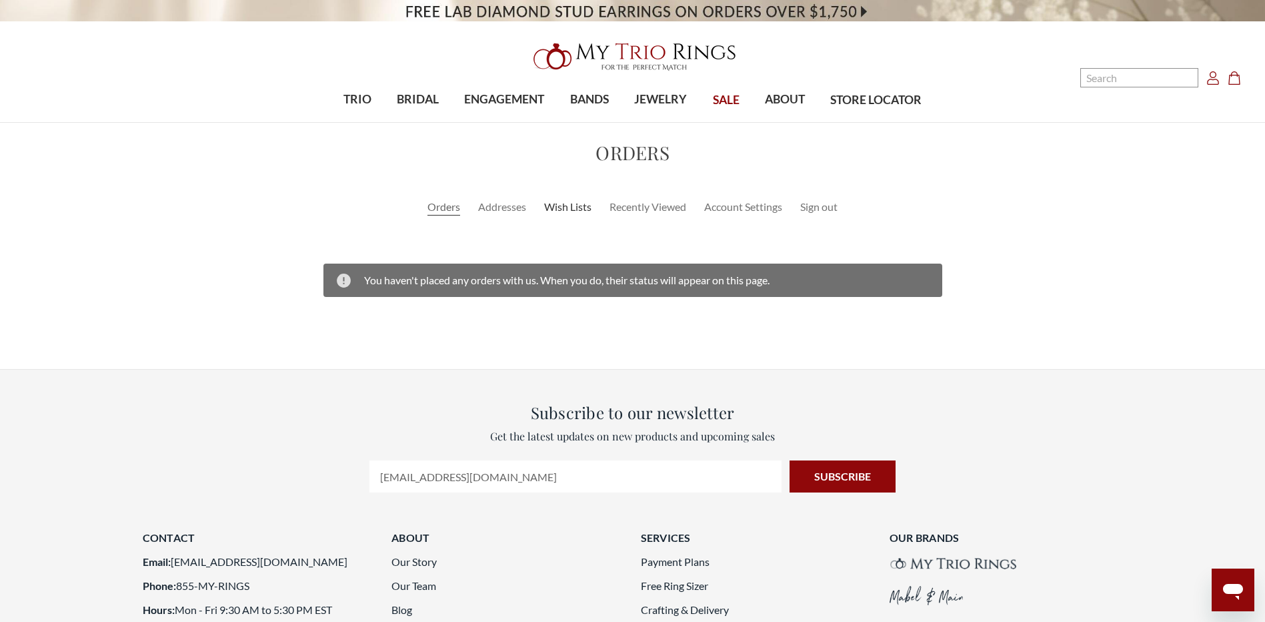
click at [572, 209] on link "Wish Lists" at bounding box center [567, 207] width 47 height 16
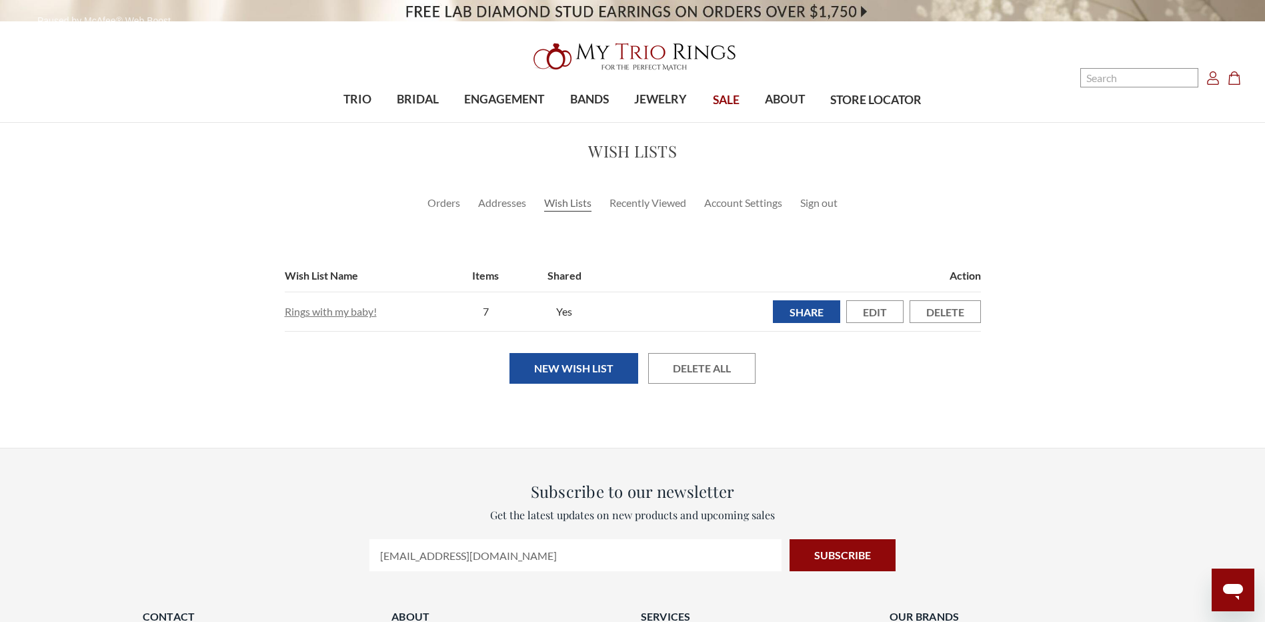
click at [360, 310] on link "Rings with my baby!" at bounding box center [331, 311] width 92 height 13
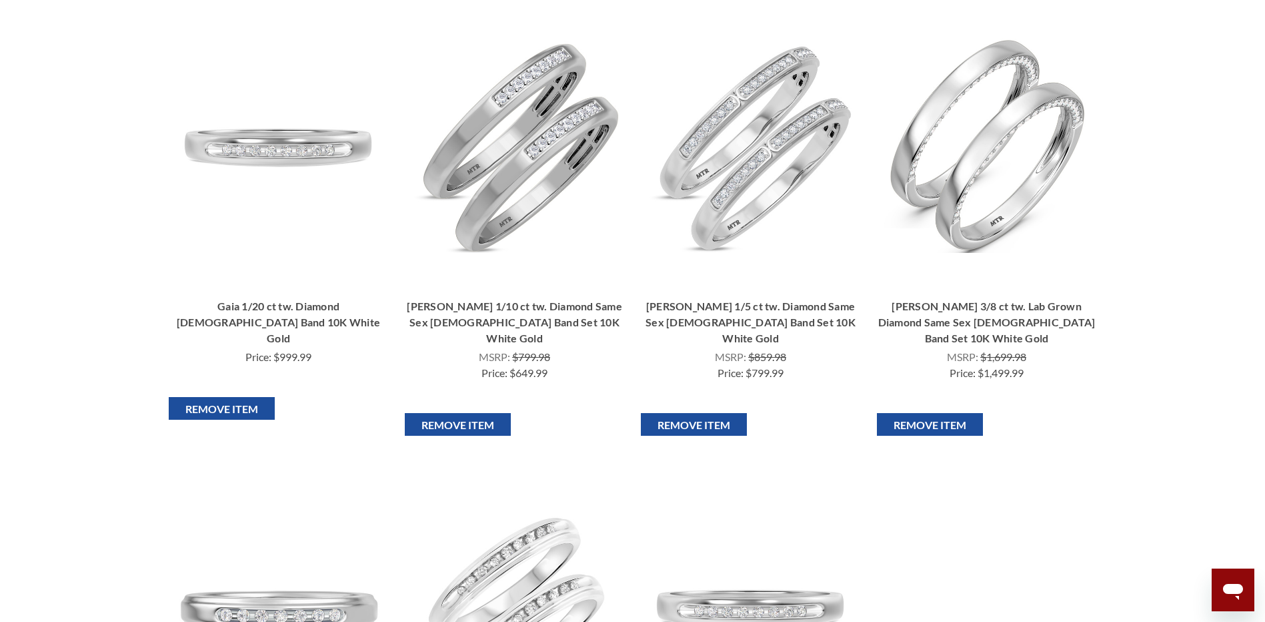
scroll to position [333, 0]
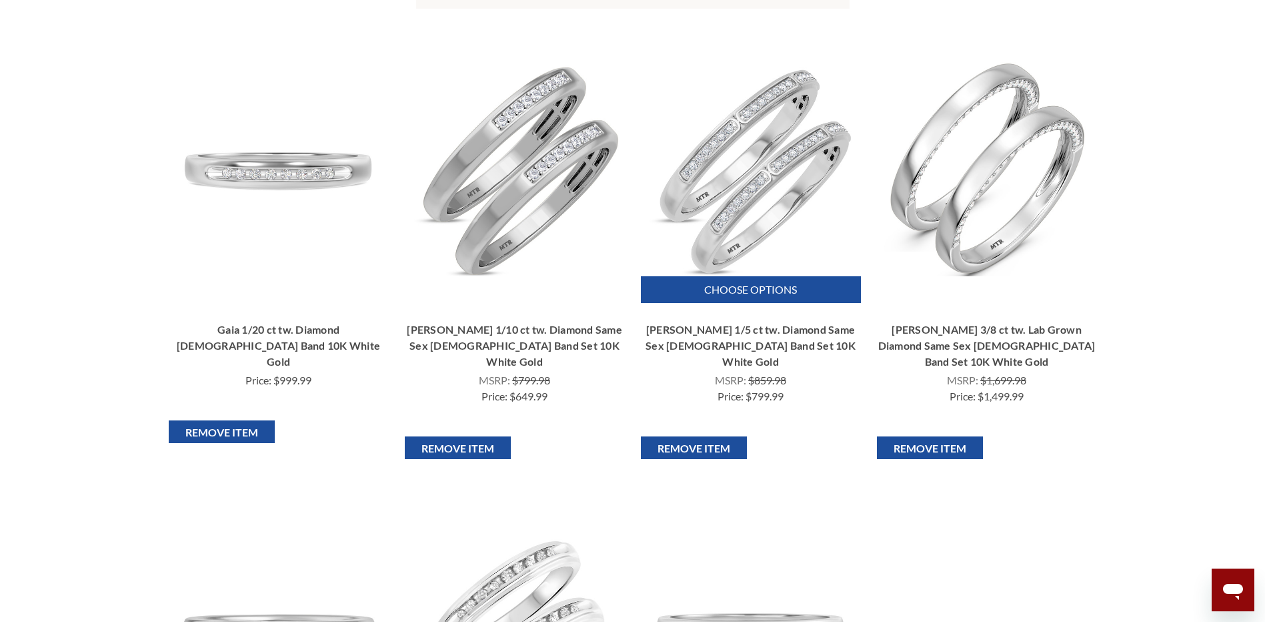
click at [752, 221] on img "Delphine 1/5 ct tw. Diamond Same Sex Ladies Band Set 10K White Gold, $799.99\a\a" at bounding box center [751, 169] width 214 height 214
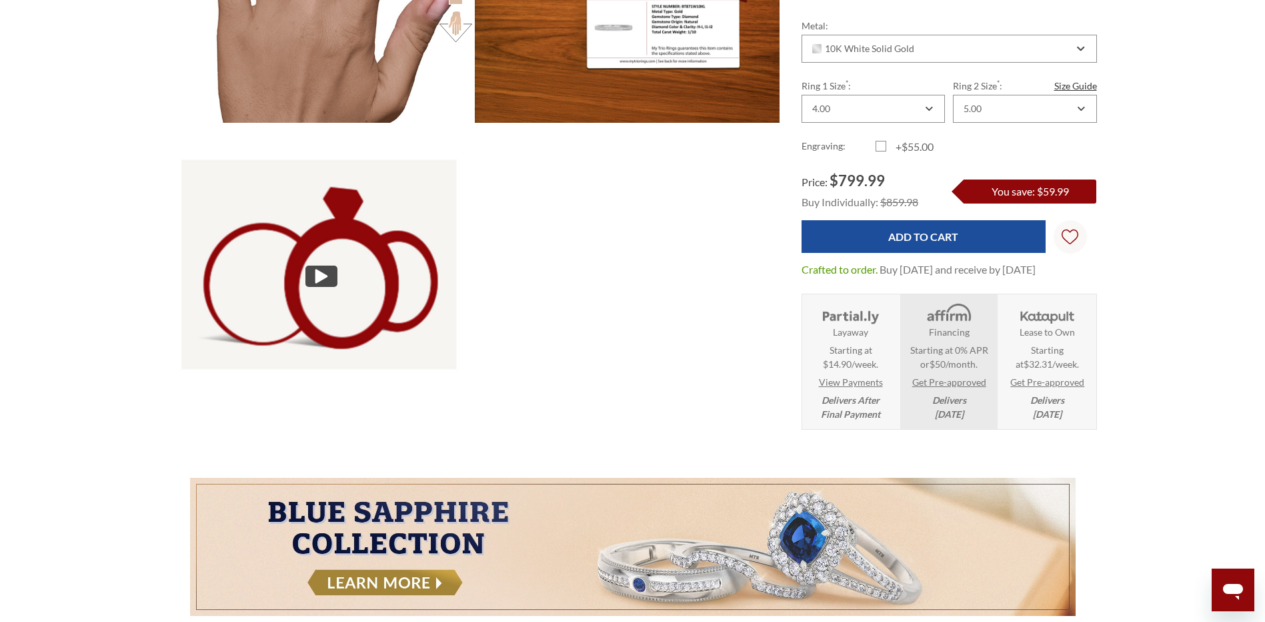
scroll to position [934, 0]
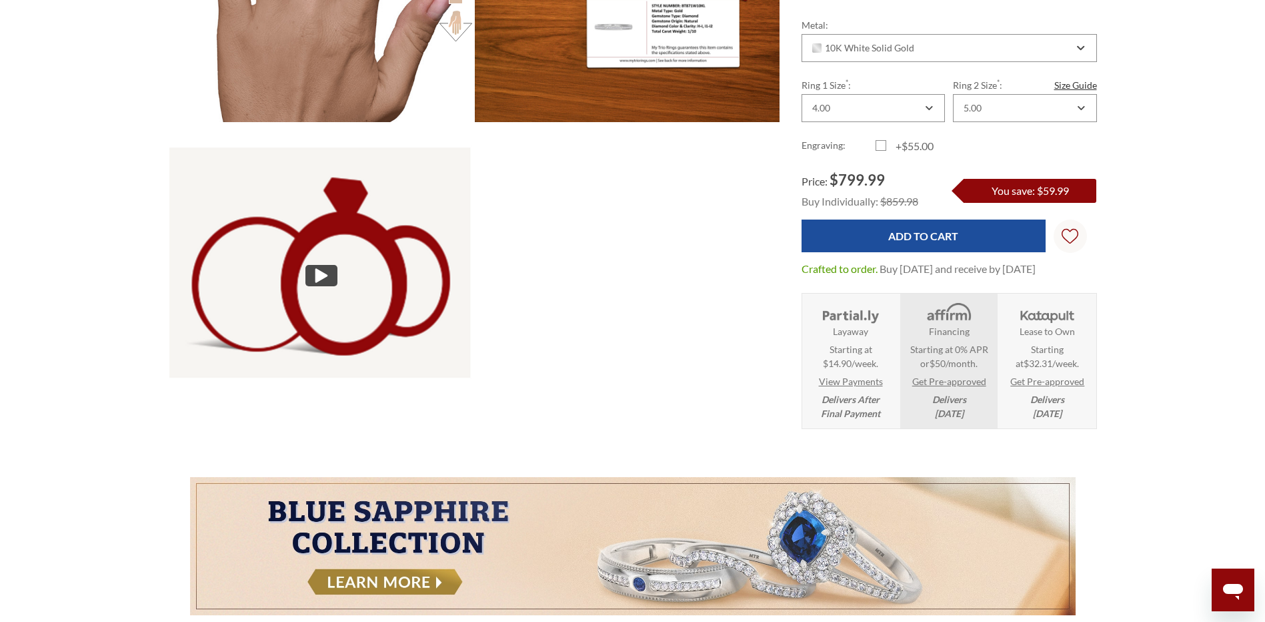
click at [307, 270] on div at bounding box center [321, 275] width 32 height 21
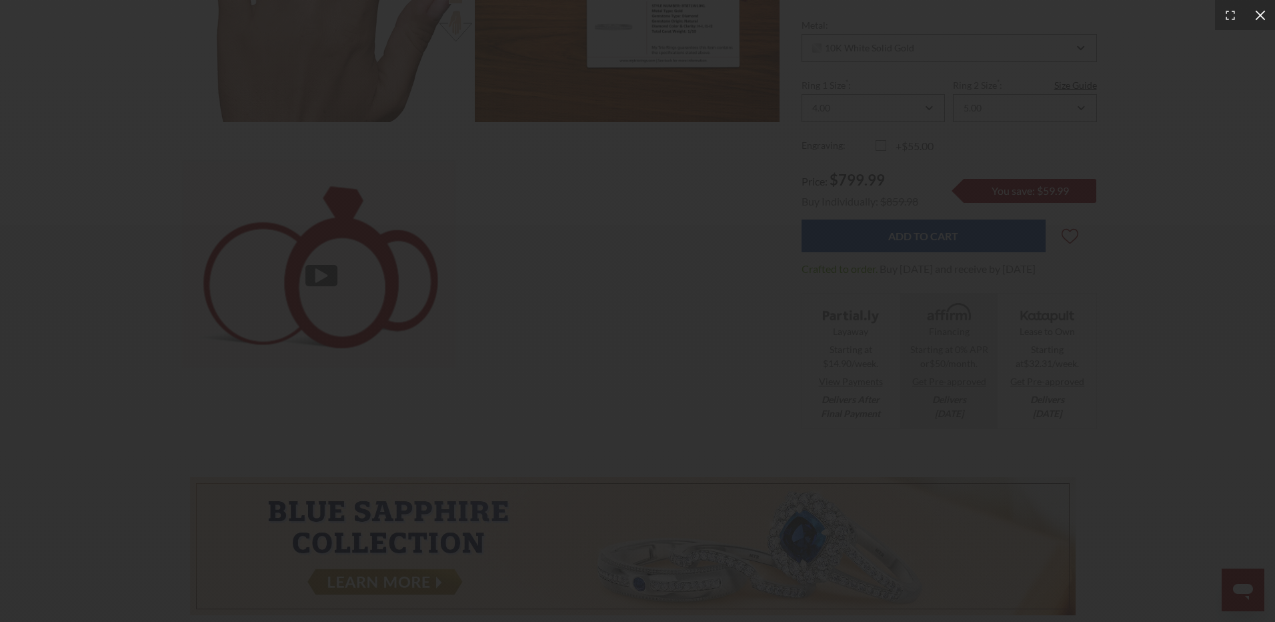
click at [1255, 19] on icon at bounding box center [1260, 15] width 13 height 13
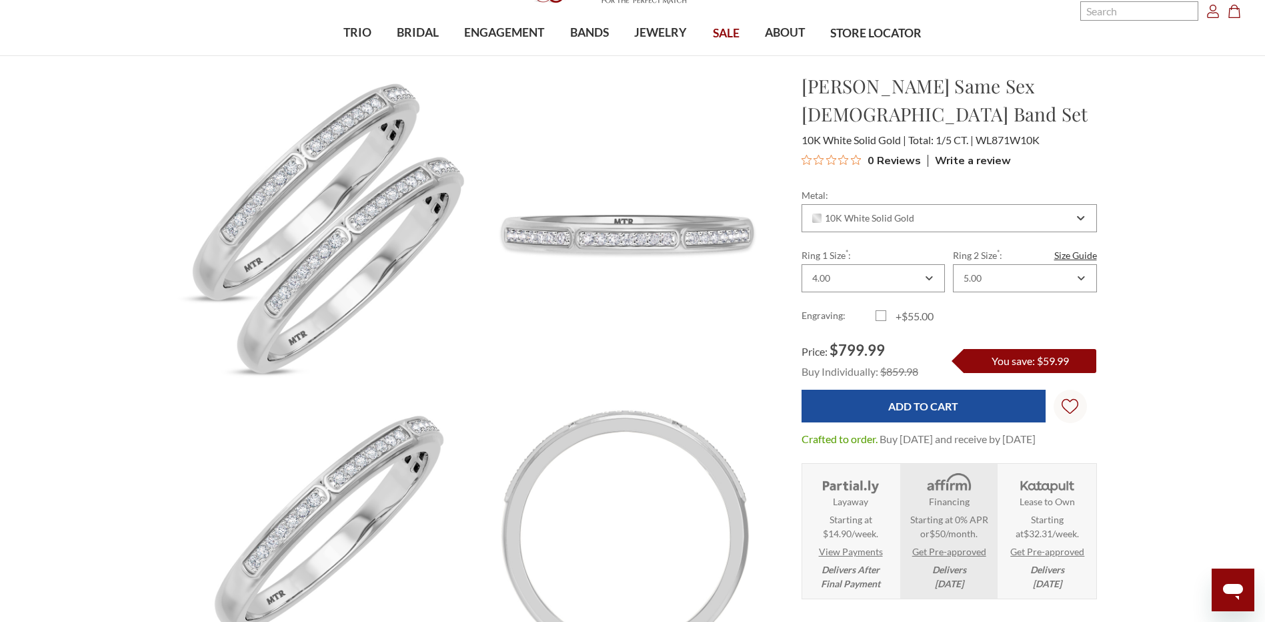
scroll to position [0, 0]
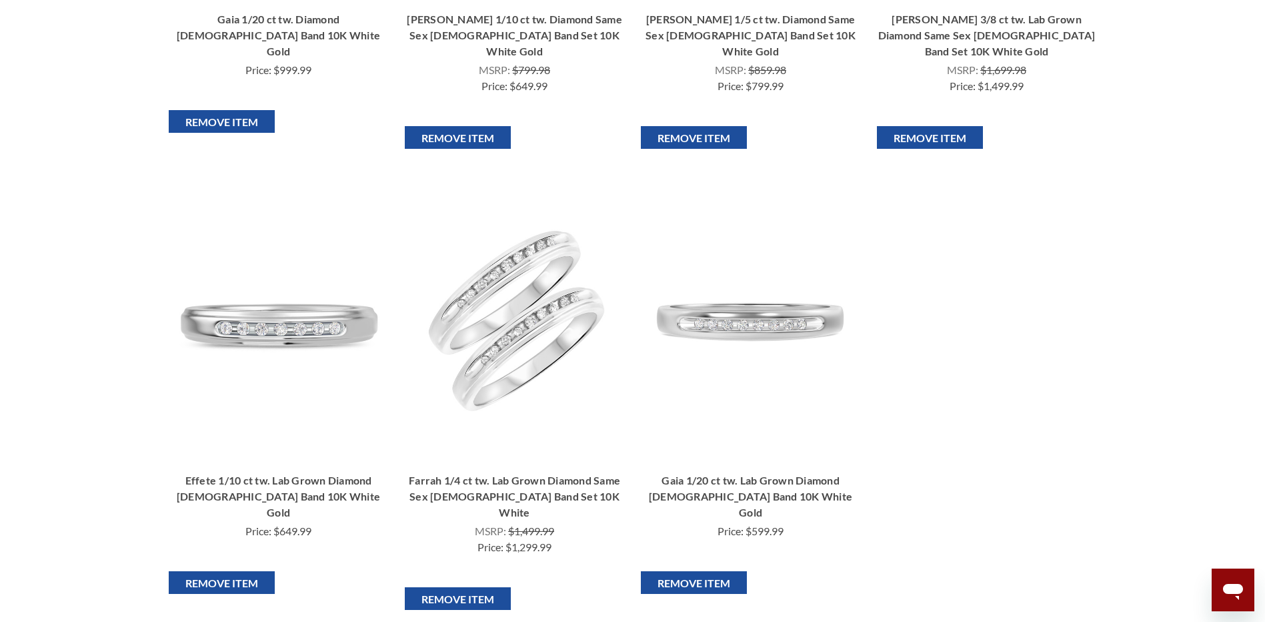
scroll to position [667, 0]
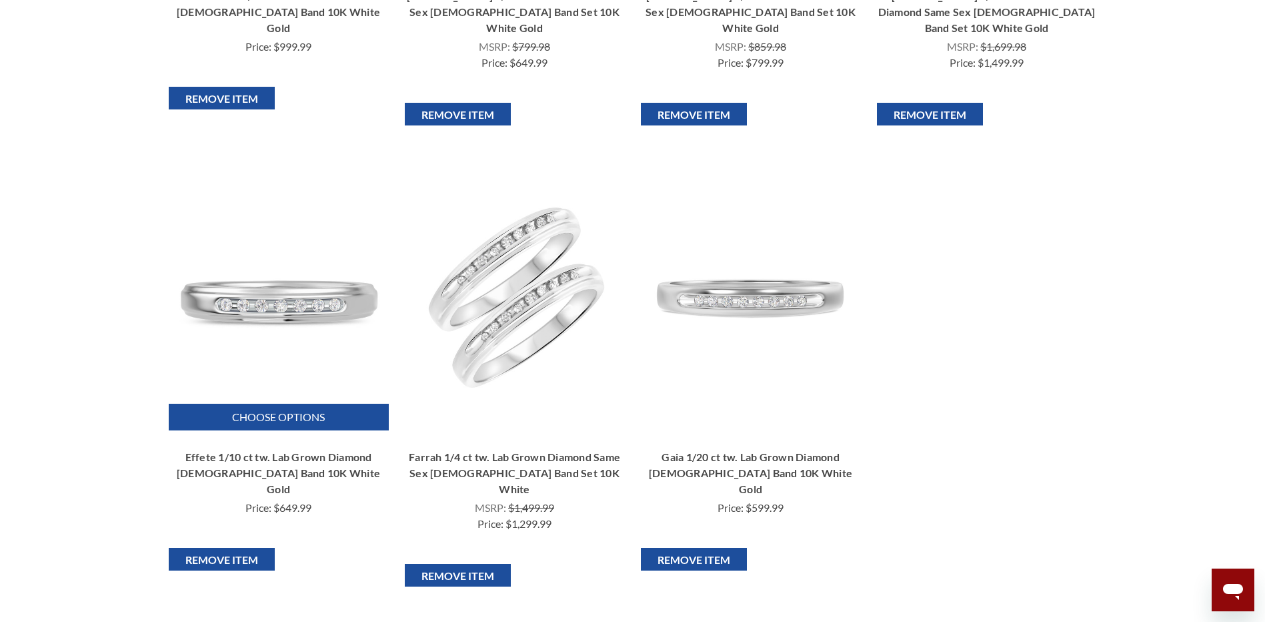
click at [317, 331] on img "Effete 1/10 ct tw. Lab Grown Diamond Ladies Band 10K White Gold, $649.99\a\a" at bounding box center [278, 296] width 214 height 214
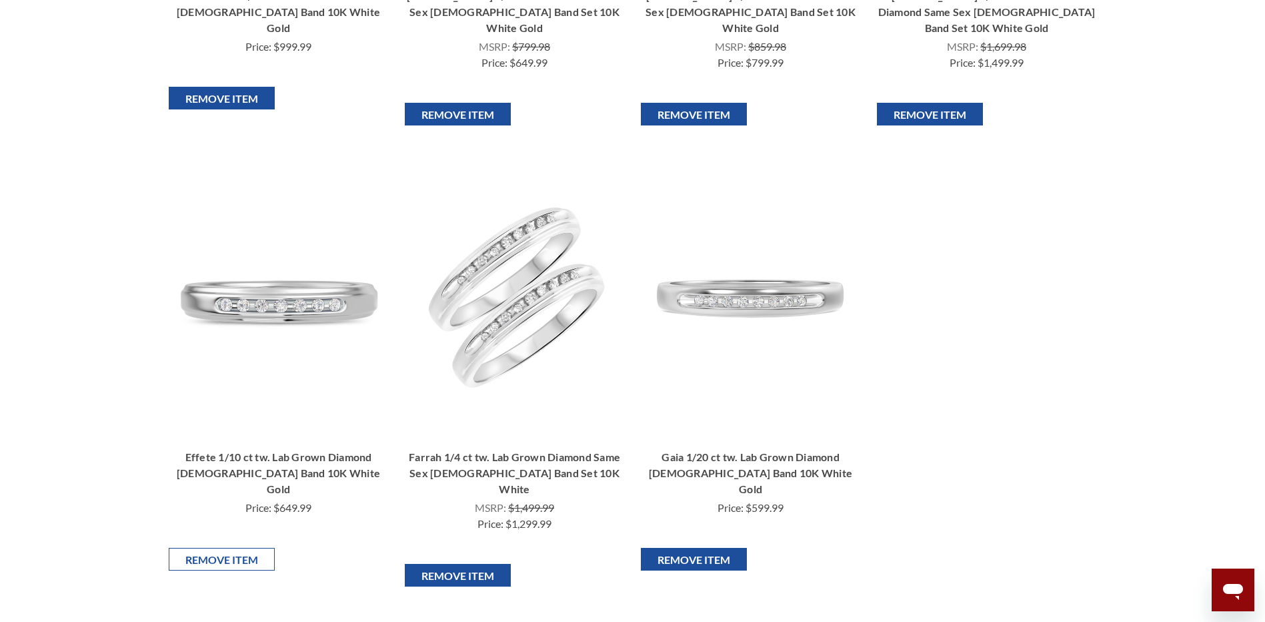
click at [255, 548] on input "Remove Item" at bounding box center [222, 559] width 106 height 23
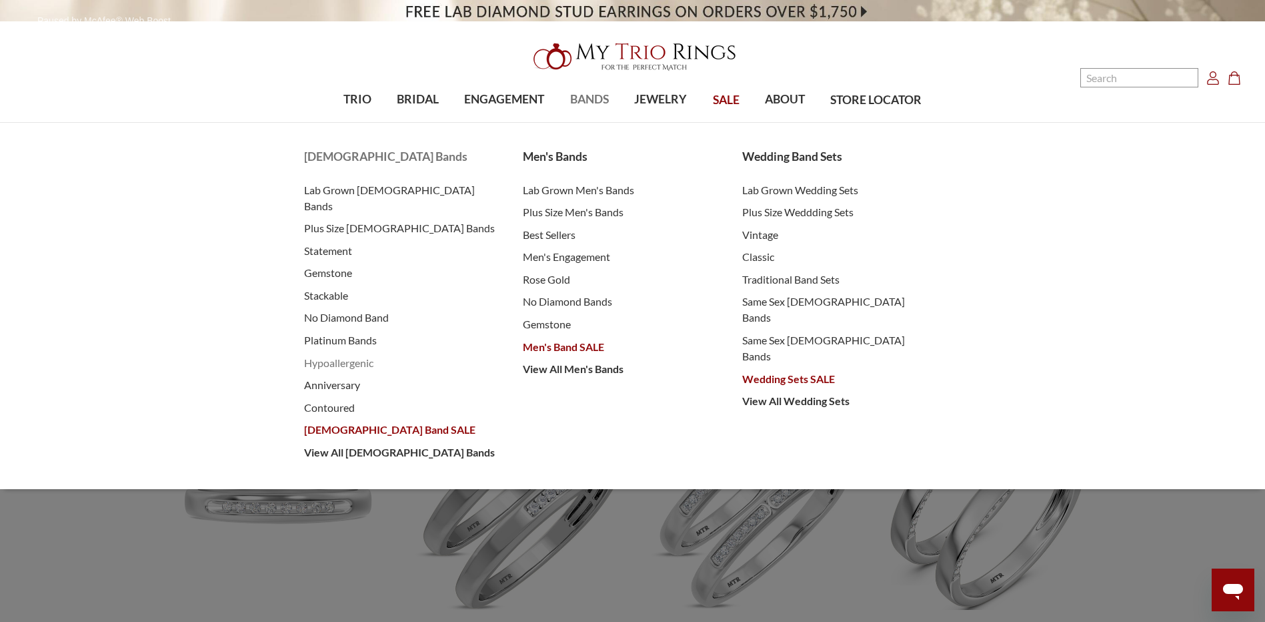
click at [329, 355] on span "Hypoallergenic" at bounding box center [400, 363] width 193 height 16
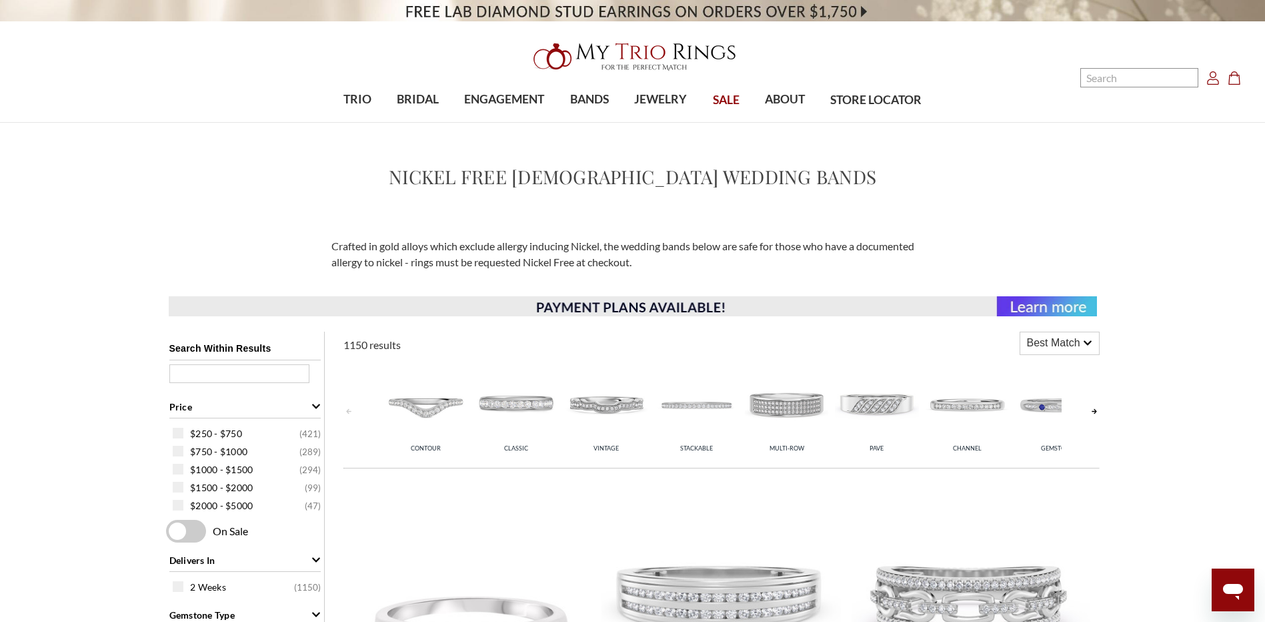
click at [273, 378] on input "text" at bounding box center [239, 373] width 140 height 19
type input "delphine"
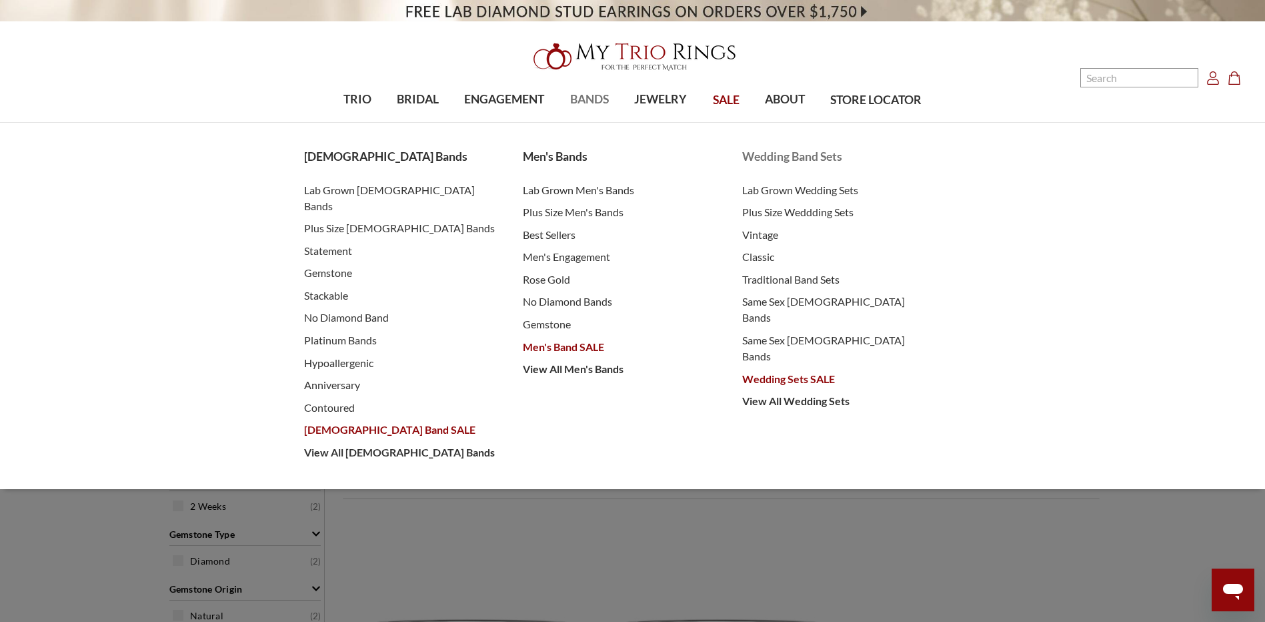
click at [781, 371] on span "Wedding Sets SALE" at bounding box center [838, 379] width 193 height 16
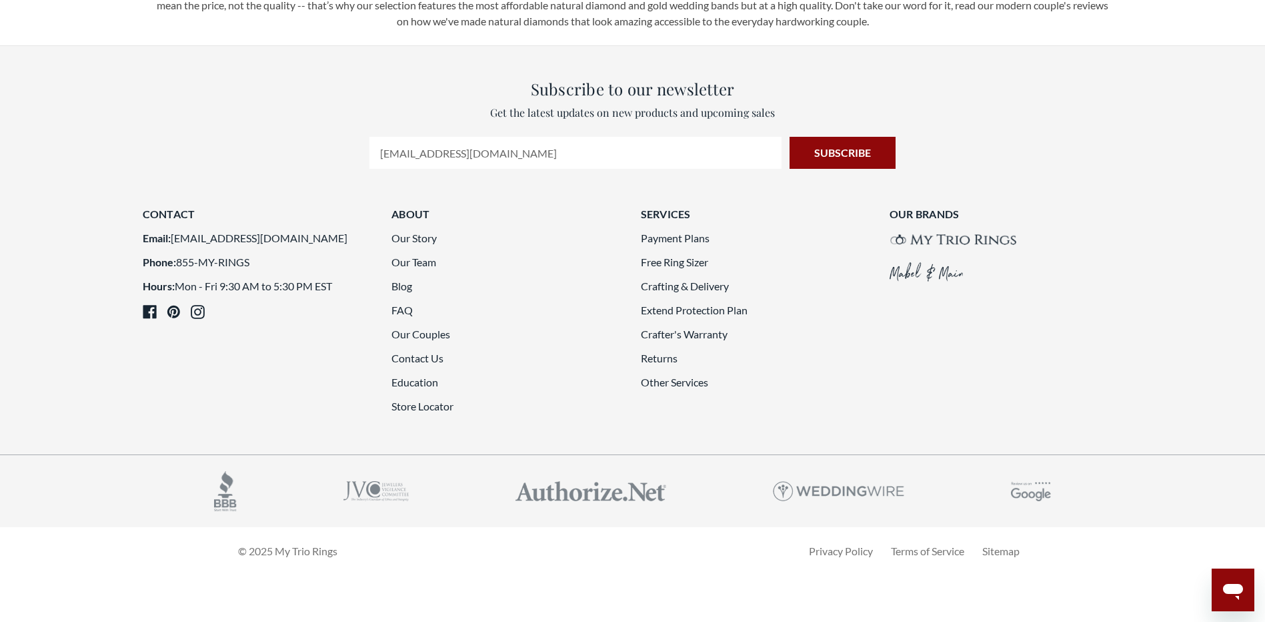
scroll to position [3535, 0]
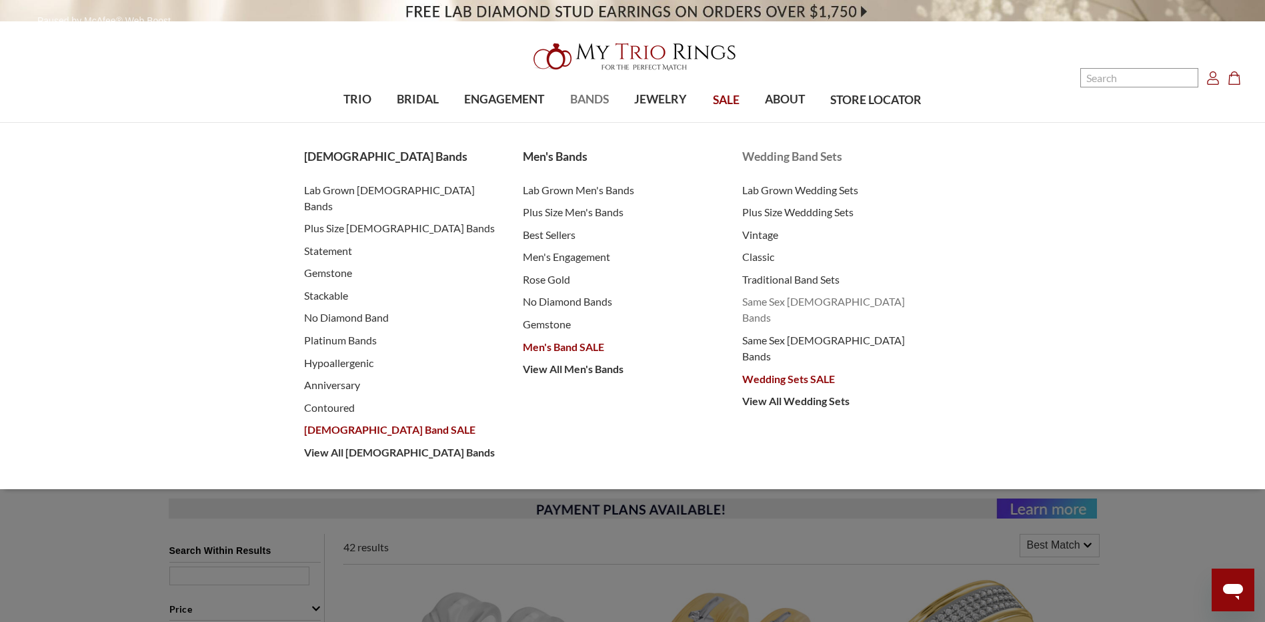
click at [801, 305] on span "Same Sex [DEMOGRAPHIC_DATA] Bands" at bounding box center [838, 309] width 193 height 32
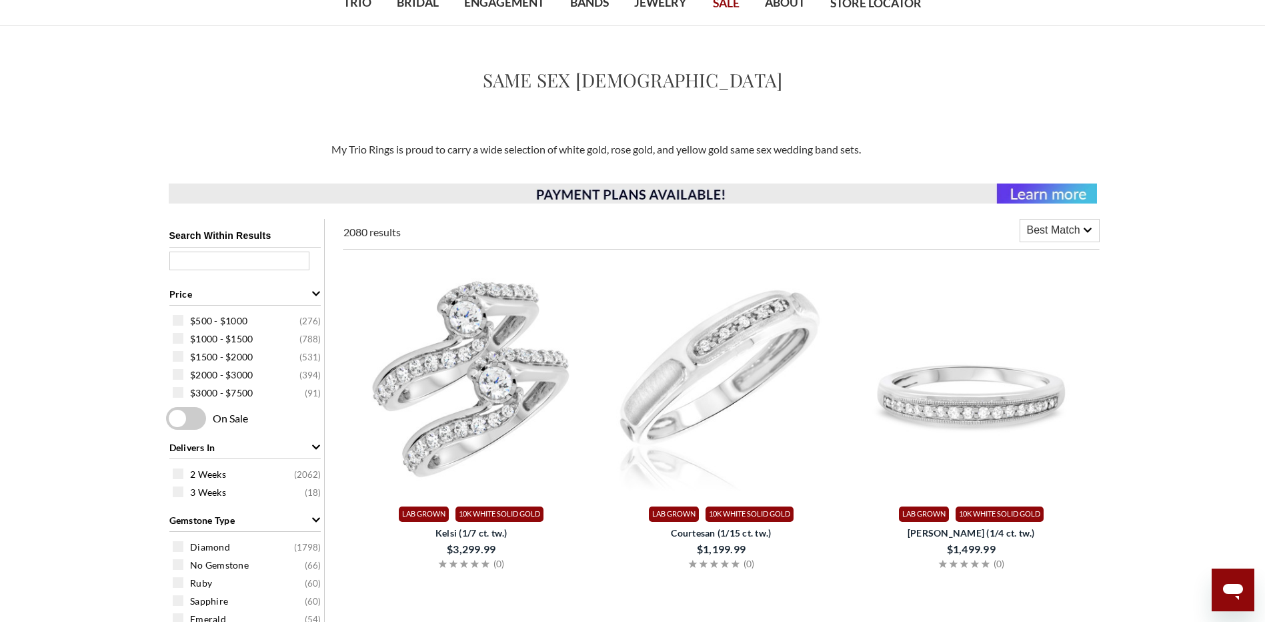
scroll to position [133, 0]
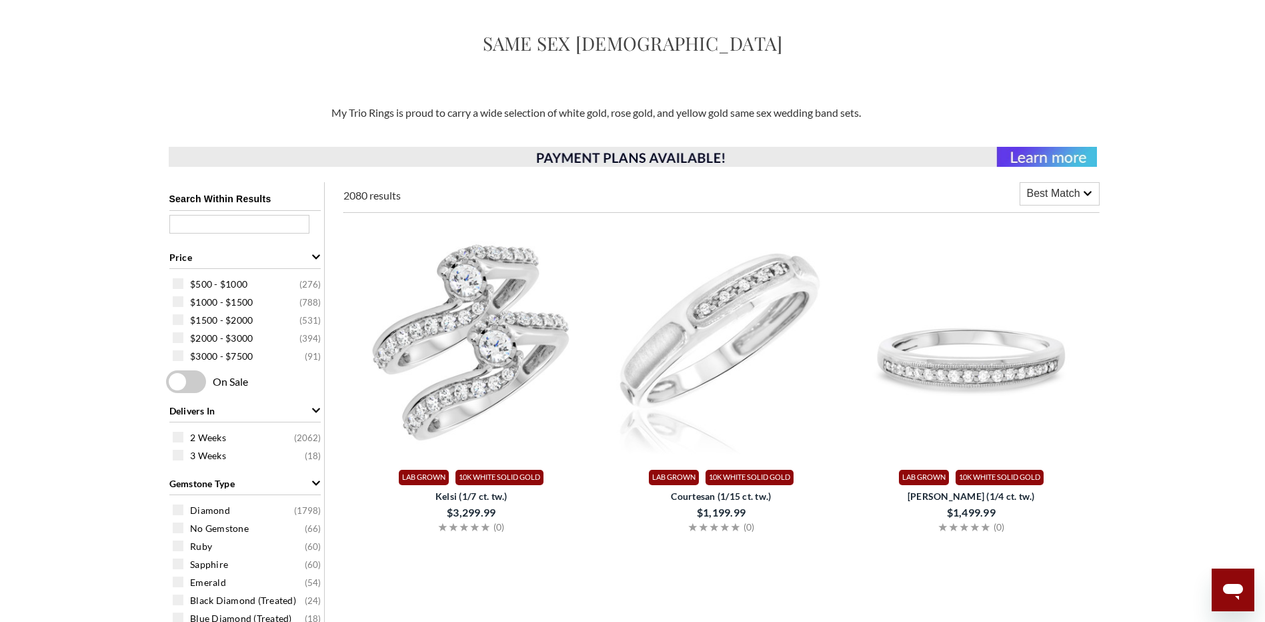
click at [223, 220] on input "text" at bounding box center [239, 224] width 140 height 19
type input "gaia"
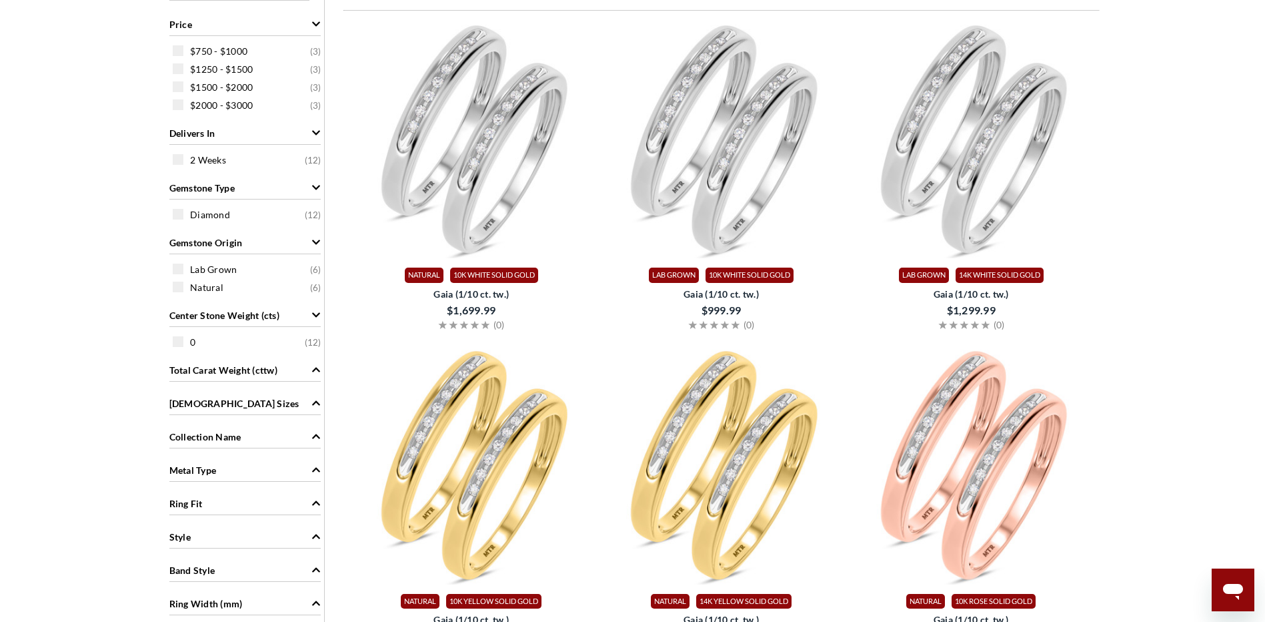
scroll to position [267, 0]
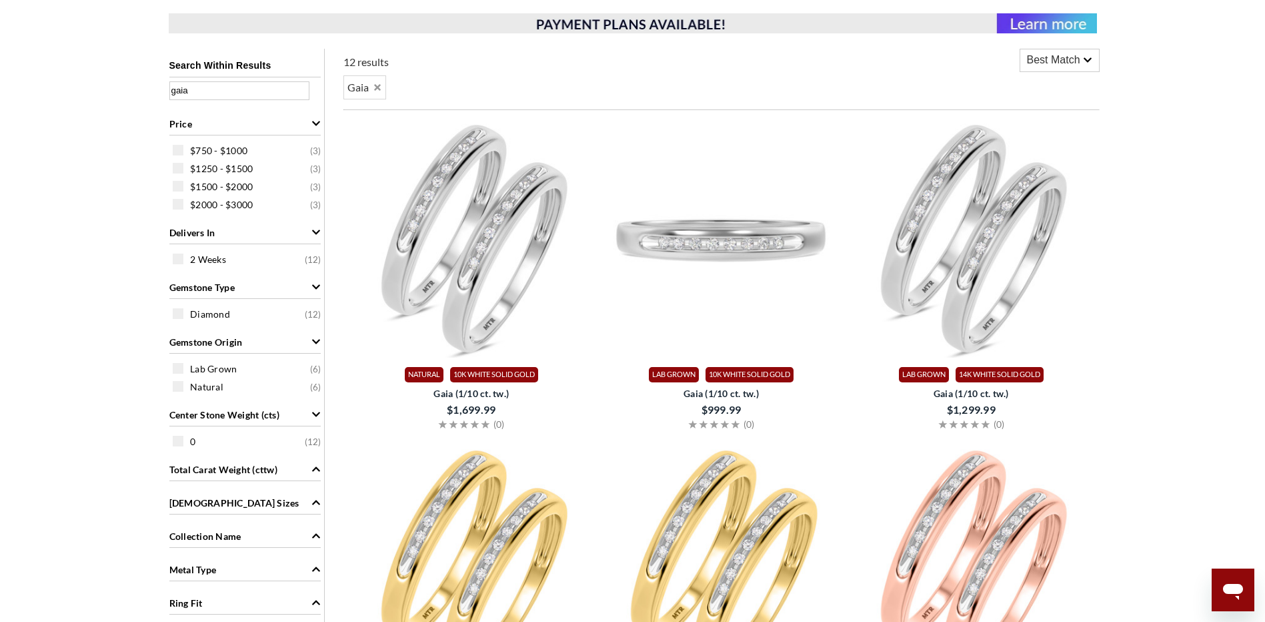
click at [748, 288] on img at bounding box center [721, 238] width 239 height 239
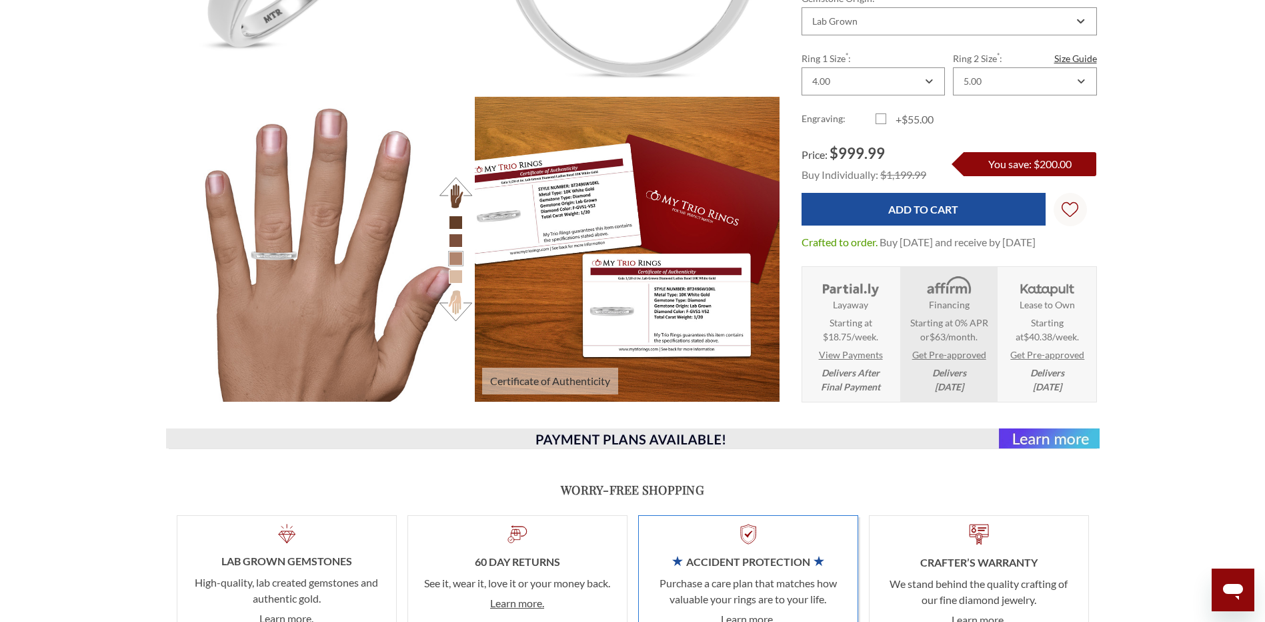
scroll to position [467, 0]
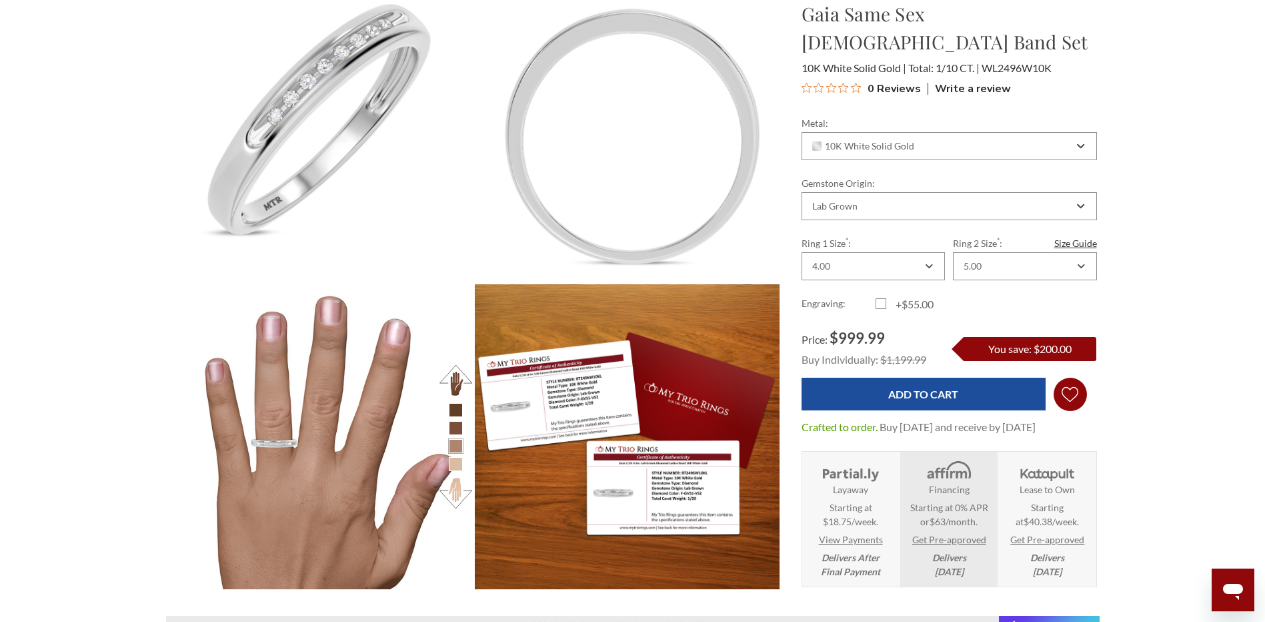
click at [1068, 358] on icon "Wish Lists Wish Lists" at bounding box center [1070, 394] width 17 height 100
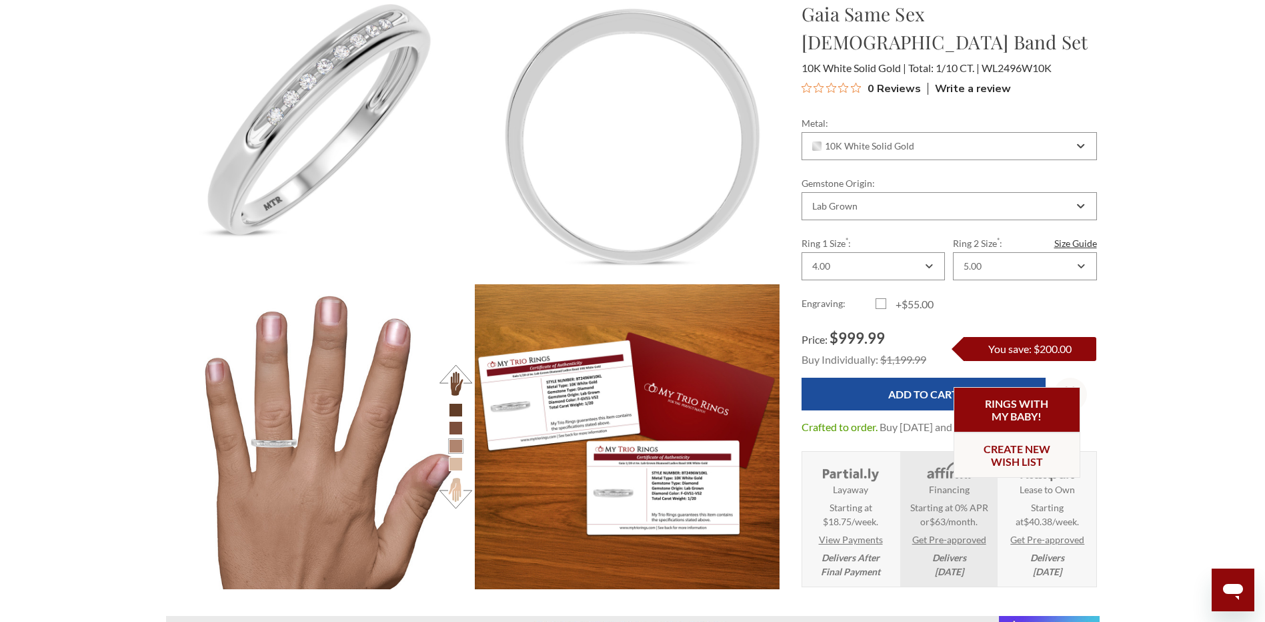
click at [1035, 402] on link "Rings with my baby!" at bounding box center [1017, 409] width 127 height 45
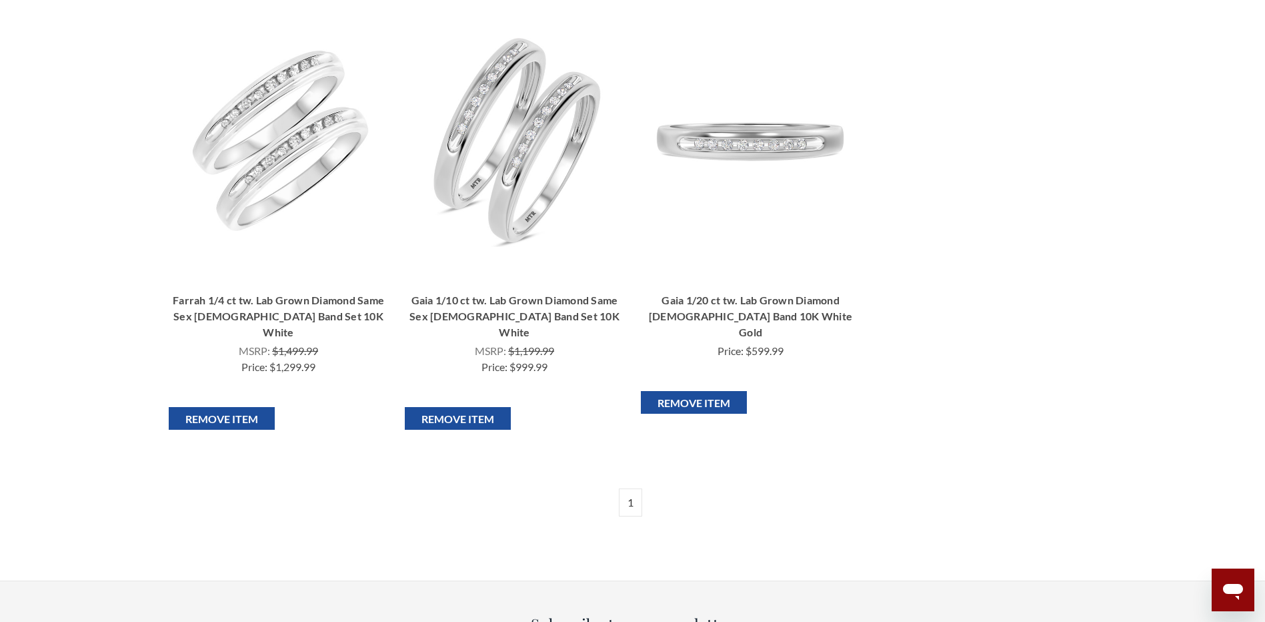
scroll to position [800, 0]
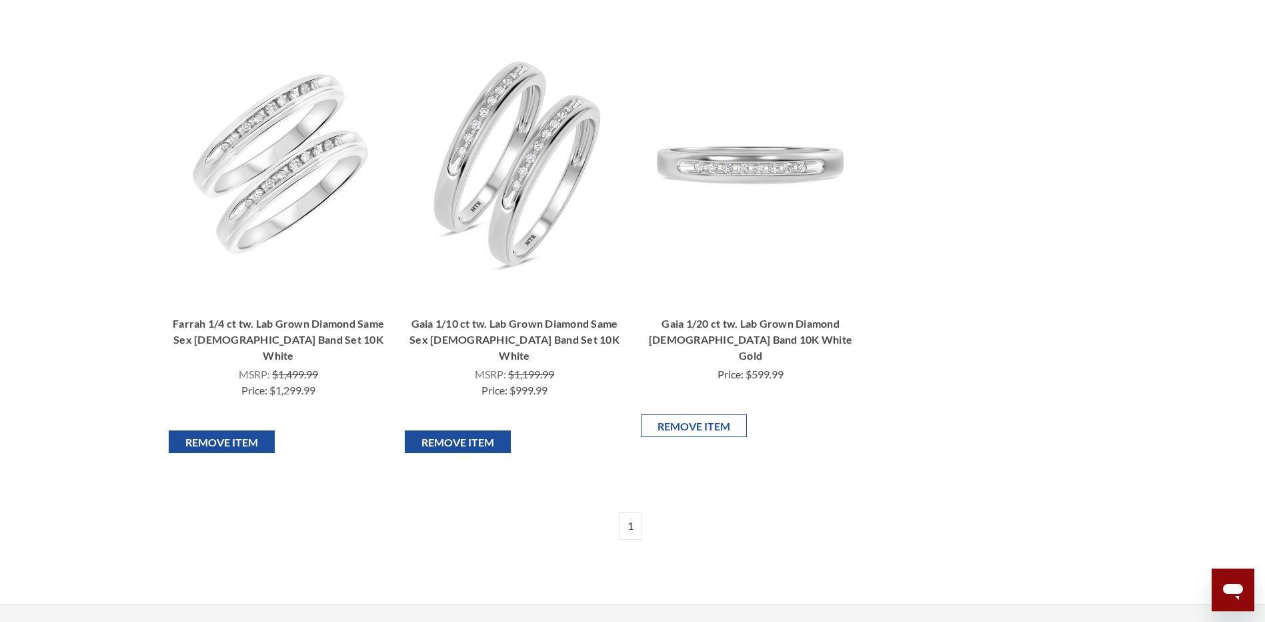
click at [671, 414] on input "Remove Item" at bounding box center [694, 425] width 106 height 23
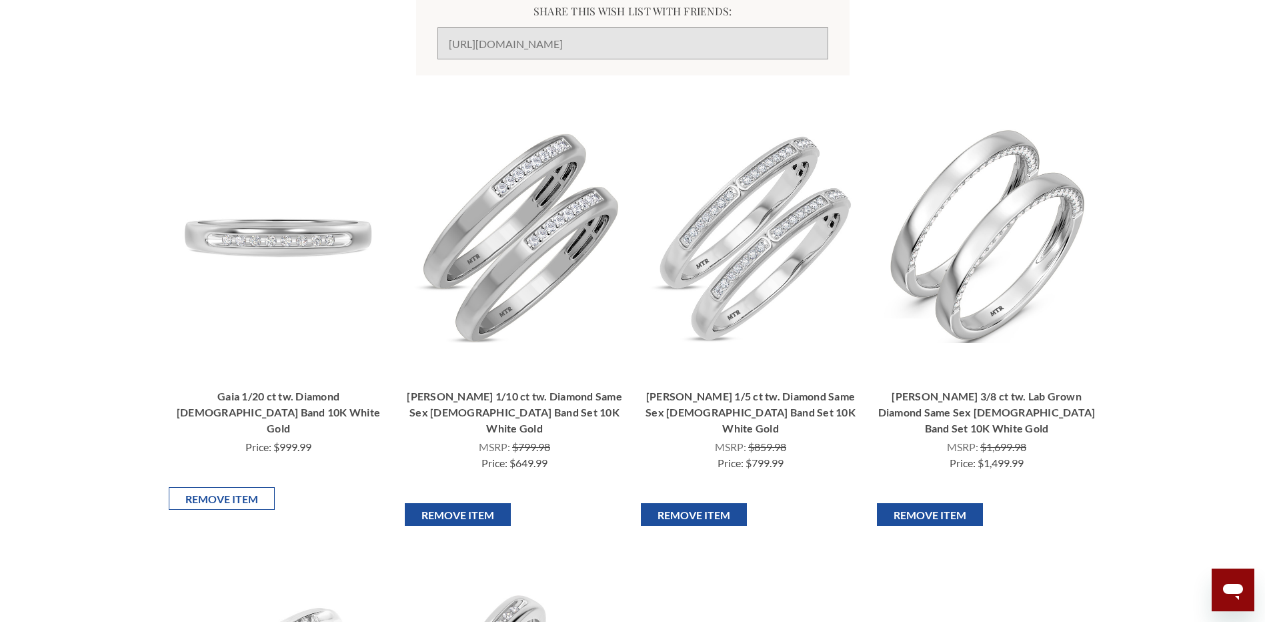
click at [215, 487] on input "Remove Item" at bounding box center [222, 498] width 106 height 23
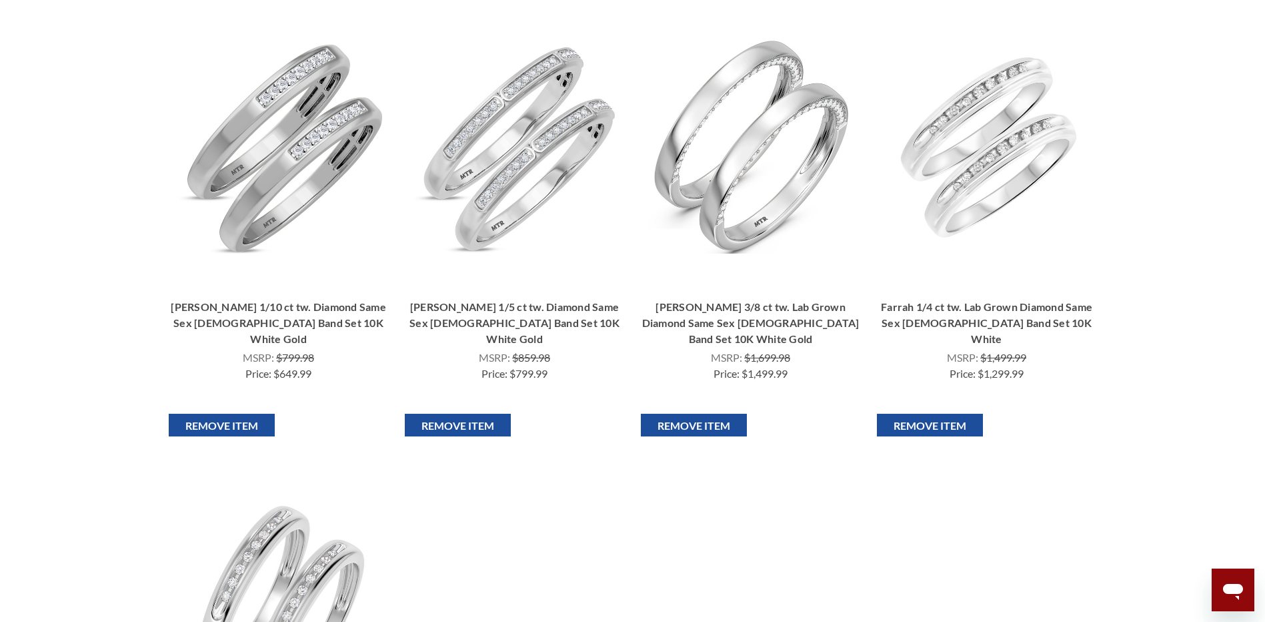
scroll to position [333, 0]
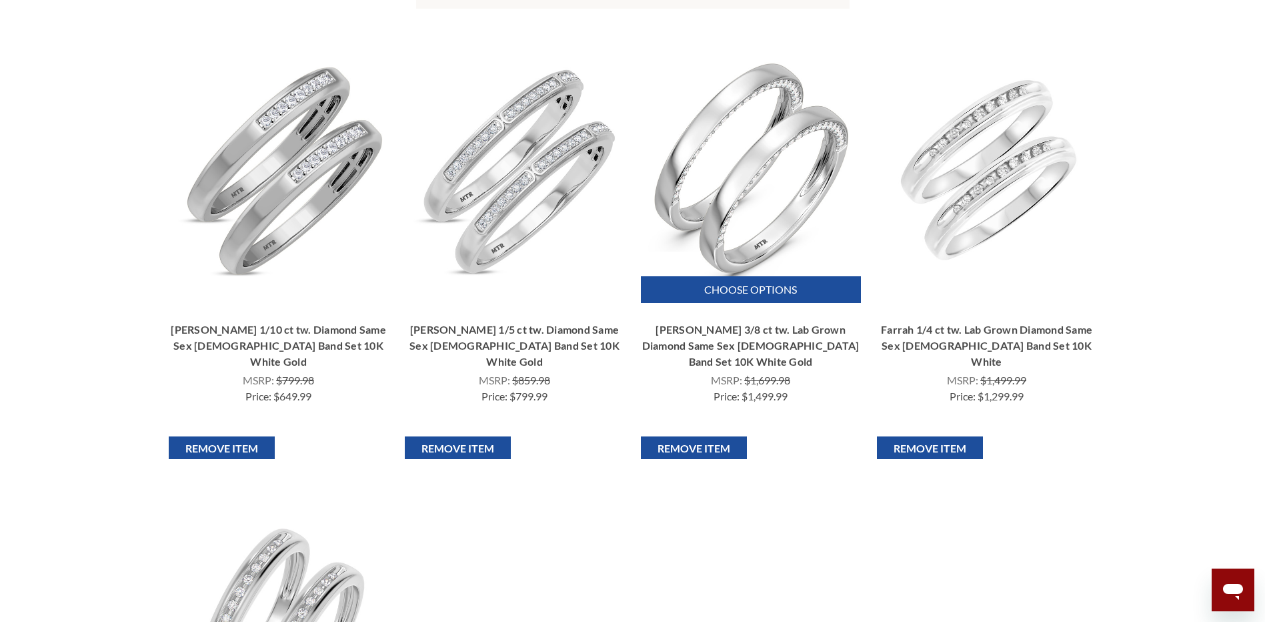
click at [772, 237] on img "Dario 3/8 ct tw. Lab Grown Diamond Same Sex Ladies Band Set 10K White Gold, $1,…" at bounding box center [751, 169] width 214 height 214
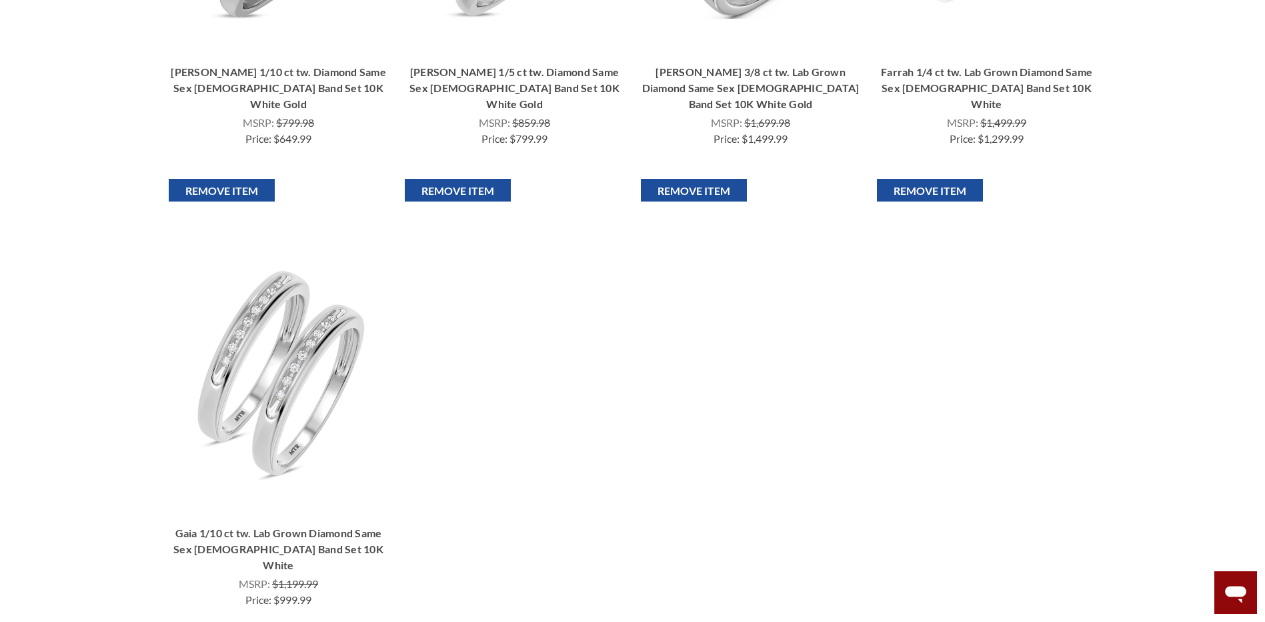
scroll to position [600, 0]
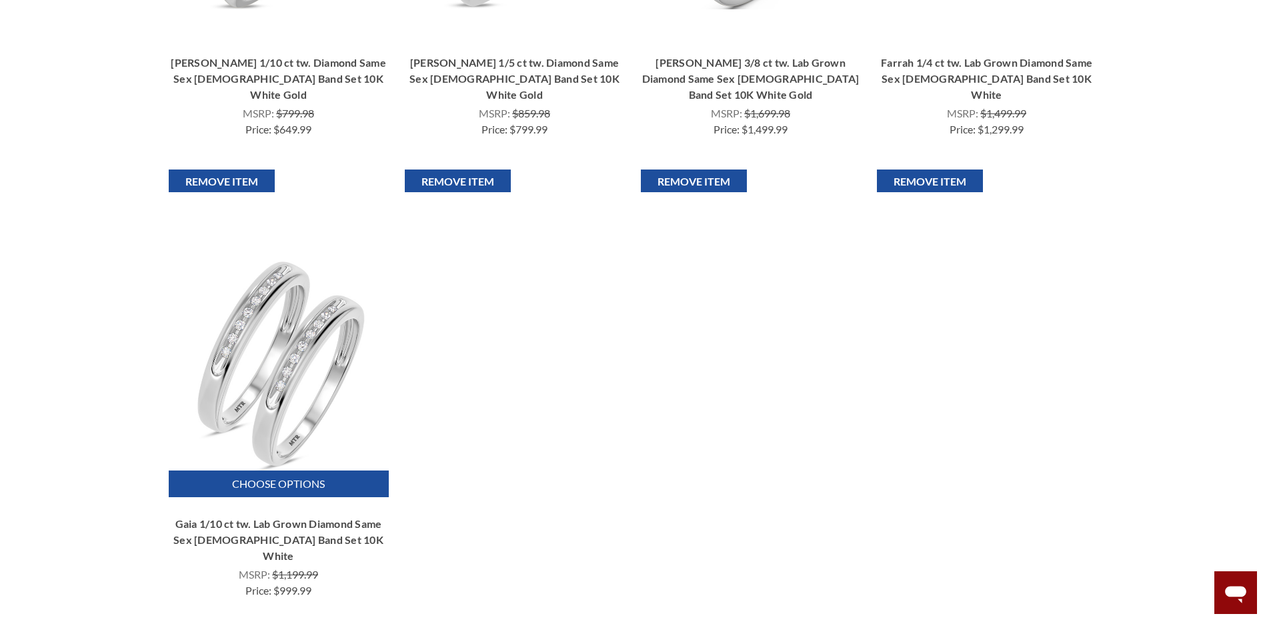
click at [290, 369] on img "Gaia 1/10 ct tw. Lab Grown Diamond Same Sex Ladies Band Set 10K White, $999.99\…" at bounding box center [278, 363] width 214 height 214
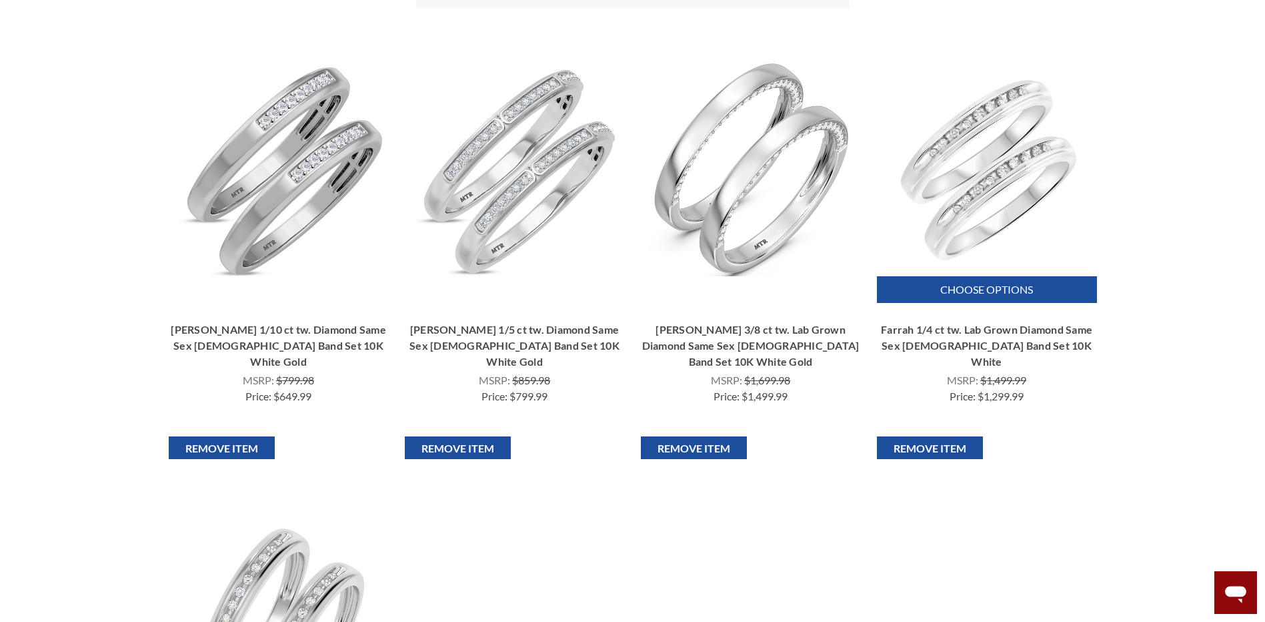
click at [1002, 218] on img "Farrah 1/4 ct tw. Lab Grown Diamond Same Sex Ladies Band Set 10K White, $1,299.…" at bounding box center [987, 169] width 214 height 214
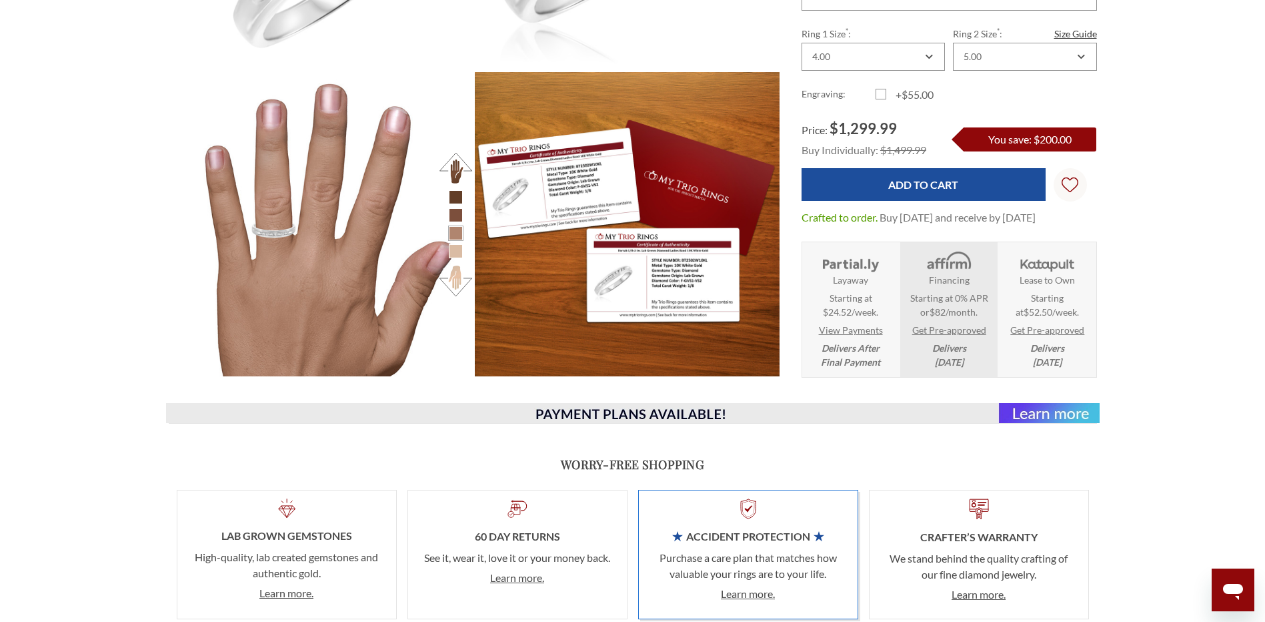
scroll to position [115, 0]
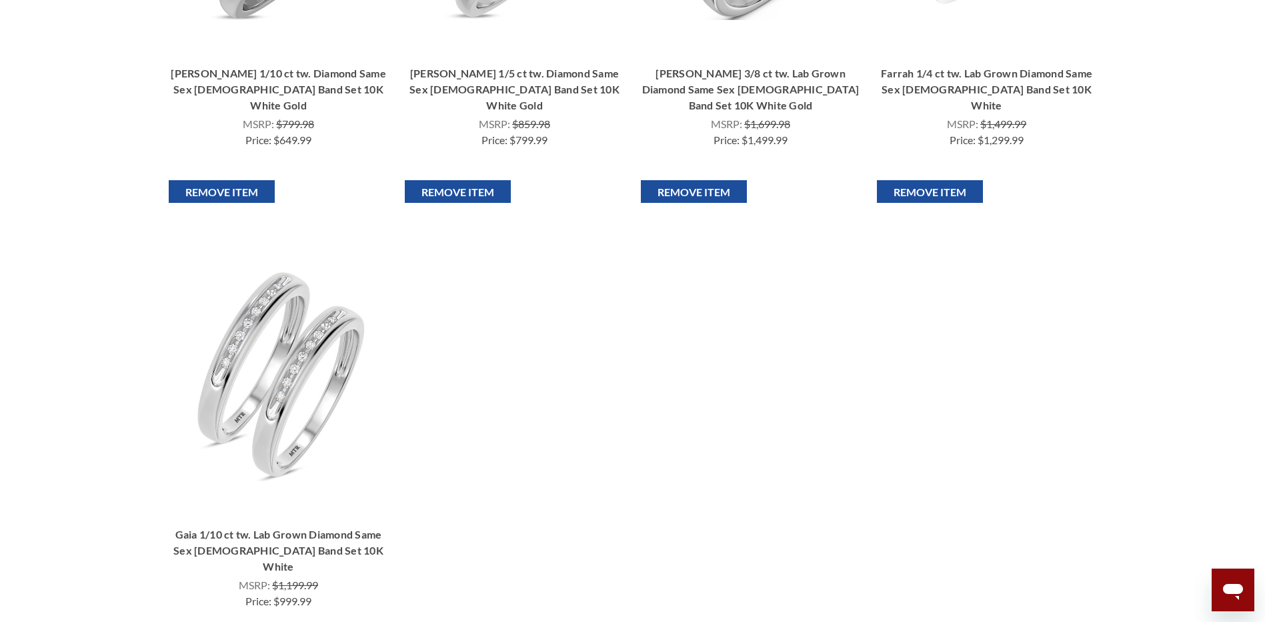
scroll to position [600, 0]
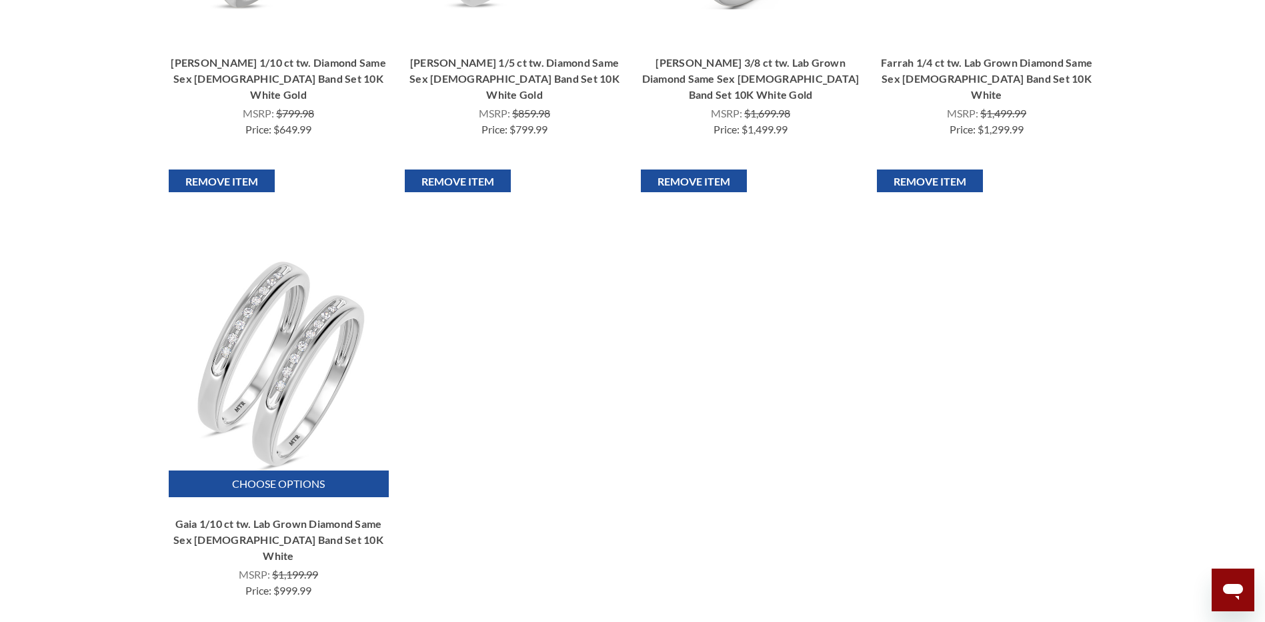
click at [296, 347] on img "Gaia 1/10 ct tw. Lab Grown Diamond Same Sex Ladies Band Set 10K White, $999.99\…" at bounding box center [278, 363] width 214 height 214
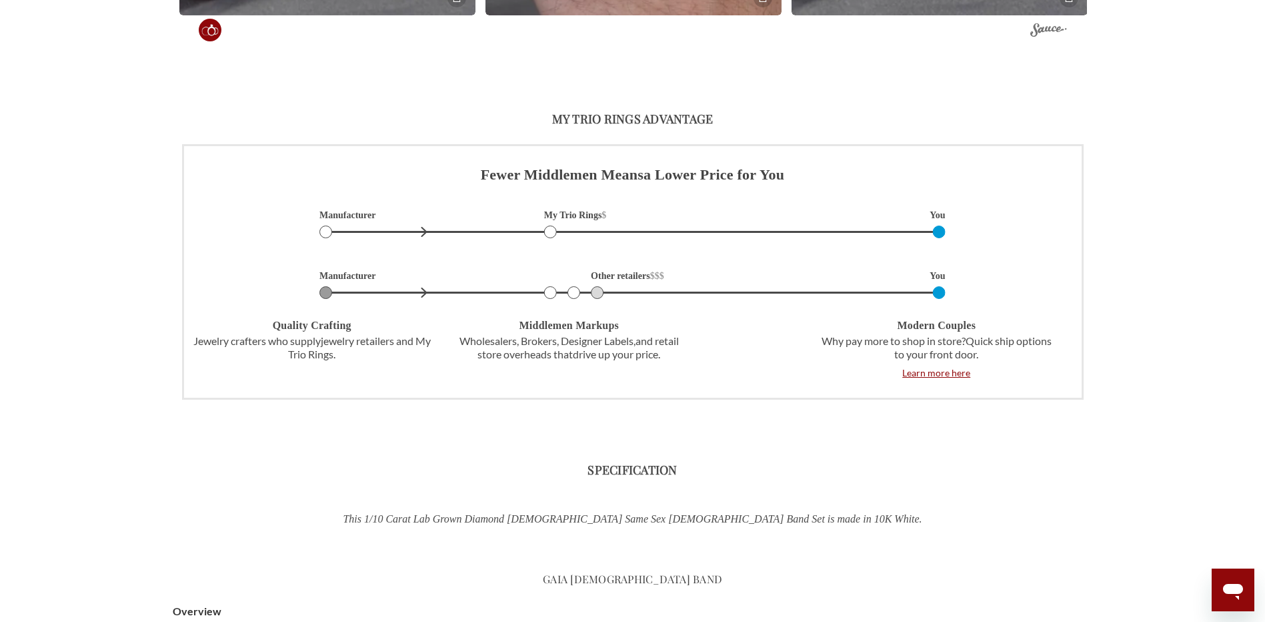
scroll to position [1801, 0]
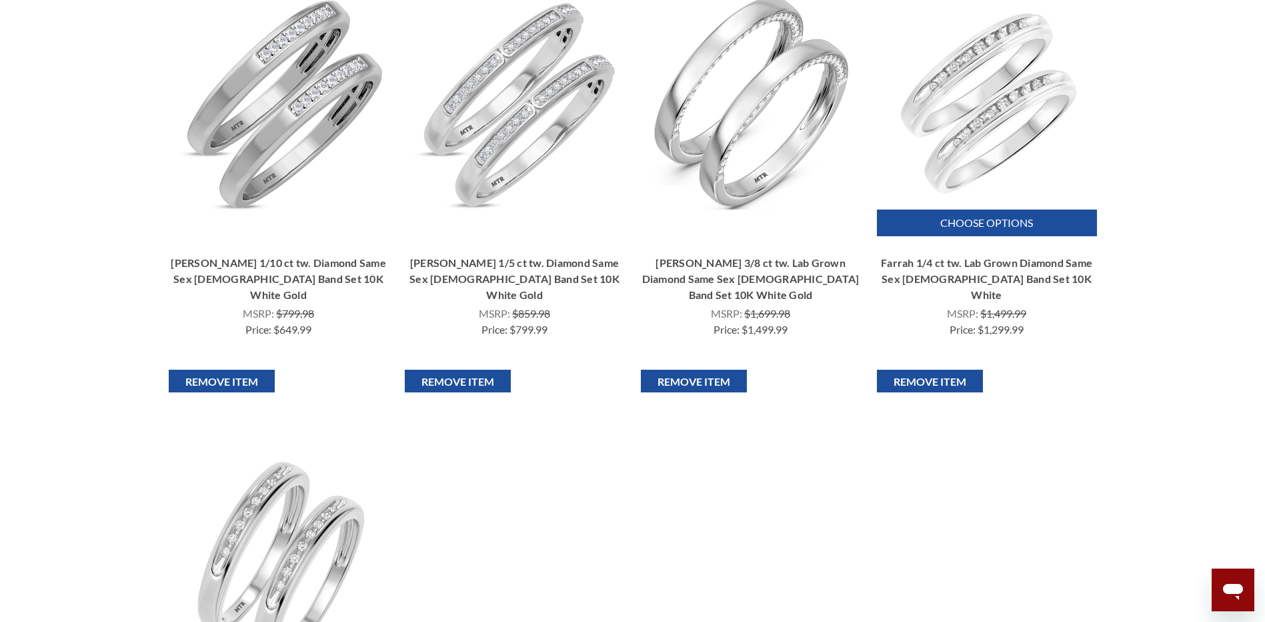
click at [933, 146] on img "Farrah 1/4 ct tw. Lab Grown Diamond Same Sex Ladies Band Set 10K White, $1,299.…" at bounding box center [987, 102] width 214 height 214
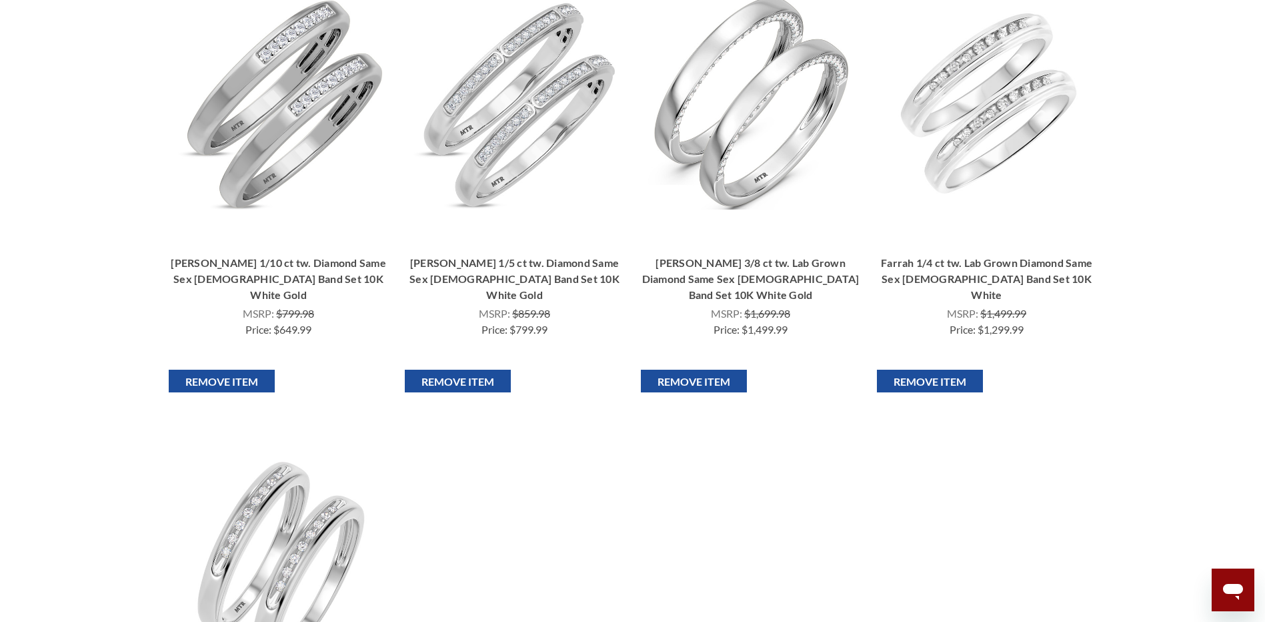
click at [255, 495] on img "Gaia 1/10 ct tw. Lab Grown Diamond Same Sex Ladies Band Set 10K White, $999.99\…" at bounding box center [278, 563] width 214 height 214
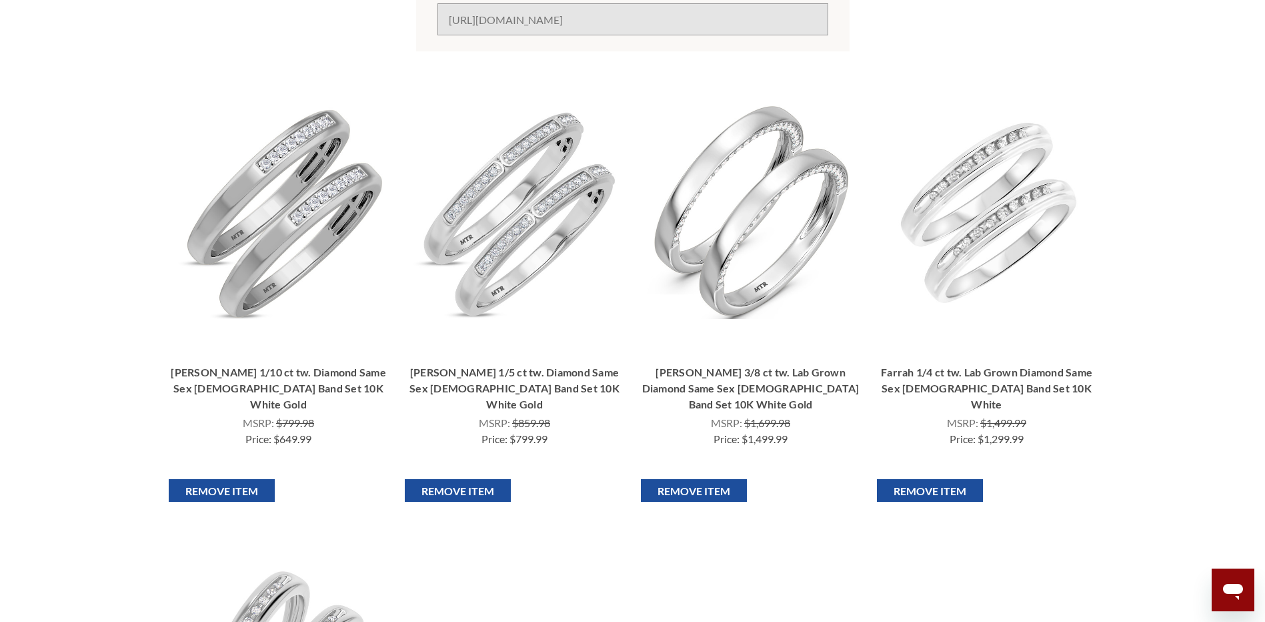
scroll to position [267, 0]
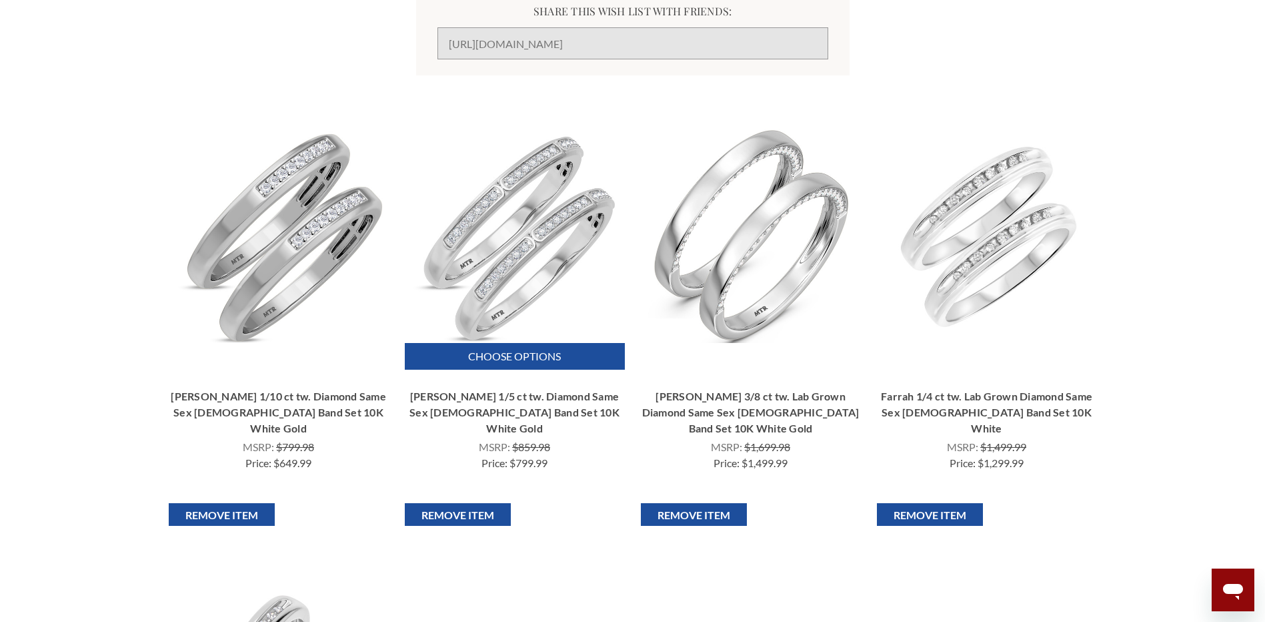
click at [506, 272] on img "Delphine 1/5 ct tw. Diamond Same Sex Ladies Band Set 10K White Gold, $799.99\a\a" at bounding box center [515, 236] width 214 height 214
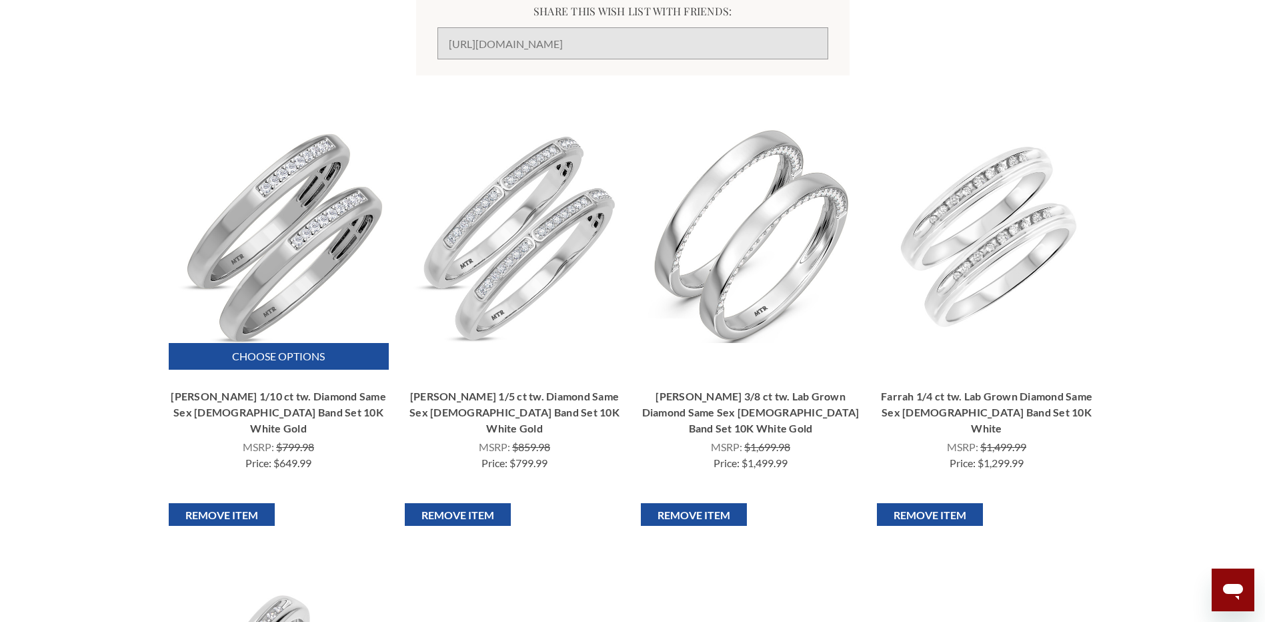
click at [275, 257] on img "Chrisoula 1/10 ct tw. Diamond Same Sex Ladies Band Set 10K White Gold, $649.99\…" at bounding box center [278, 236] width 214 height 214
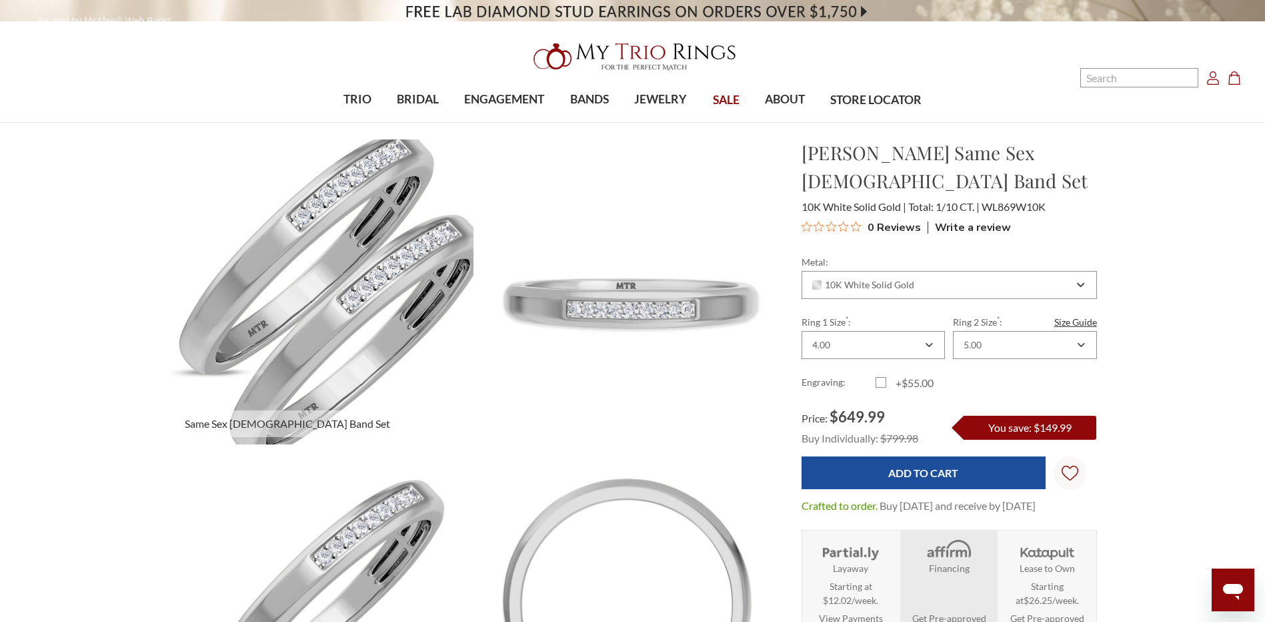
click at [420, 335] on img at bounding box center [321, 291] width 335 height 335
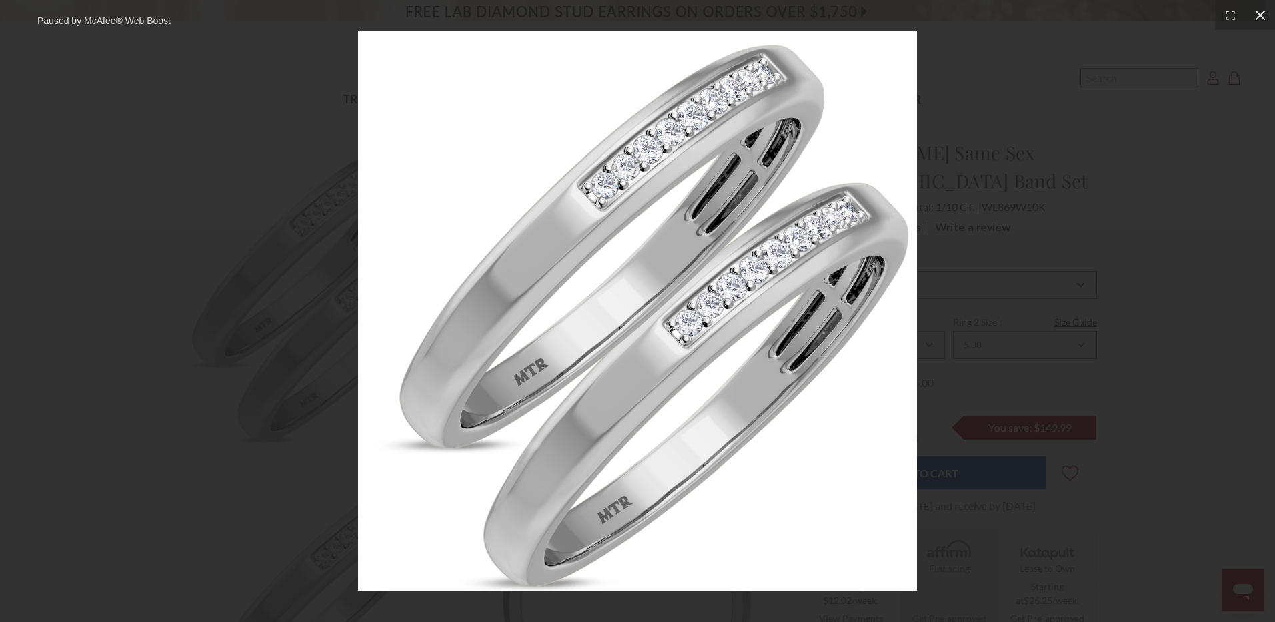
click at [1264, 12] on icon at bounding box center [1260, 15] width 10 height 10
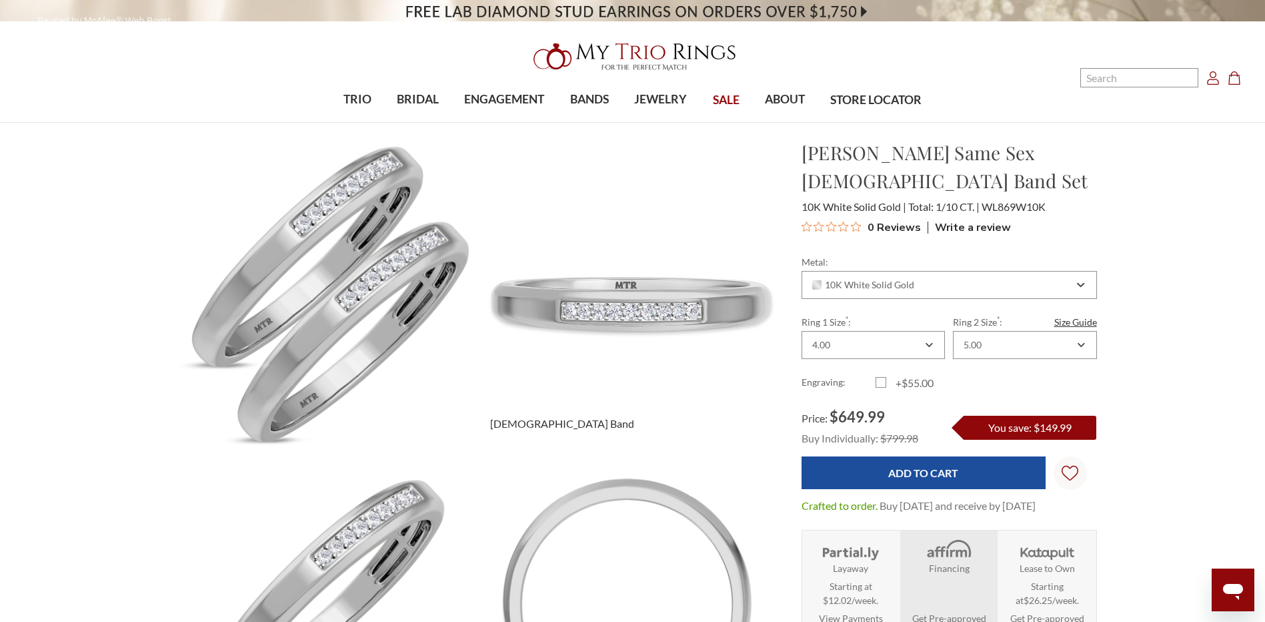
click at [593, 315] on img at bounding box center [627, 291] width 335 height 335
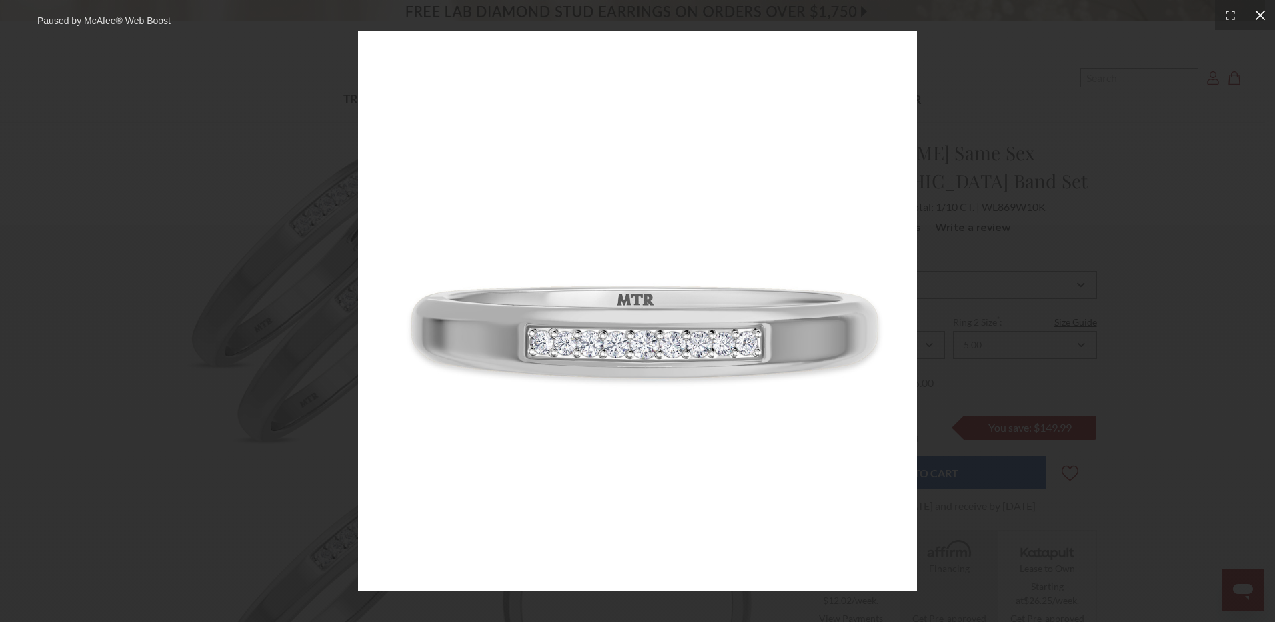
click at [1263, 12] on icon at bounding box center [1260, 15] width 10 height 10
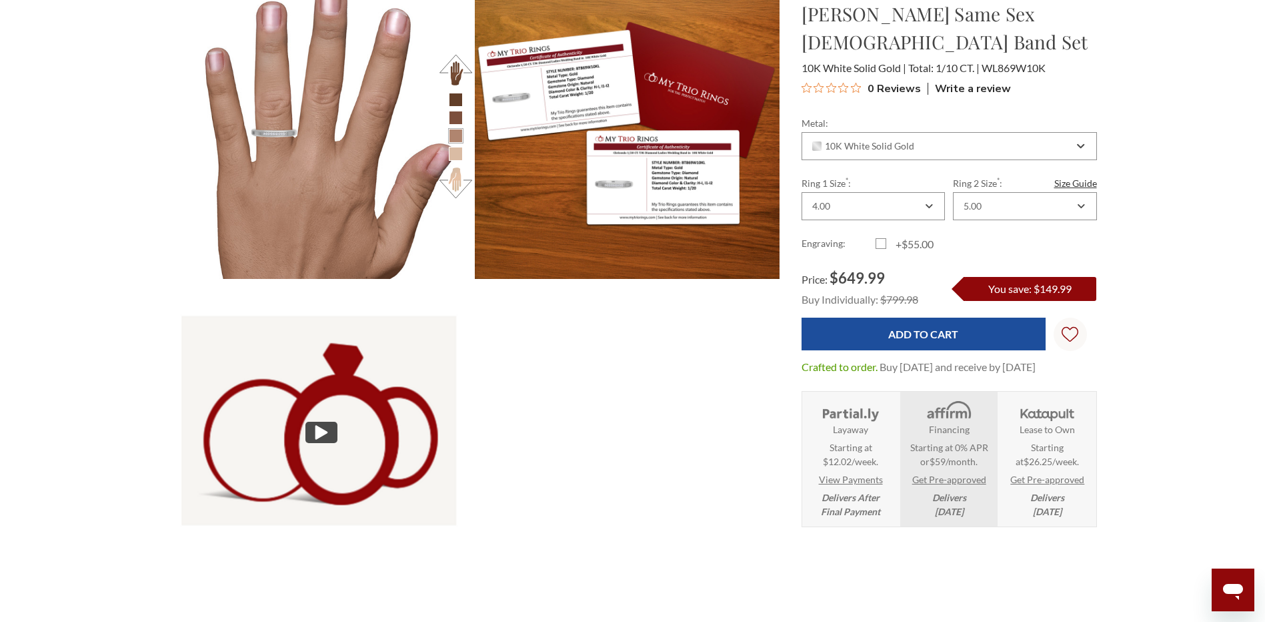
scroll to position [800, 0]
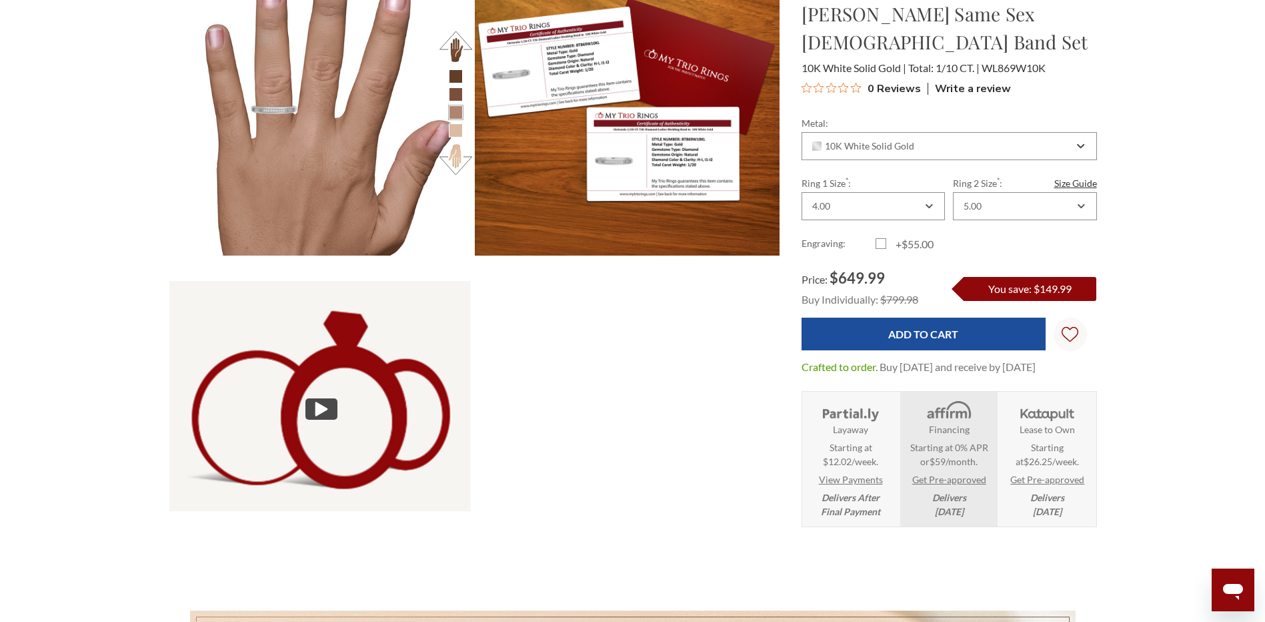
click at [339, 408] on img at bounding box center [321, 408] width 335 height 335
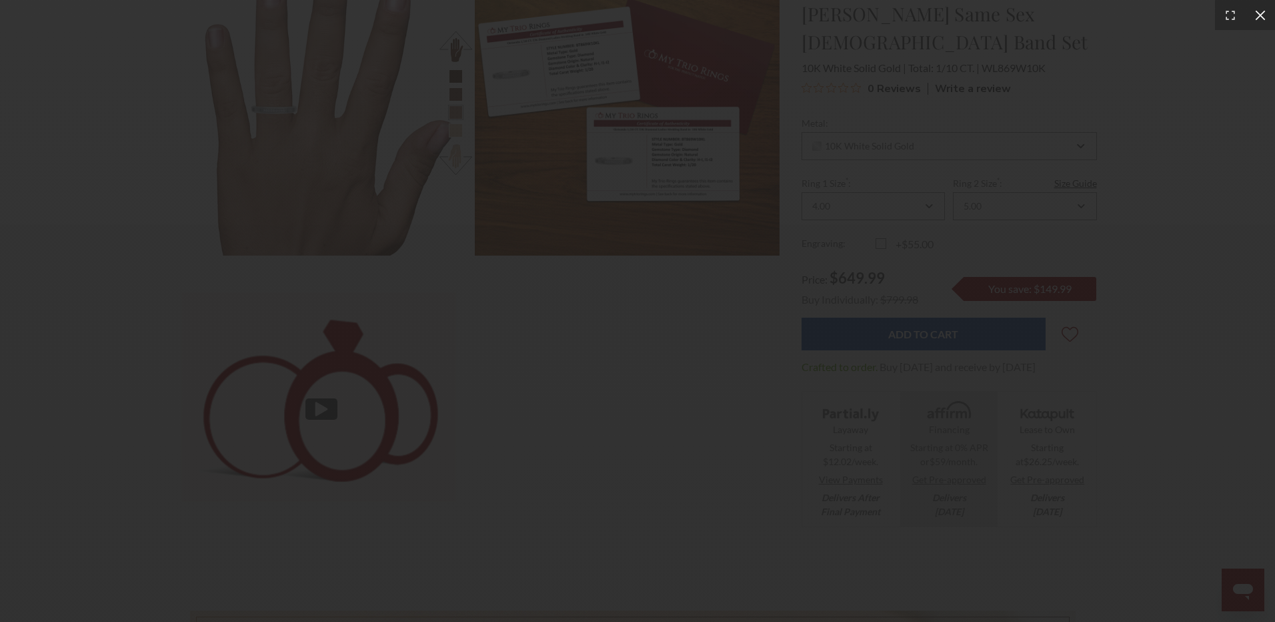
click at [1260, 13] on icon at bounding box center [1260, 15] width 13 height 13
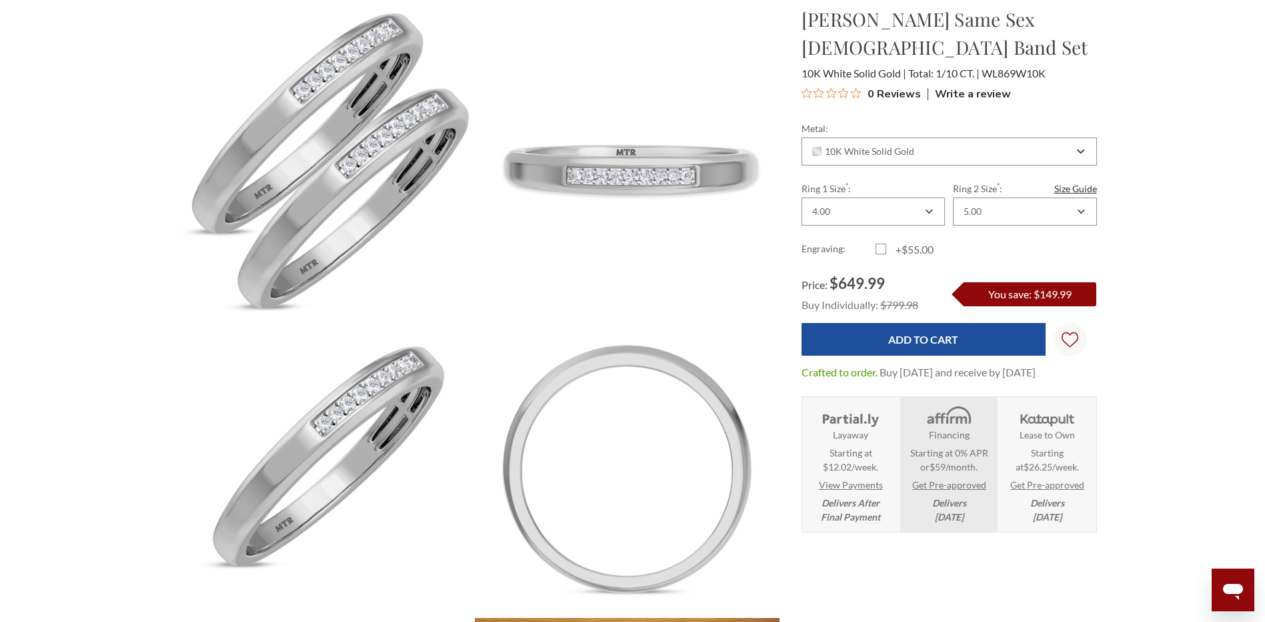
scroll to position [0, 0]
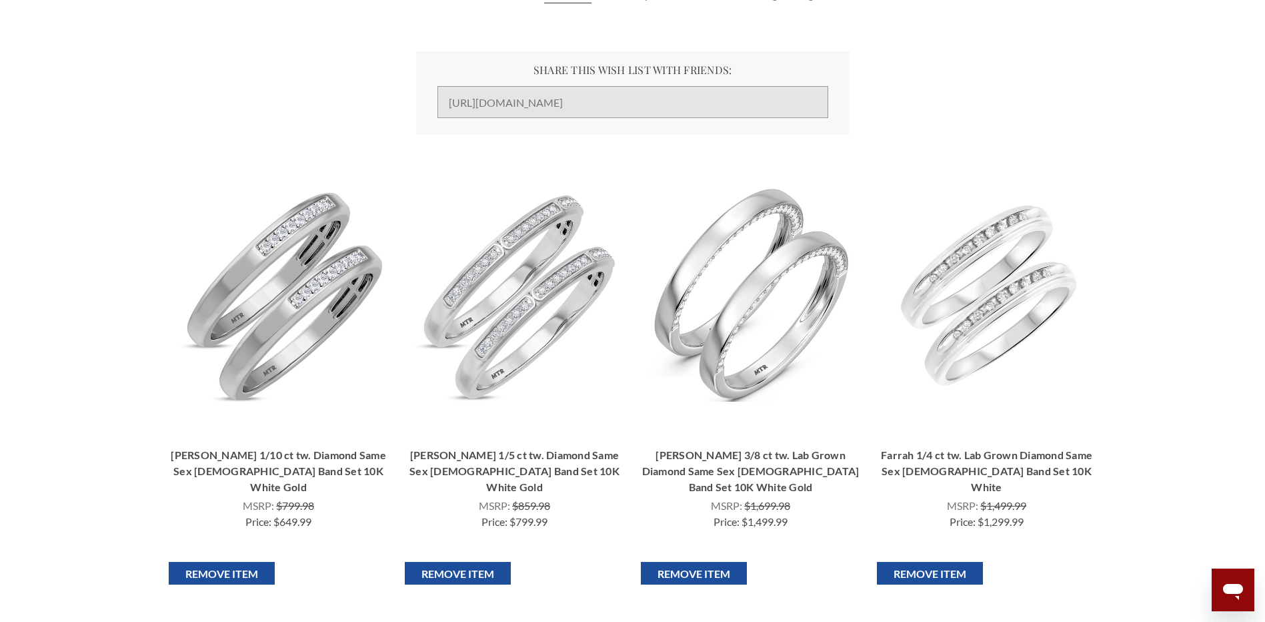
scroll to position [200, 0]
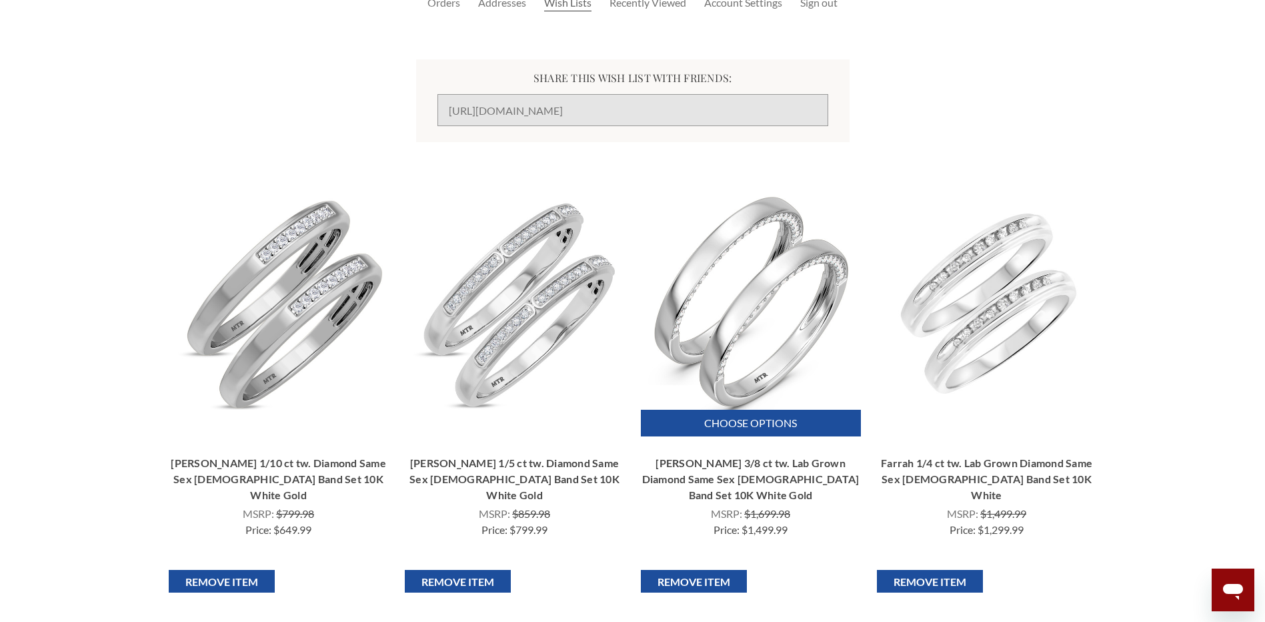
click at [762, 333] on img "Dario 3/8 ct tw. Lab Grown Diamond Same Sex Ladies Band Set 10K White Gold, $1,…" at bounding box center [751, 302] width 214 height 214
